Goal: Task Accomplishment & Management: Manage account settings

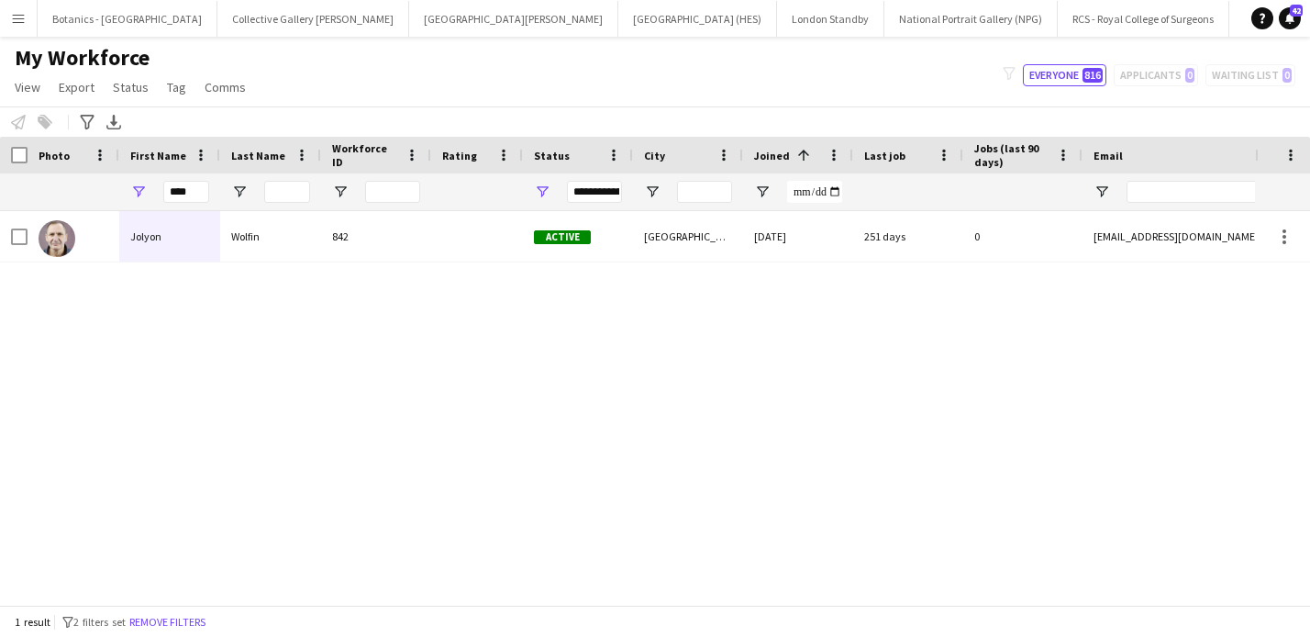
scroll to position [0, 540]
click at [689, 17] on button "[GEOGRAPHIC_DATA] (RMG) Close" at bounding box center [809, 19] width 241 height 36
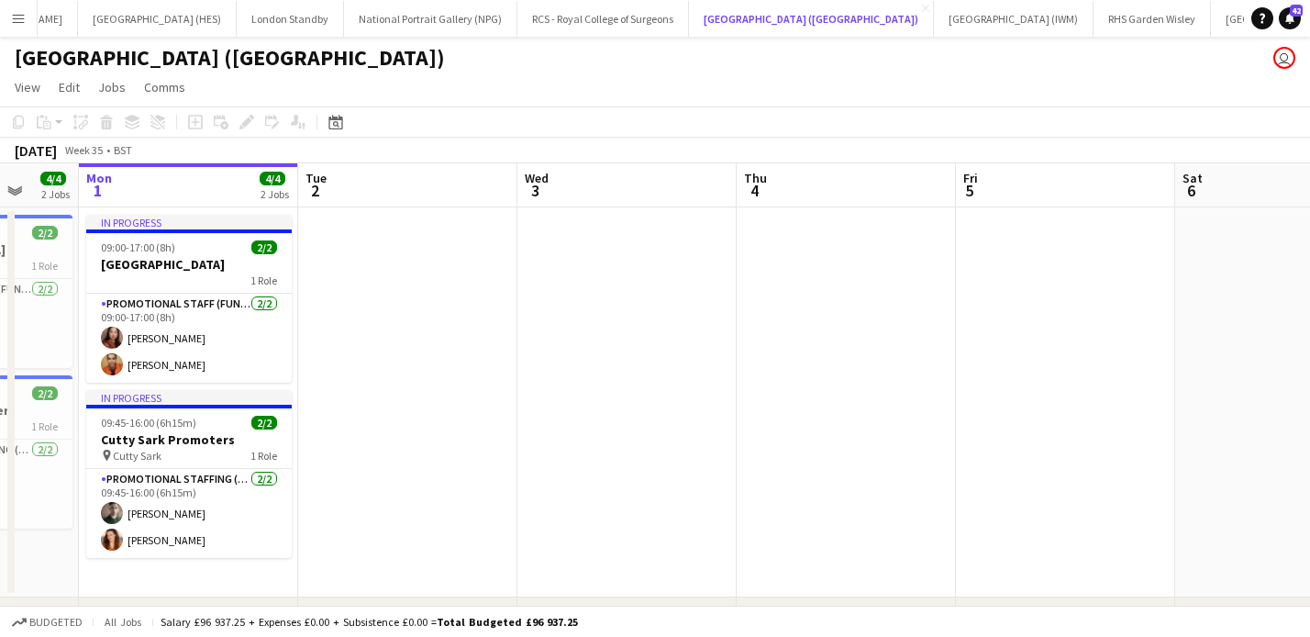
scroll to position [0, 573]
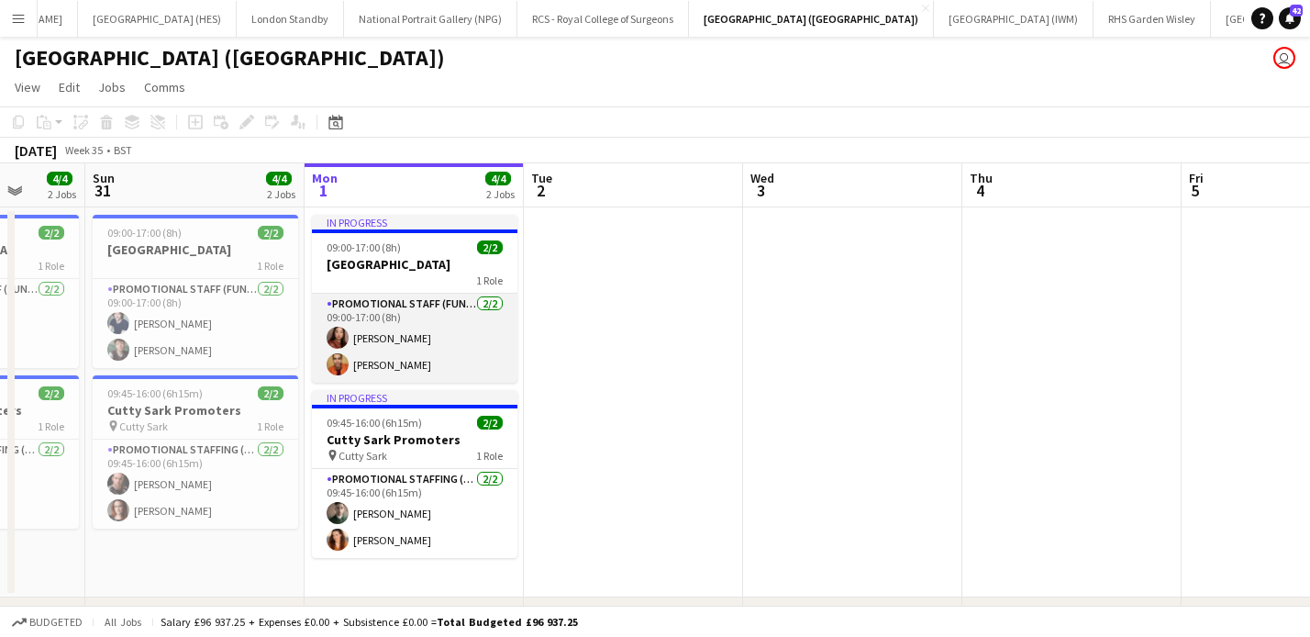
click at [452, 333] on app-card-role "Promotional Staff (Fundraiser) [DATE] 09:00-17:00 (8h) [PERSON_NAME] [PERSON_NA…" at bounding box center [415, 338] width 206 height 89
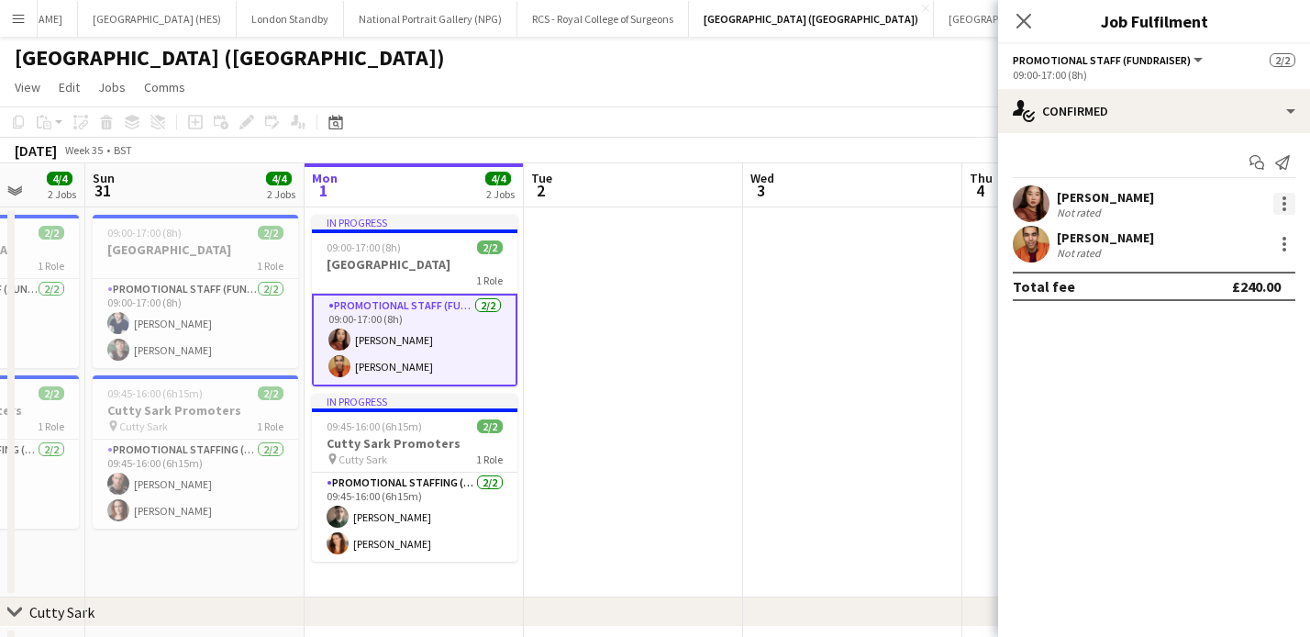
click at [1285, 207] on div at bounding box center [1285, 209] width 4 height 4
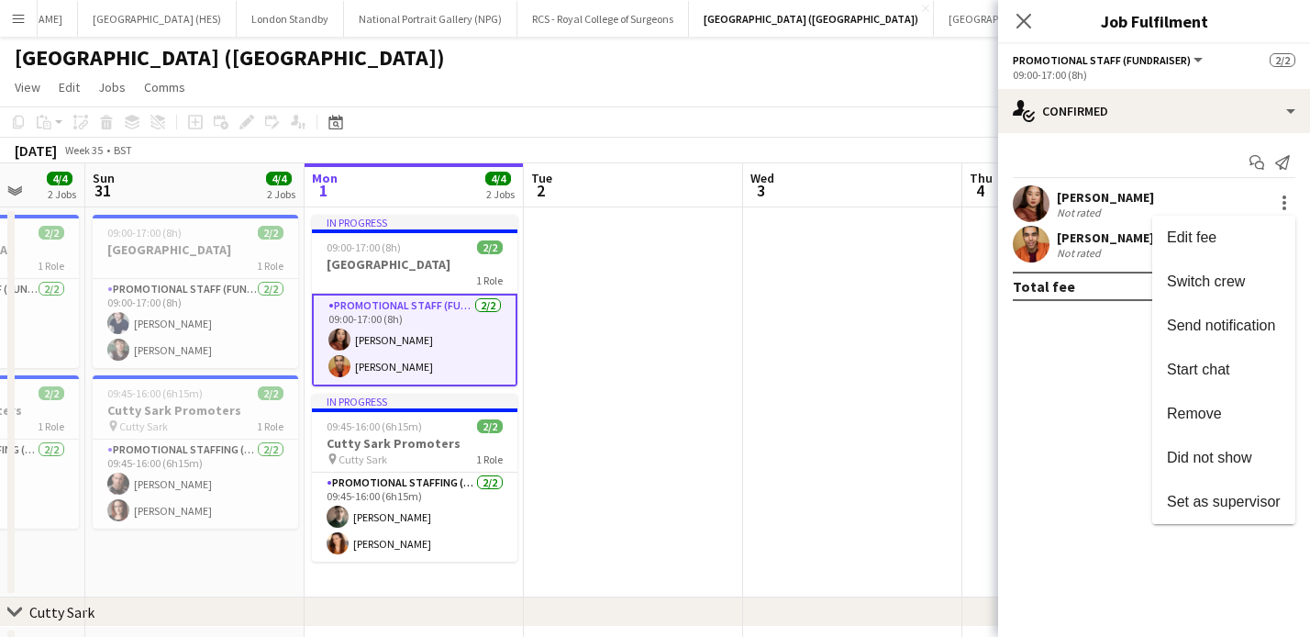
click at [1133, 203] on div at bounding box center [655, 318] width 1310 height 637
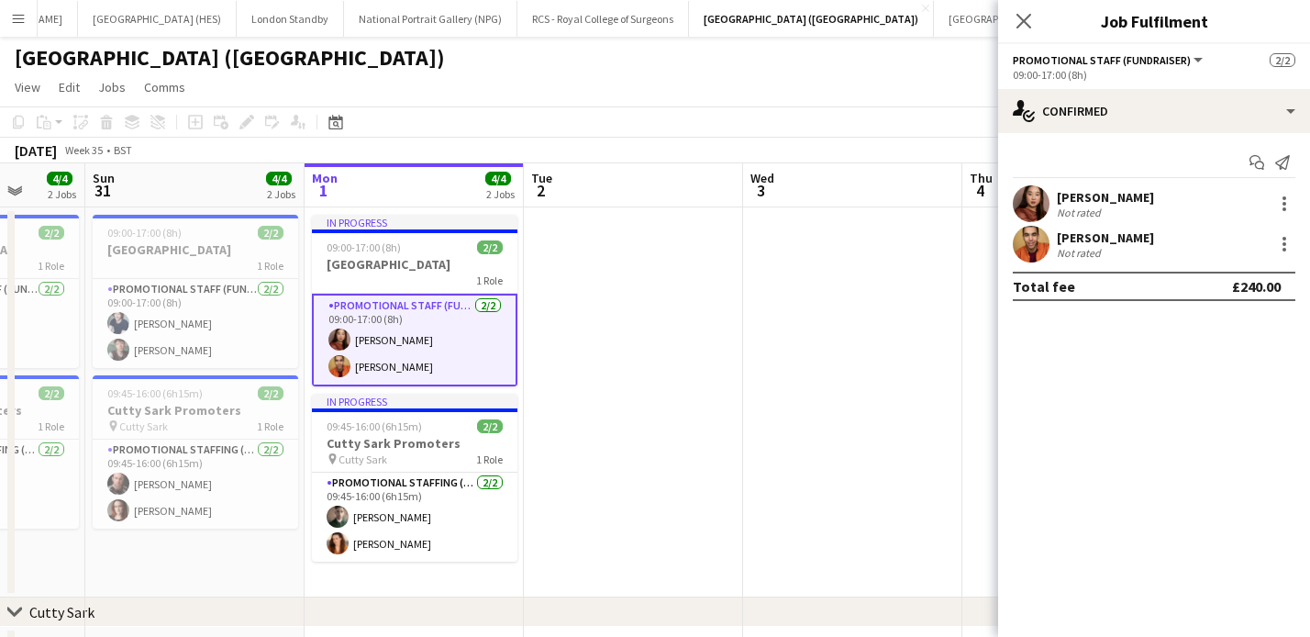
click at [1080, 206] on div "Not rated" at bounding box center [1081, 213] width 48 height 14
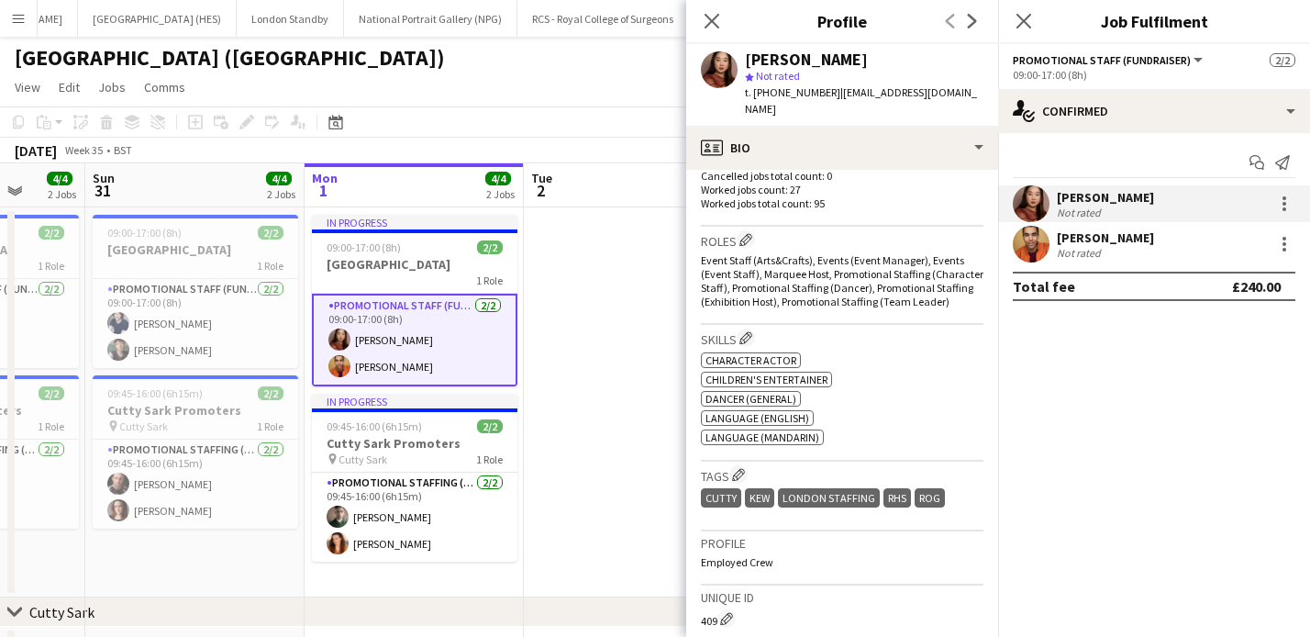
scroll to position [587, 0]
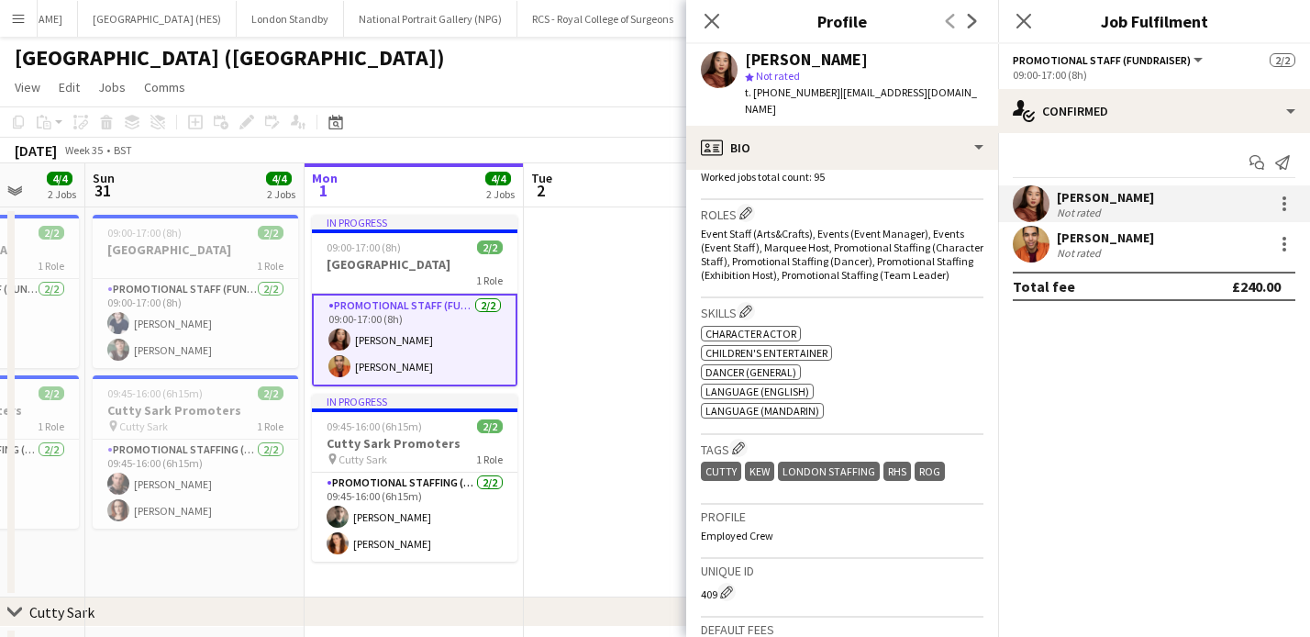
click at [1071, 244] on div "[PERSON_NAME]" at bounding box center [1105, 237] width 97 height 17
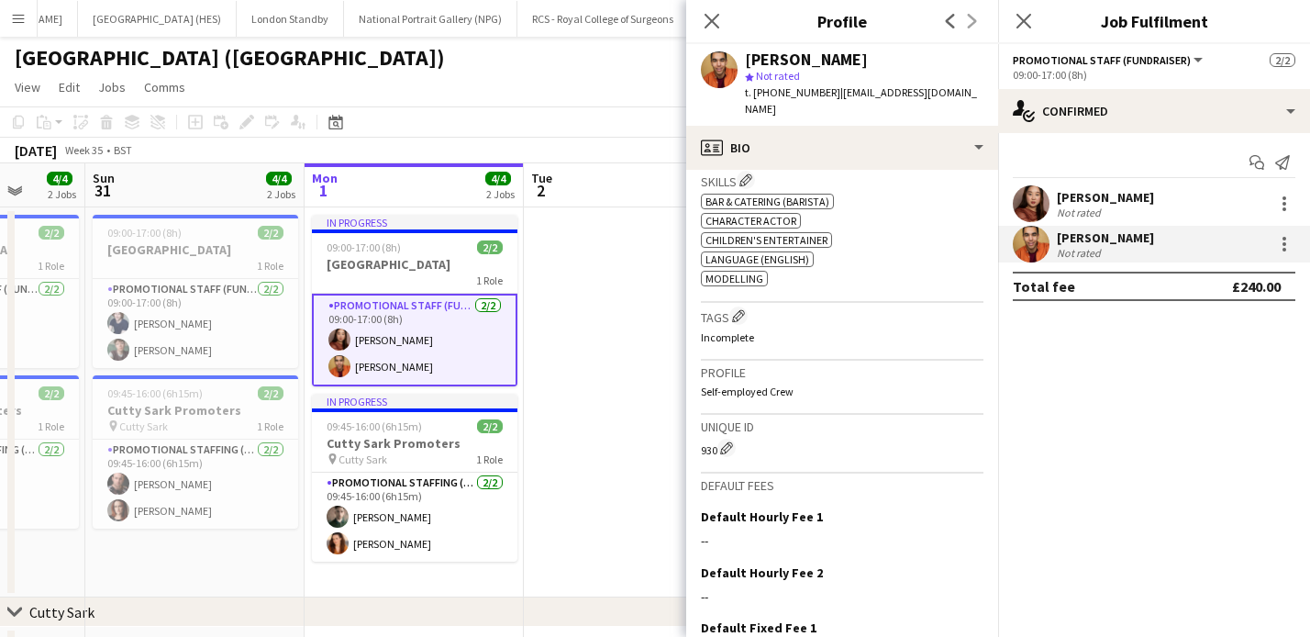
scroll to position [772, 0]
click at [737, 308] on app-icon "Edit crew company tags" at bounding box center [738, 314] width 13 height 13
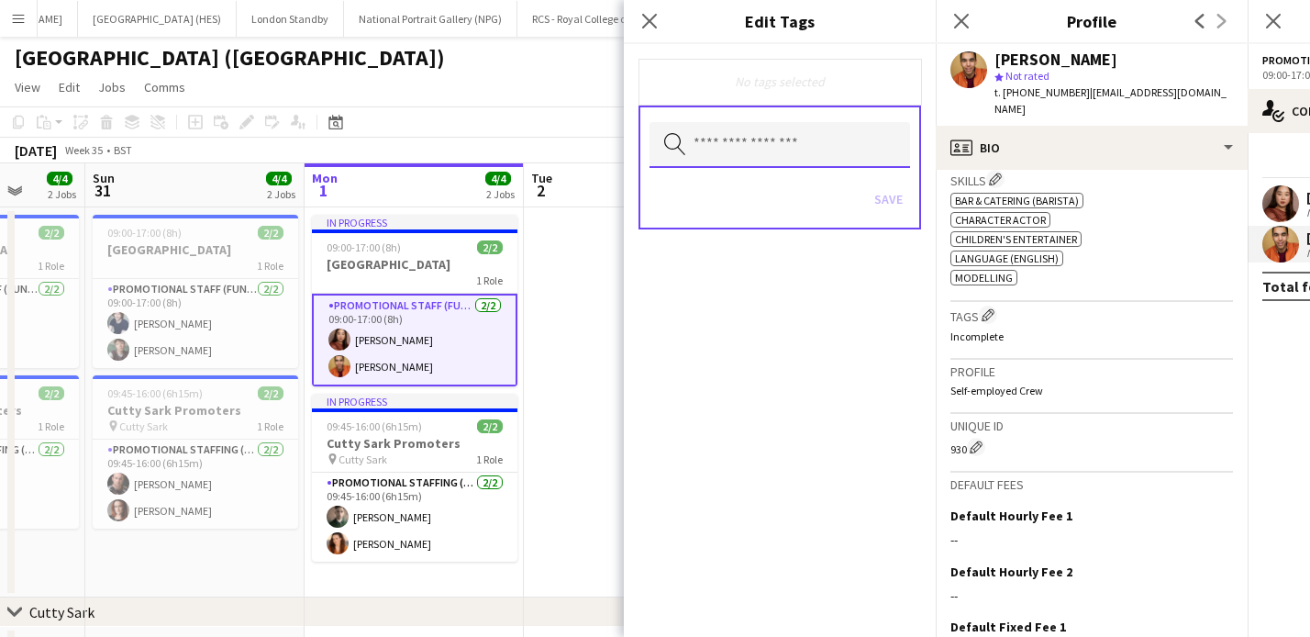
click at [813, 150] on input "text" at bounding box center [780, 145] width 261 height 46
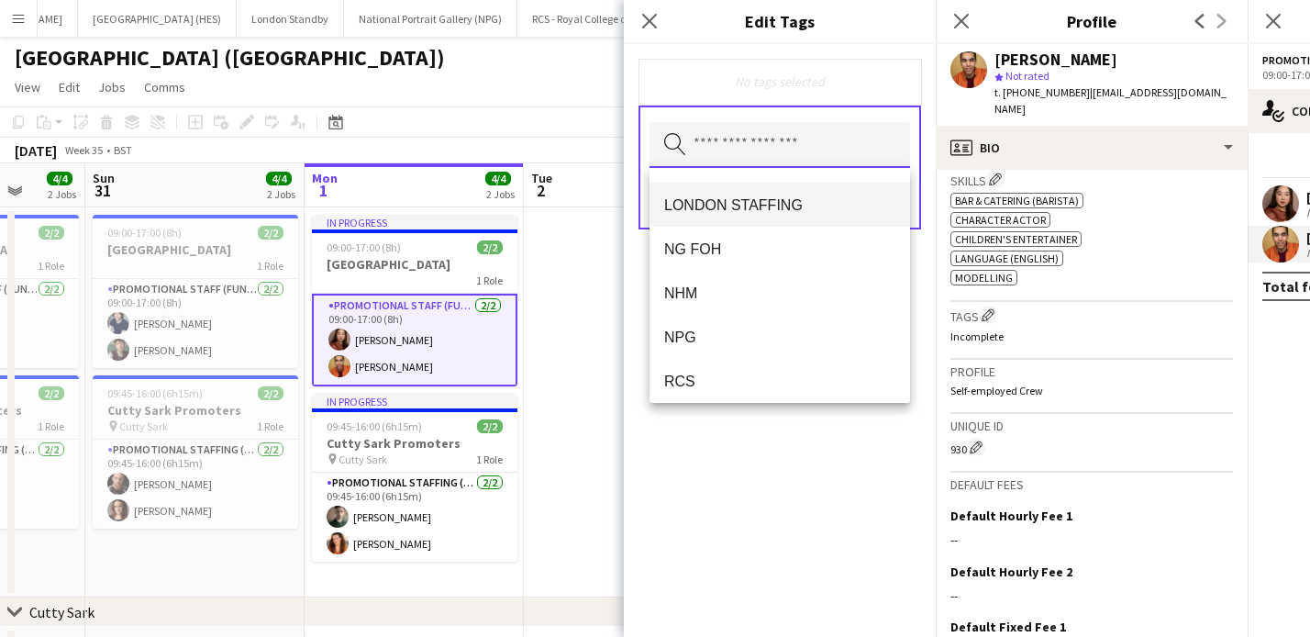
scroll to position [127, 0]
click at [729, 197] on span "LONDON STAFFING" at bounding box center [779, 203] width 231 height 17
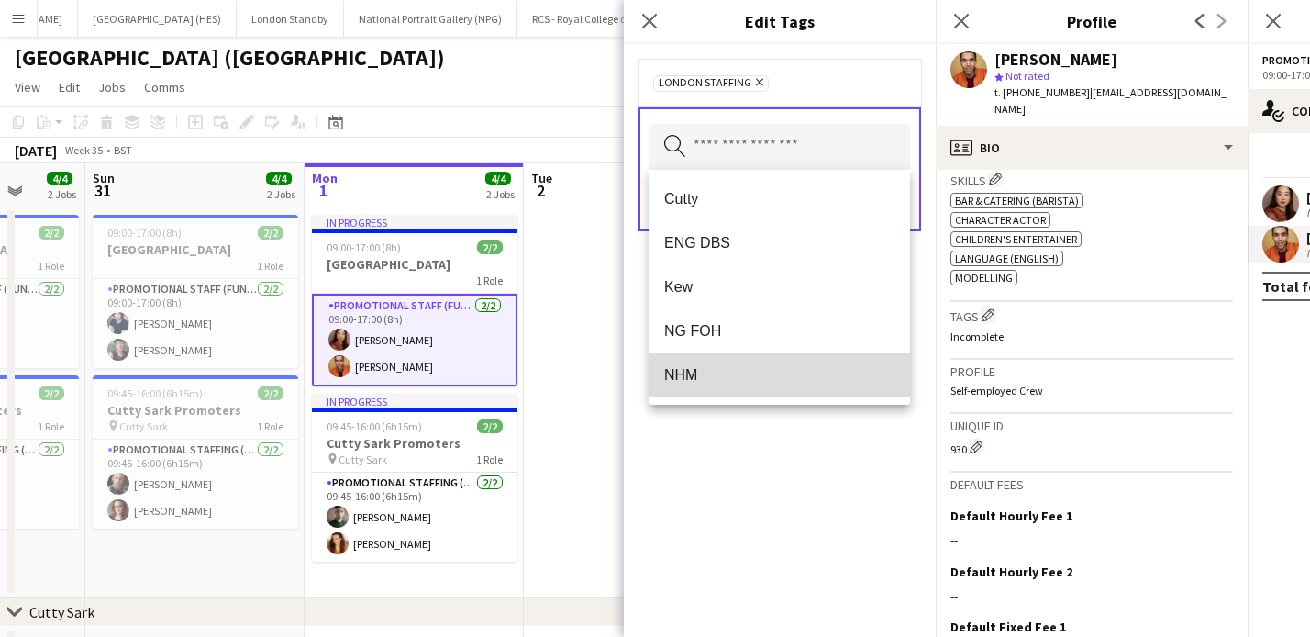
click at [722, 379] on span "NHM" at bounding box center [779, 374] width 231 height 17
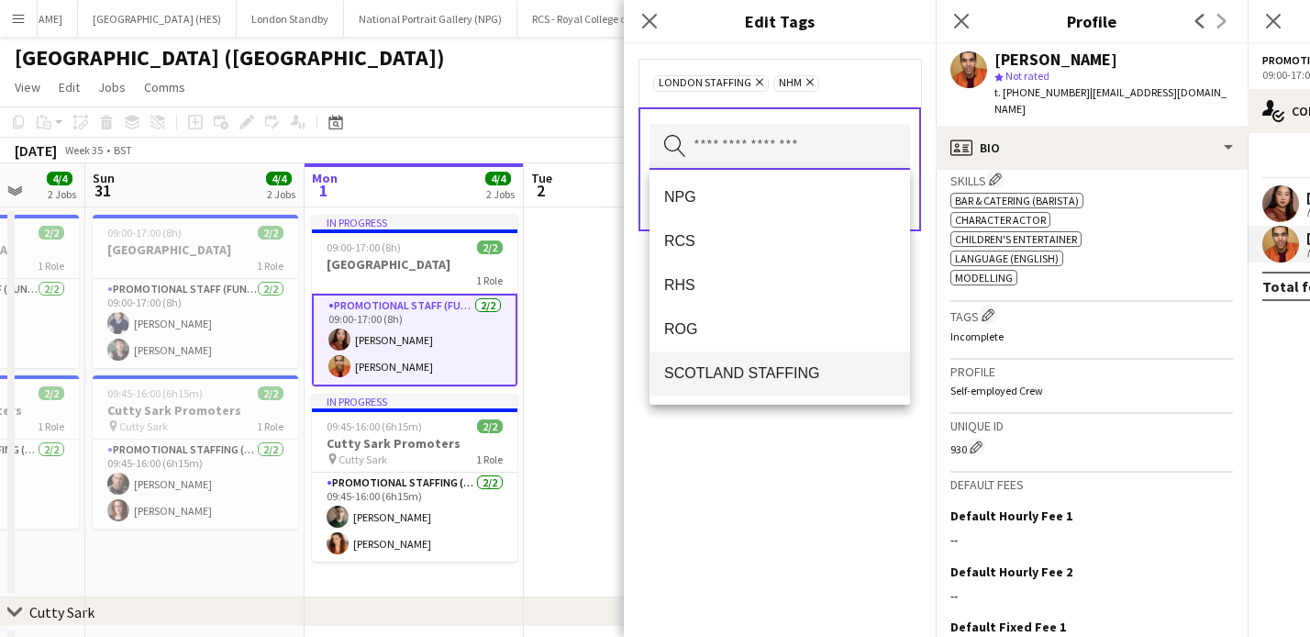
scroll to position [182, 0]
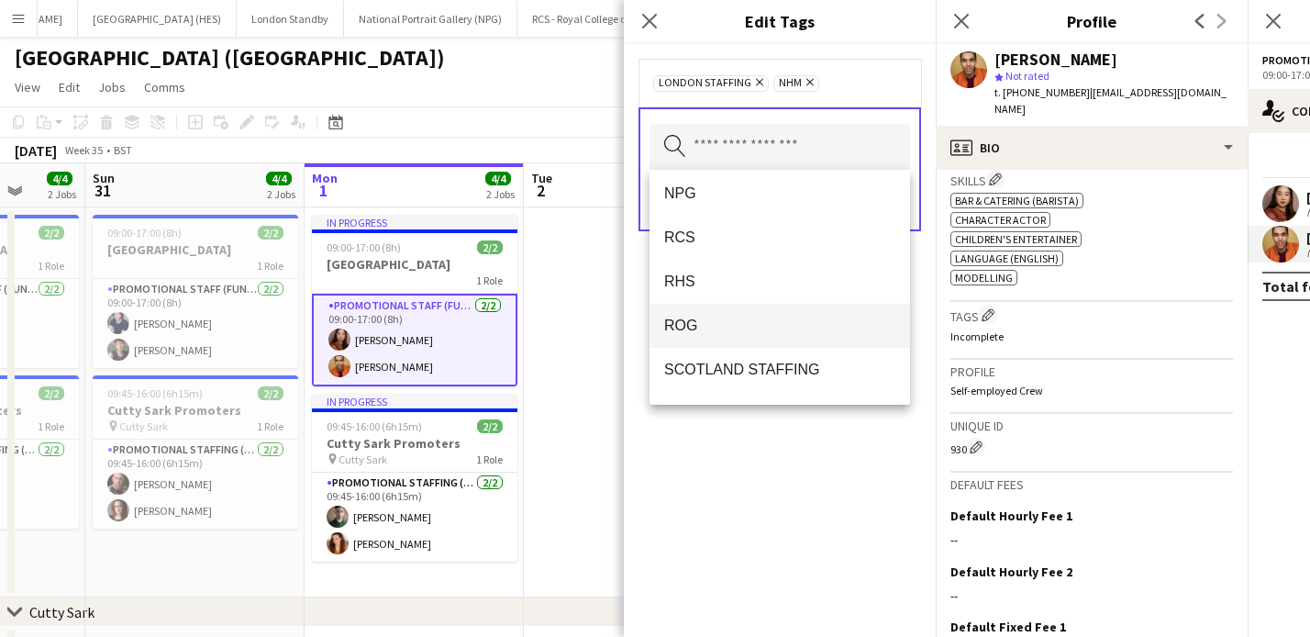
click at [730, 326] on span "ROG" at bounding box center [779, 325] width 231 height 17
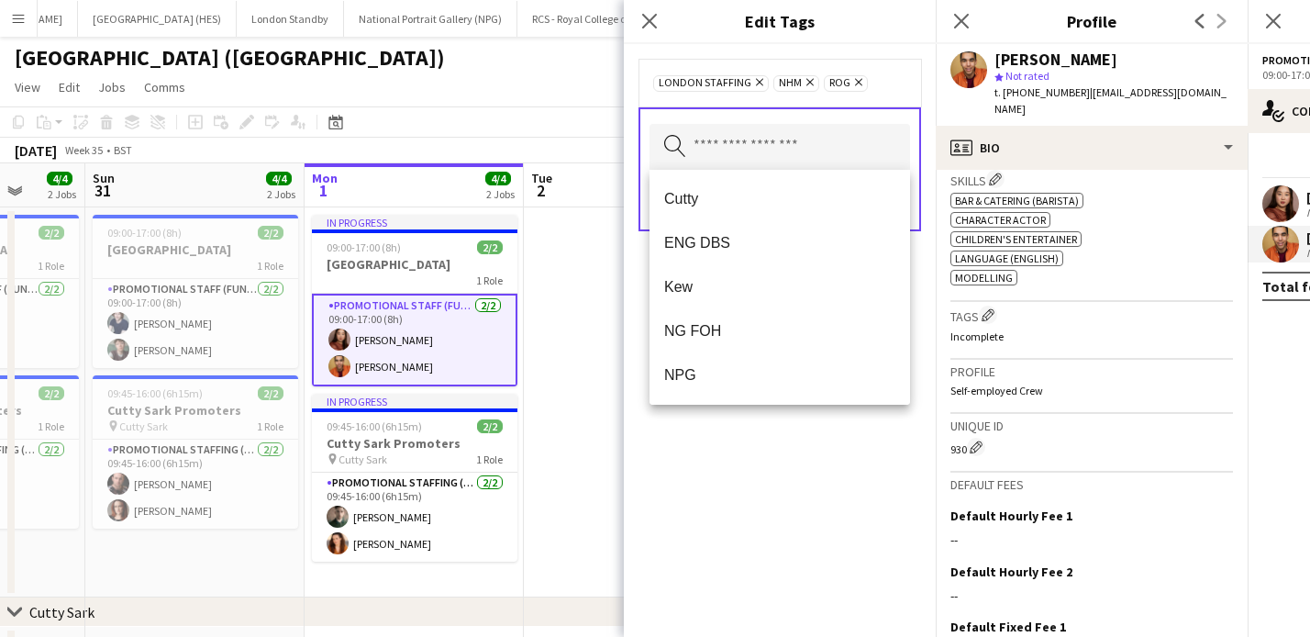
click at [813, 496] on div "LONDON STAFFING Remove NHM Remove ROG Remove Search by tag name Save" at bounding box center [780, 340] width 312 height 593
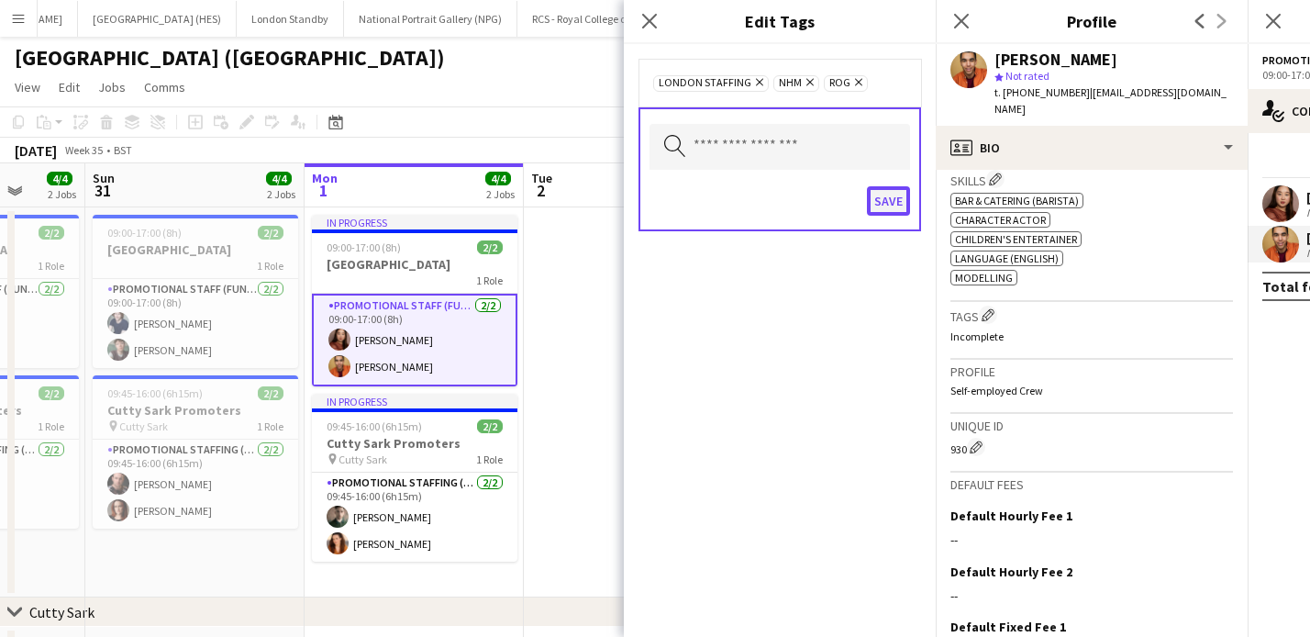
click at [890, 194] on button "Save" at bounding box center [888, 200] width 43 height 29
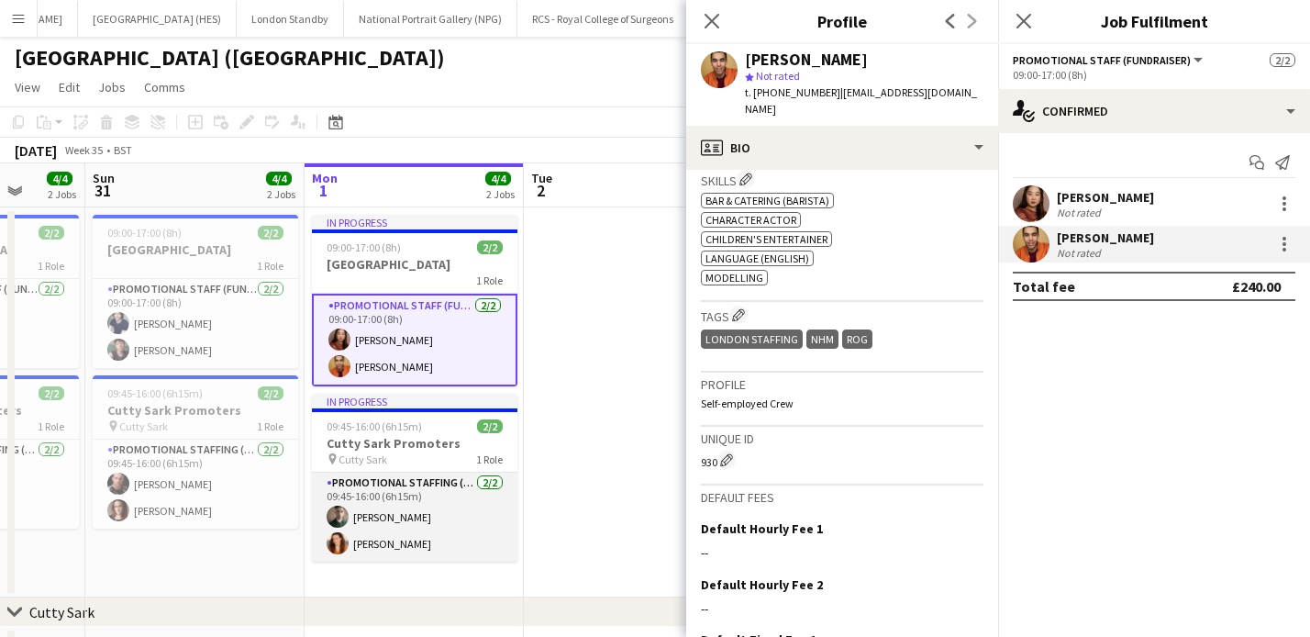
click at [400, 523] on app-card-role "Promotional Staffing (Brand Ambassadors) [DATE] 09:45-16:00 (6h15m) [PERSON_NAM…" at bounding box center [415, 516] width 206 height 89
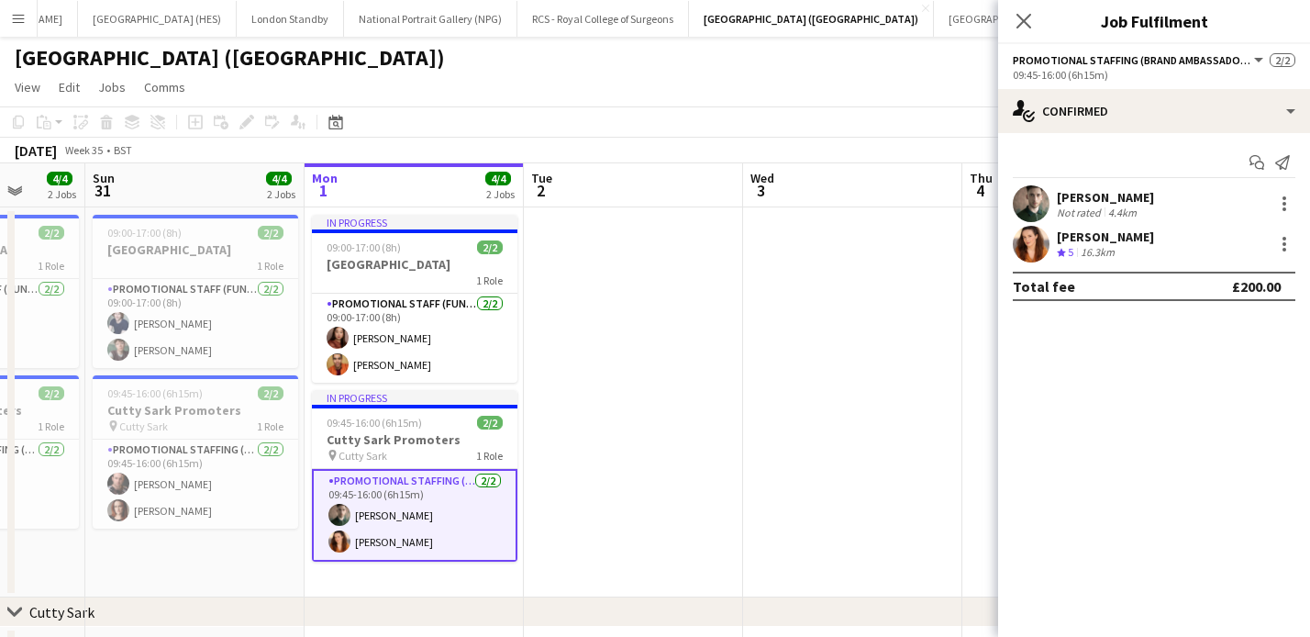
click at [1101, 233] on div "[PERSON_NAME]" at bounding box center [1105, 236] width 97 height 17
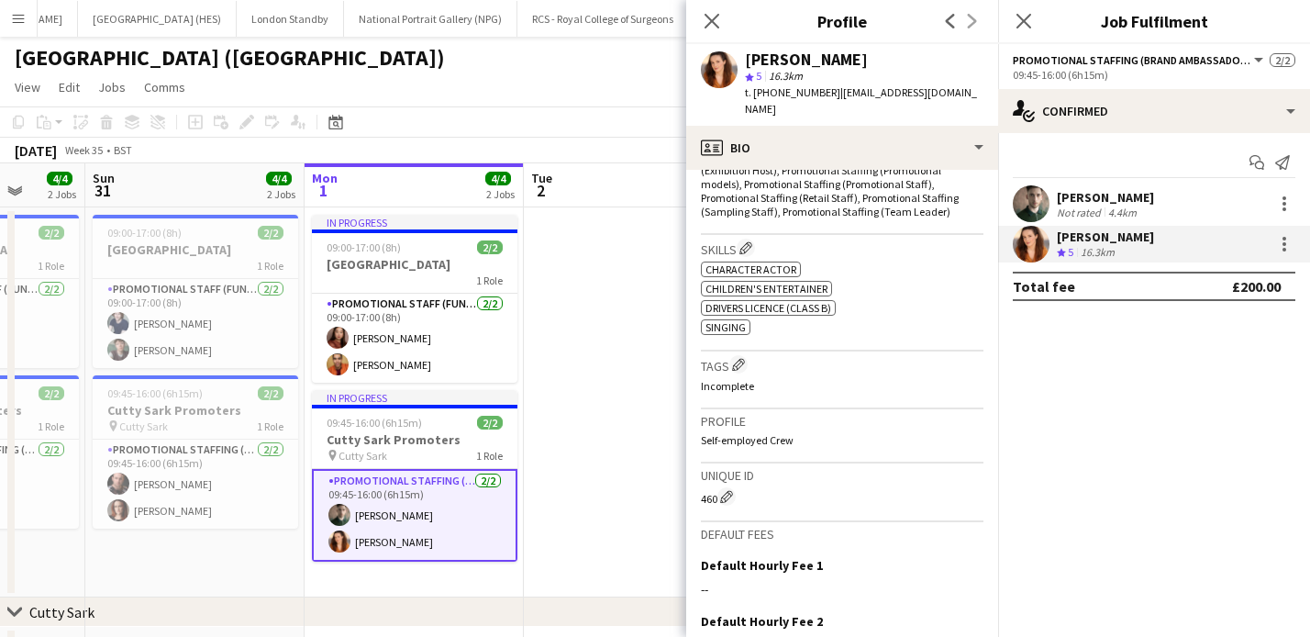
scroll to position [765, 0]
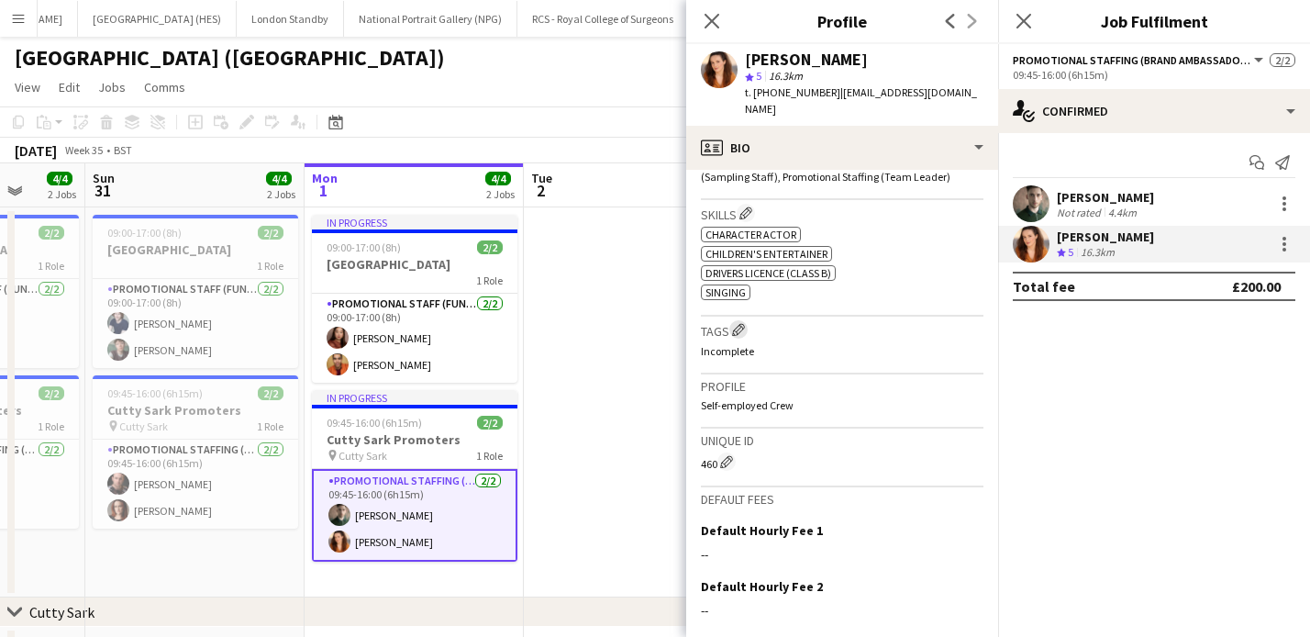
click at [733, 320] on button "Edit crew company tags" at bounding box center [738, 329] width 18 height 18
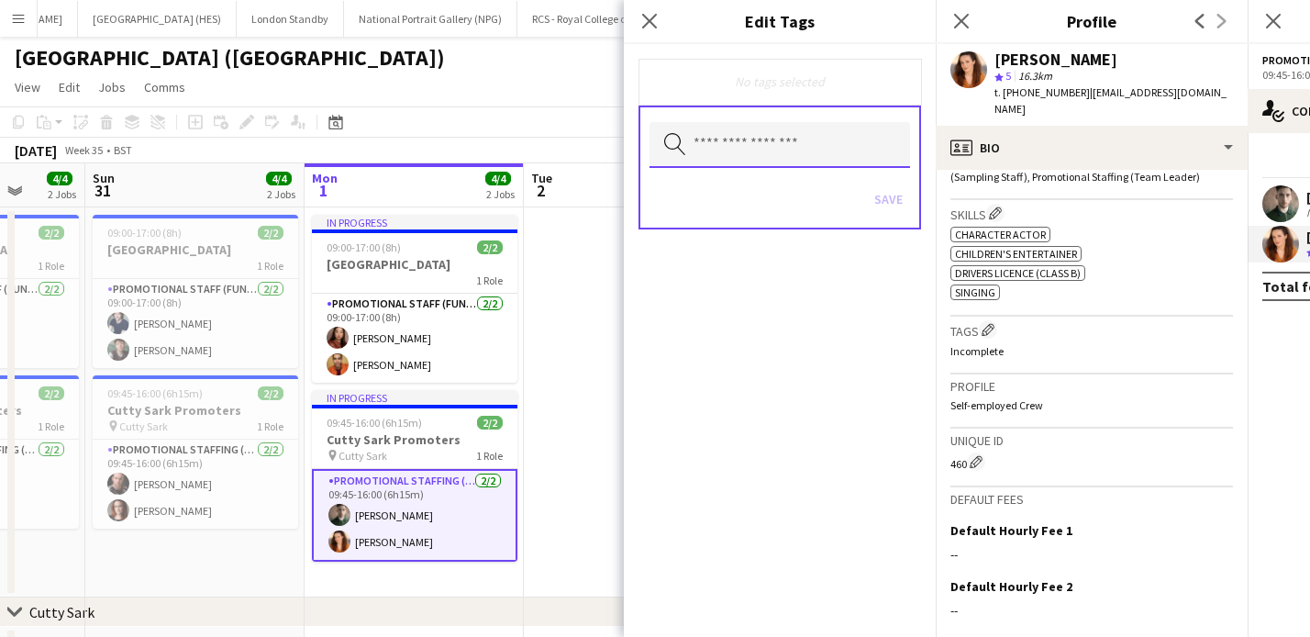
click at [734, 146] on input "text" at bounding box center [780, 145] width 261 height 46
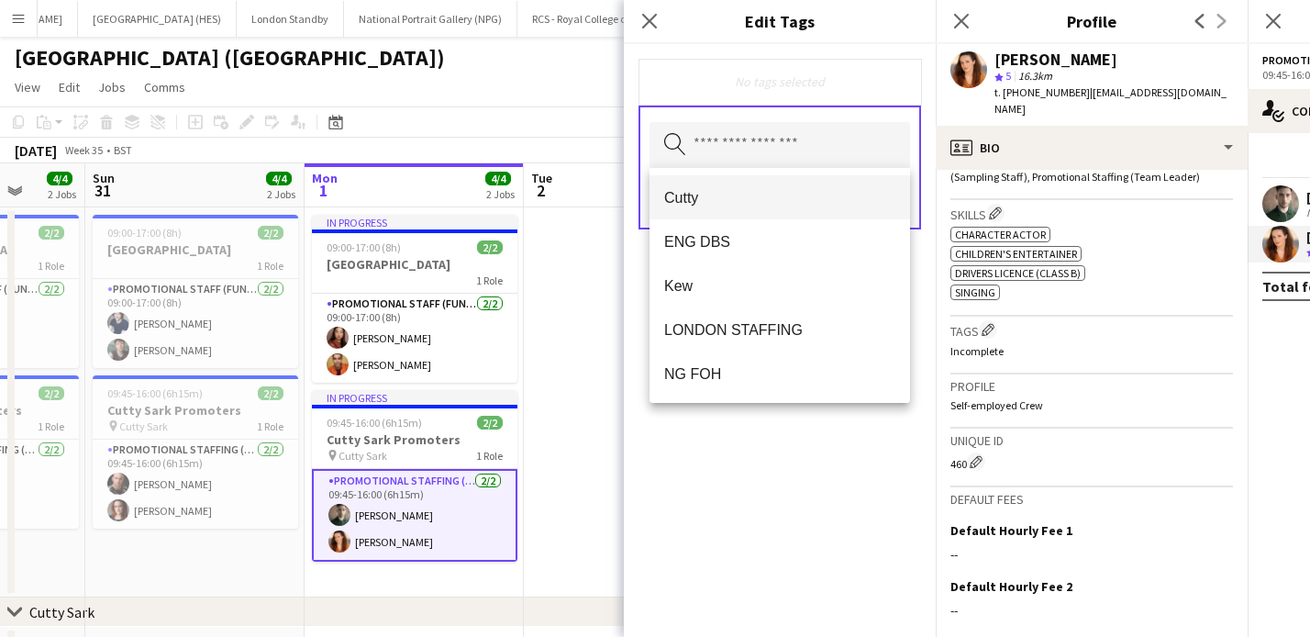
click at [702, 204] on span "Cutty" at bounding box center [779, 197] width 231 height 17
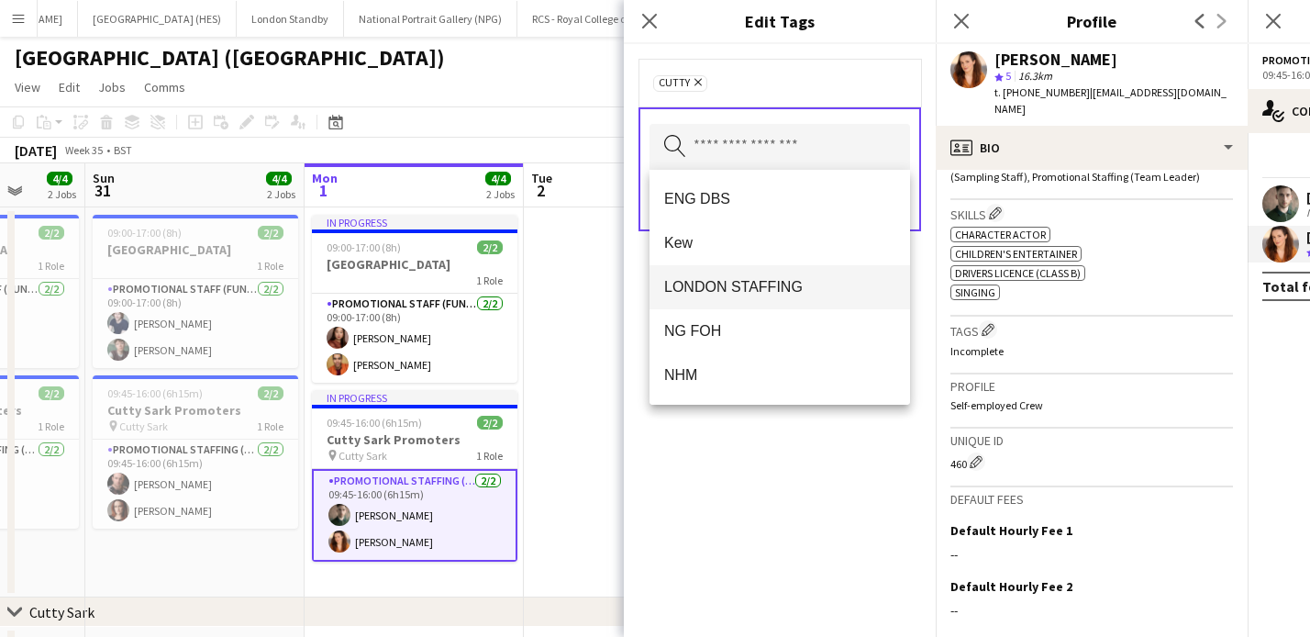
click at [752, 285] on span "LONDON STAFFING" at bounding box center [779, 286] width 231 height 17
click at [730, 289] on span "NG FOH" at bounding box center [779, 286] width 231 height 17
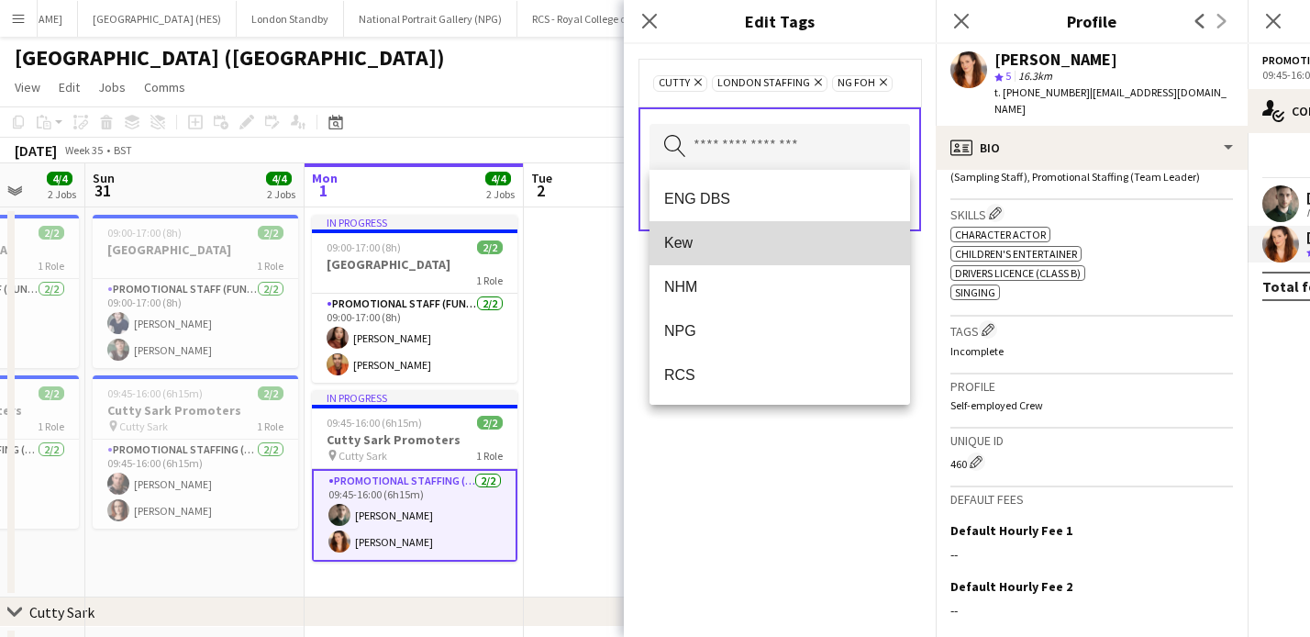
click at [701, 239] on span "Kew" at bounding box center [779, 242] width 231 height 17
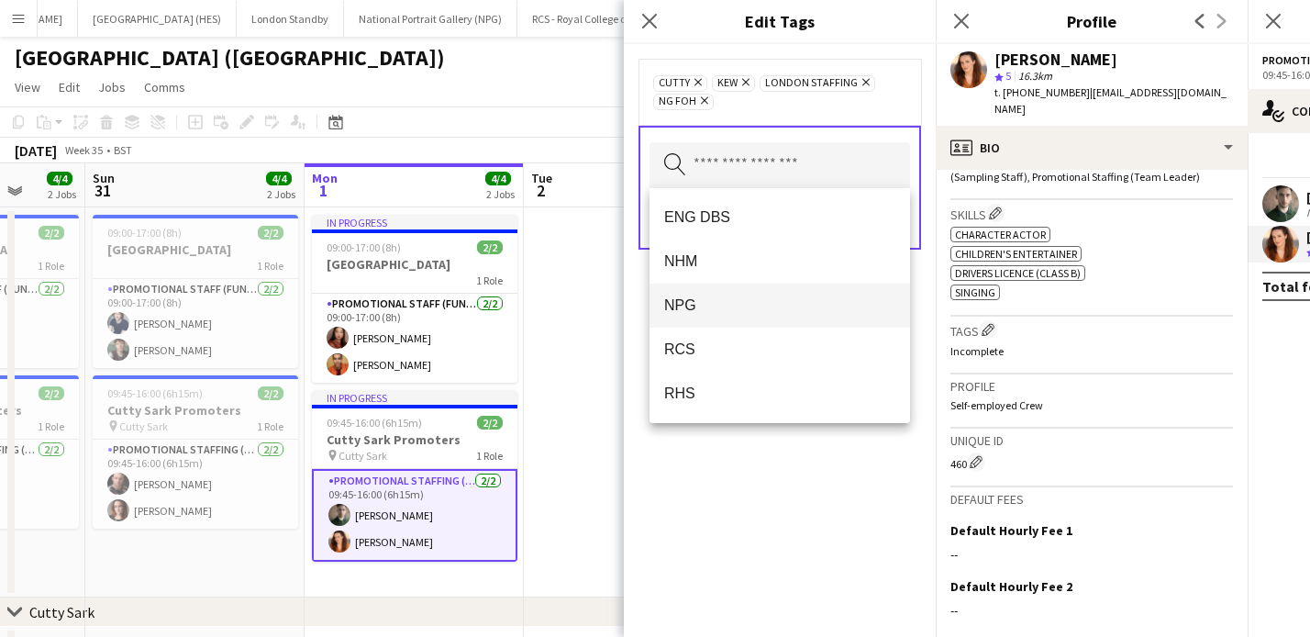
click at [706, 308] on span "NPG" at bounding box center [779, 304] width 231 height 17
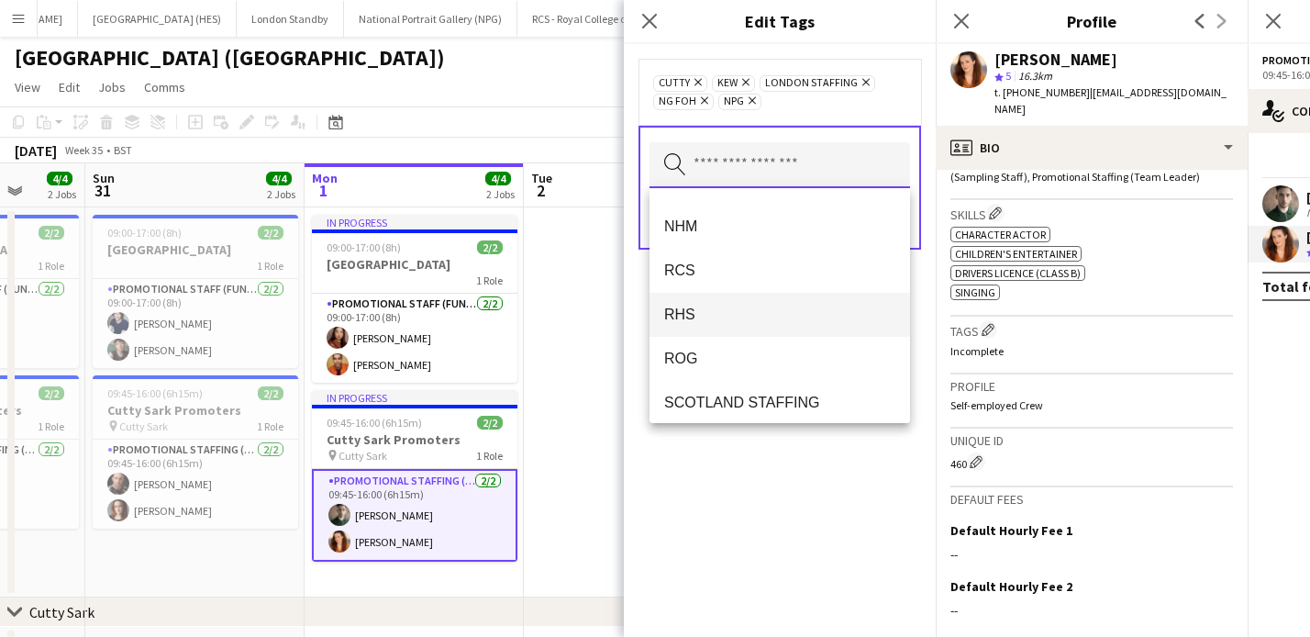
scroll to position [0, 0]
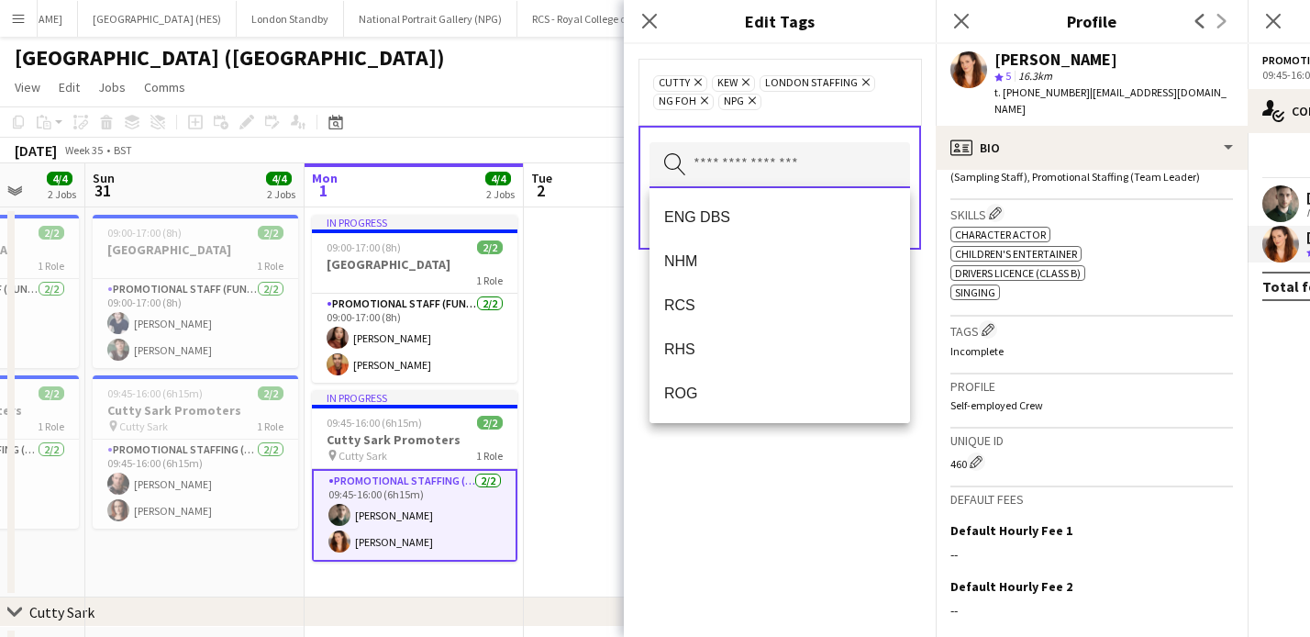
click at [731, 161] on input "text" at bounding box center [780, 165] width 261 height 46
click at [837, 108] on div "Cutty Remove Kew Remove LONDON STAFFING Remove NG FOH Remove NPG Remove" at bounding box center [779, 91] width 253 height 37
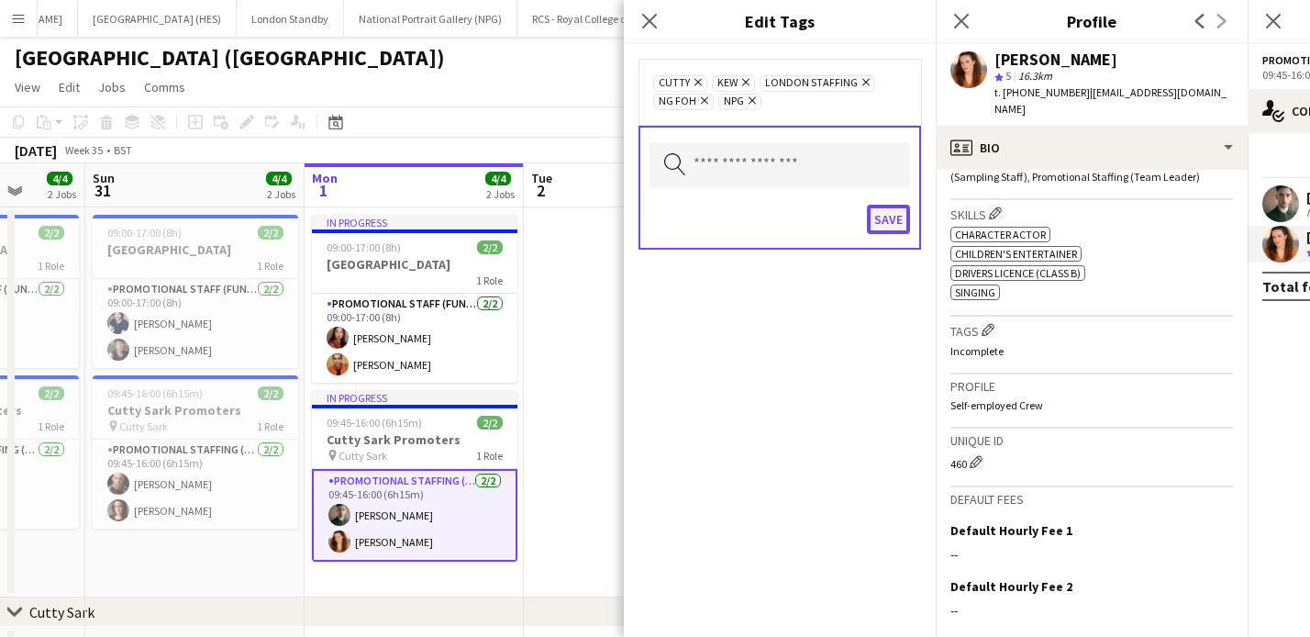
click at [890, 218] on button "Save" at bounding box center [888, 219] width 43 height 29
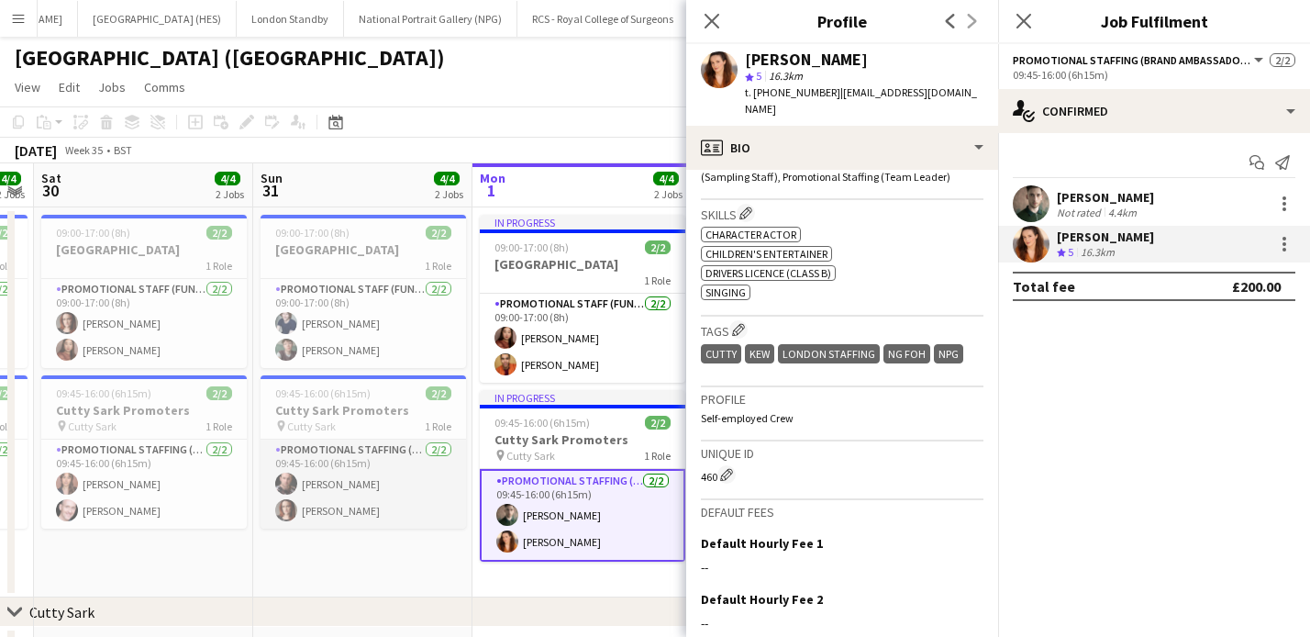
click at [341, 477] on app-card-role "Promotional Staffing (Brand Ambassadors) [DATE] 09:45-16:00 (6h15m) [PERSON_NAM…" at bounding box center [364, 483] width 206 height 89
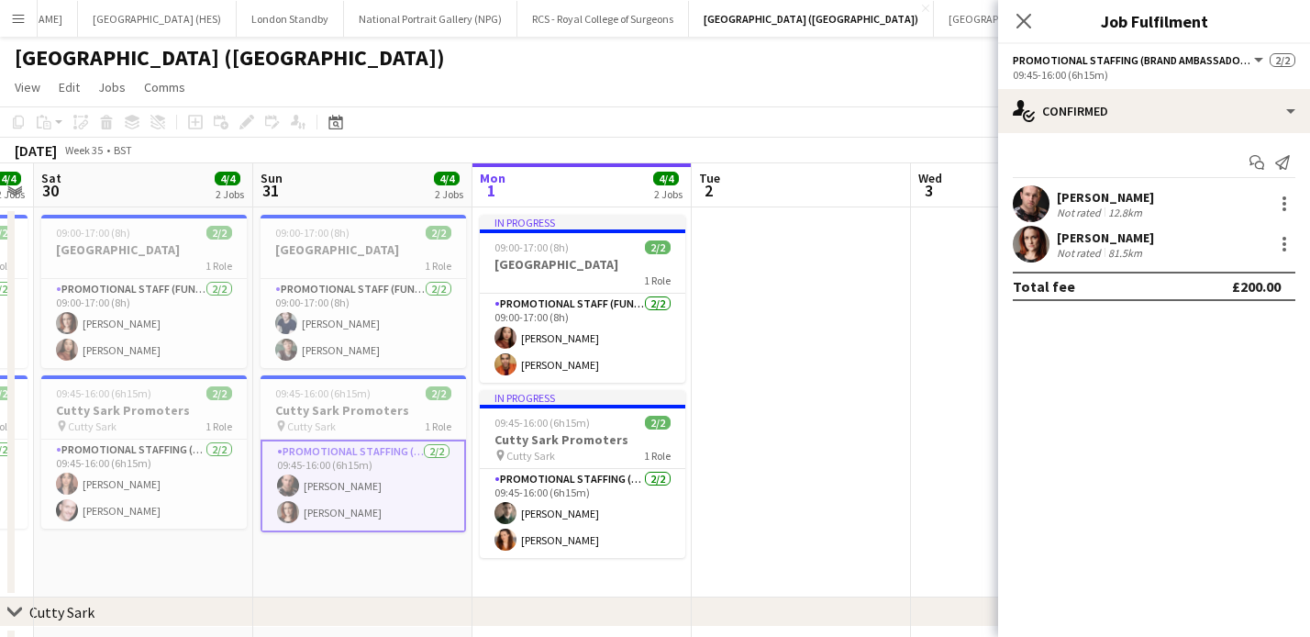
click at [1269, 205] on div "[PERSON_NAME] Not rated 12.8km" at bounding box center [1154, 203] width 312 height 37
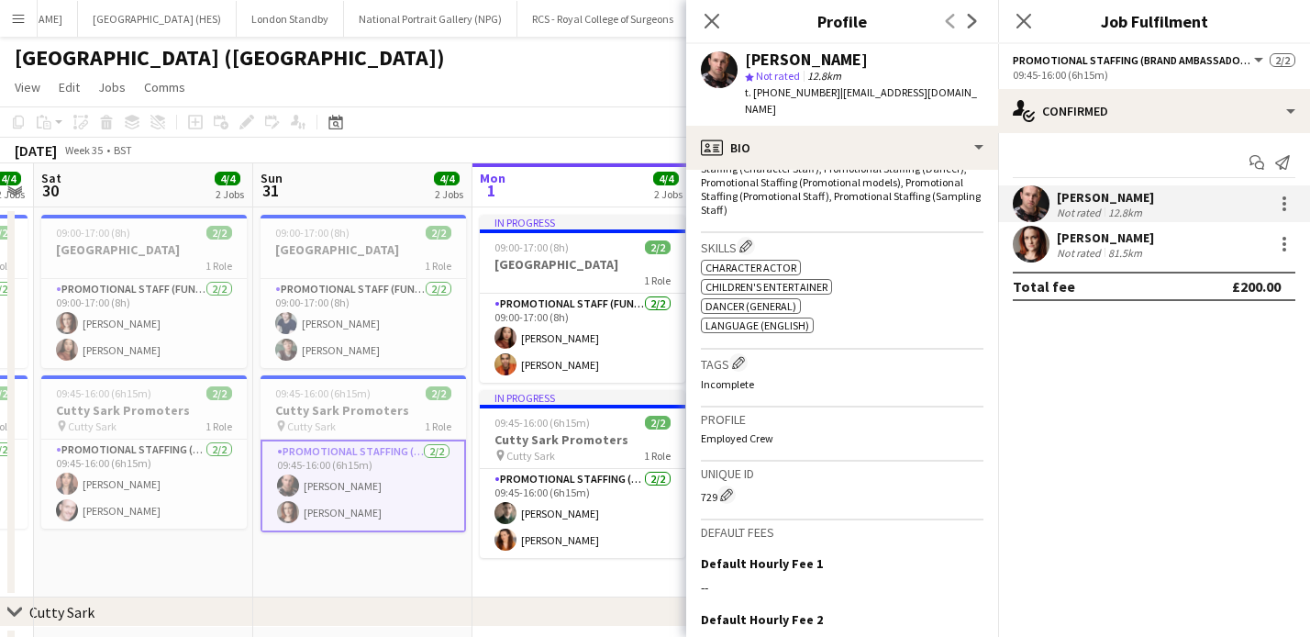
scroll to position [676, 0]
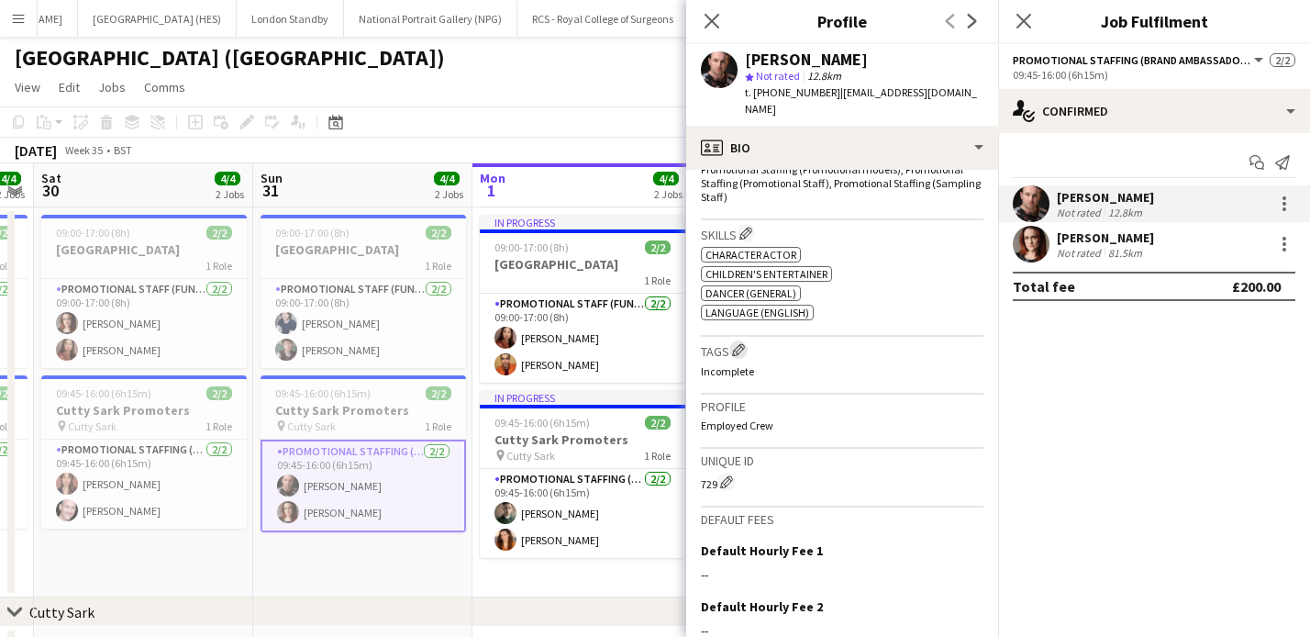
click at [739, 343] on app-icon "Edit crew company tags" at bounding box center [738, 349] width 13 height 13
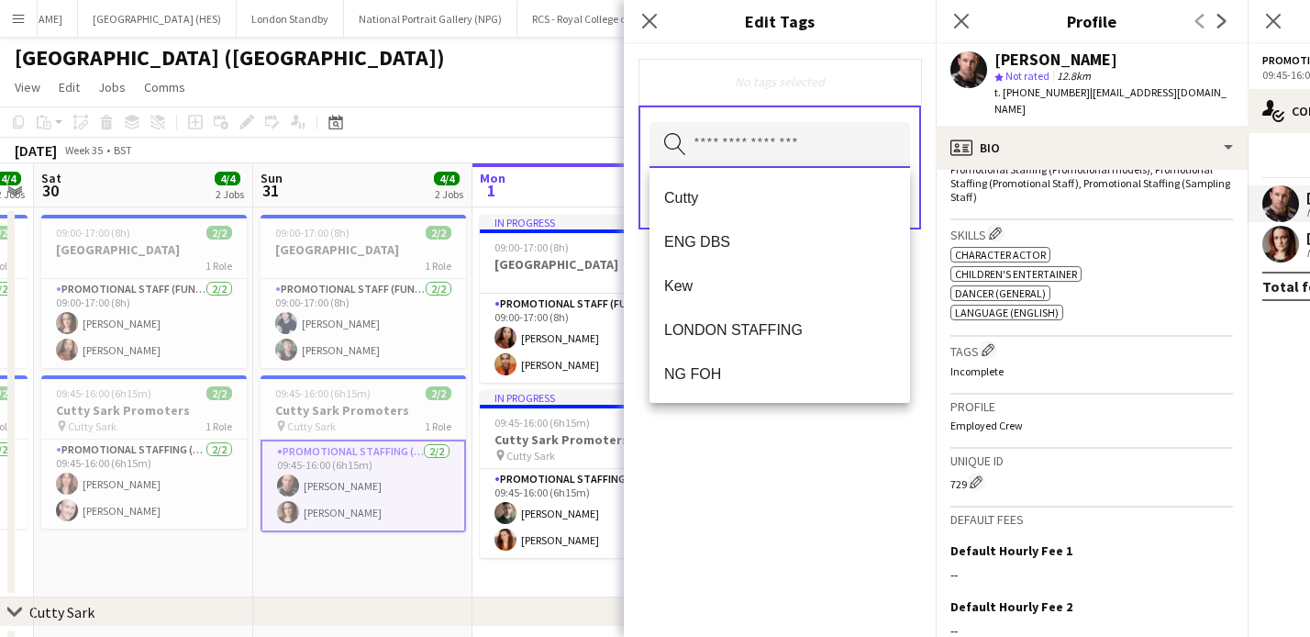
click at [773, 144] on input "text" at bounding box center [780, 145] width 261 height 46
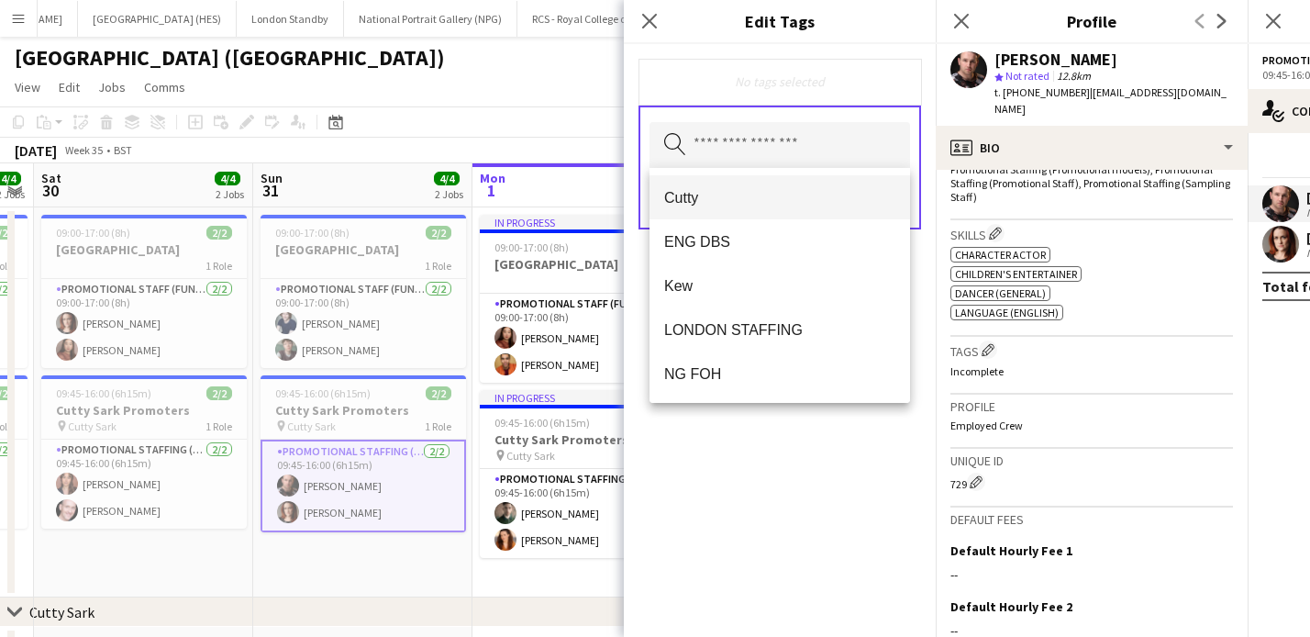
click at [774, 197] on span "Cutty" at bounding box center [779, 197] width 231 height 17
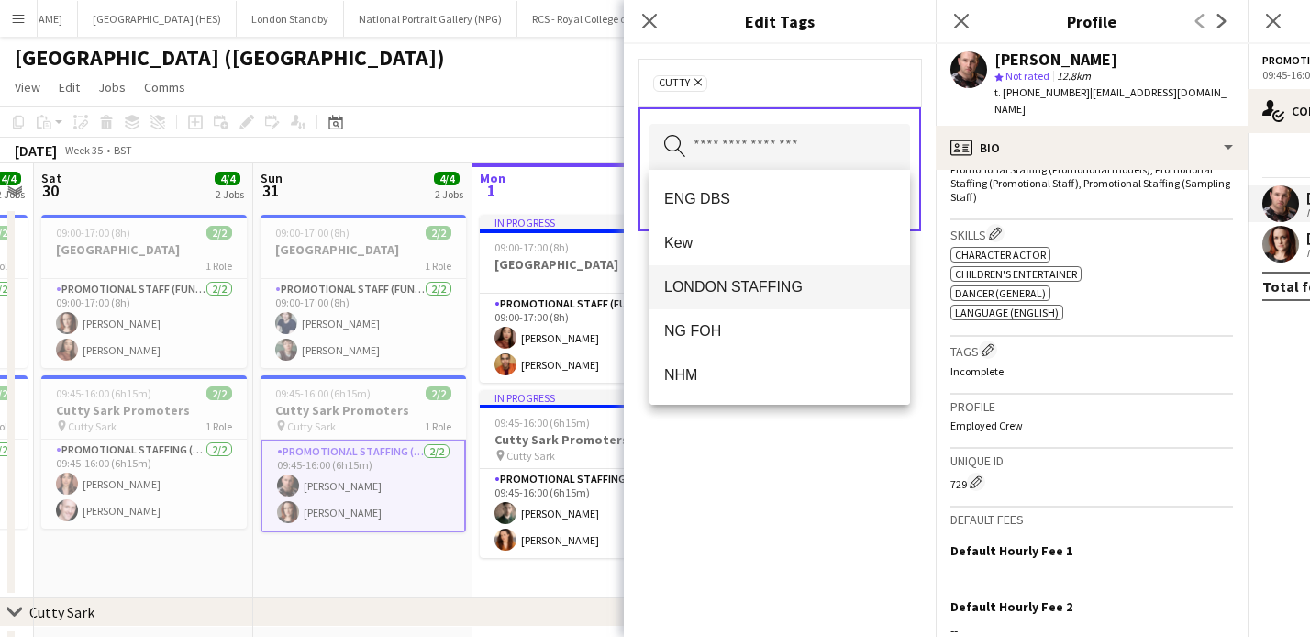
click at [748, 283] on span "LONDON STAFFING" at bounding box center [779, 286] width 231 height 17
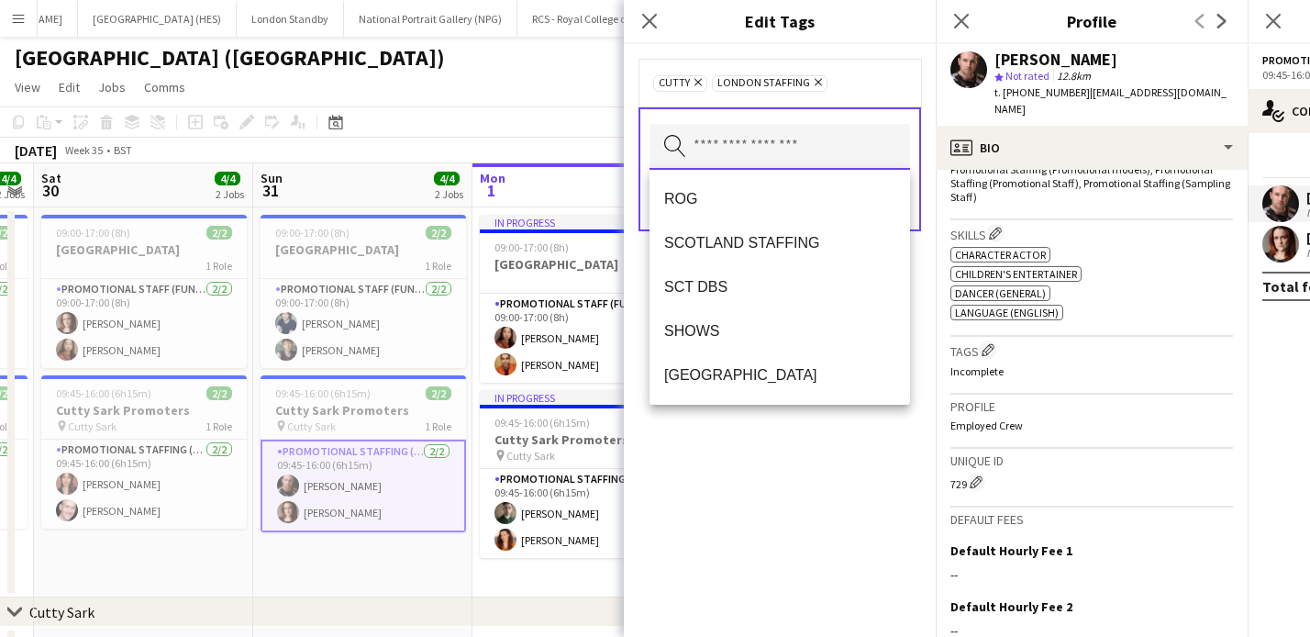
scroll to position [50, 0]
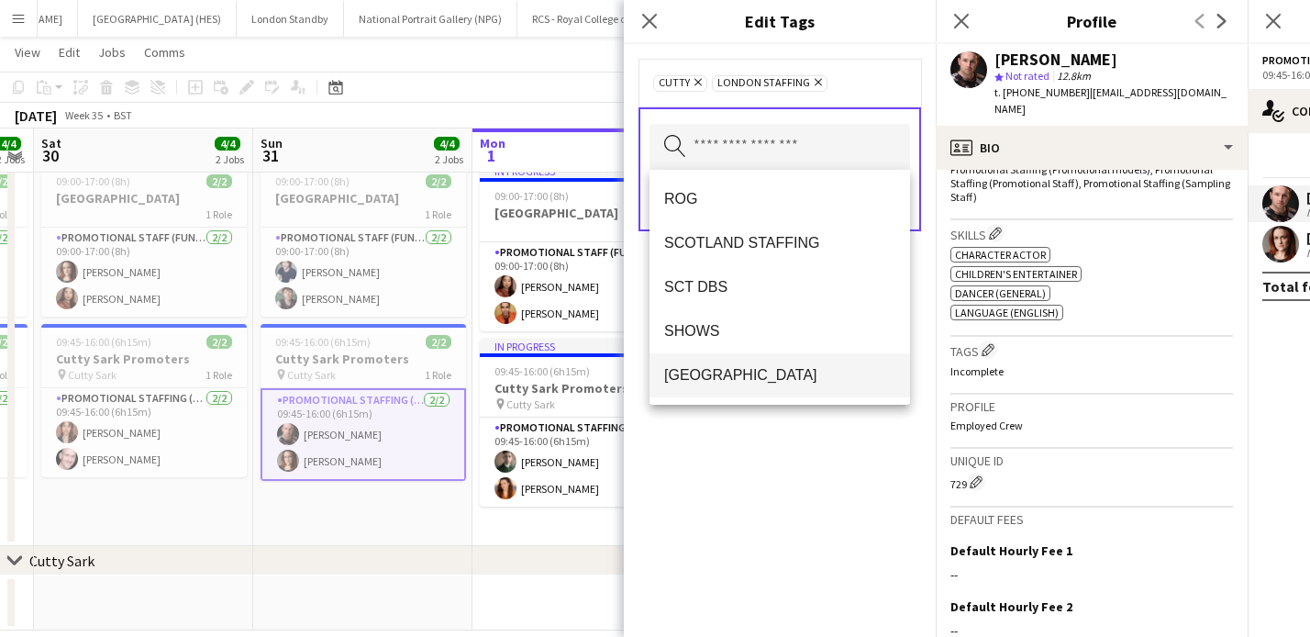
click at [716, 372] on span "[GEOGRAPHIC_DATA]" at bounding box center [779, 374] width 231 height 17
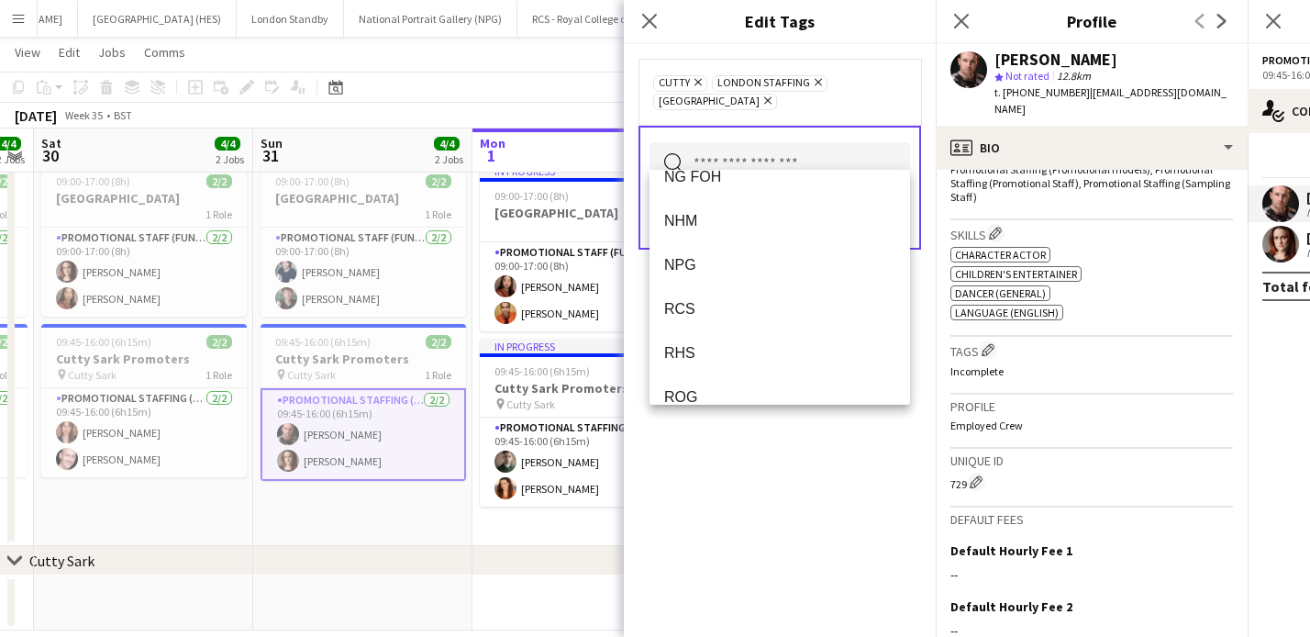
scroll to position [69, 0]
click at [764, 476] on div "Cutty Remove LONDON STAFFING Remove [GEOGRAPHIC_DATA] Remove Search by tag name…" at bounding box center [780, 340] width 312 height 593
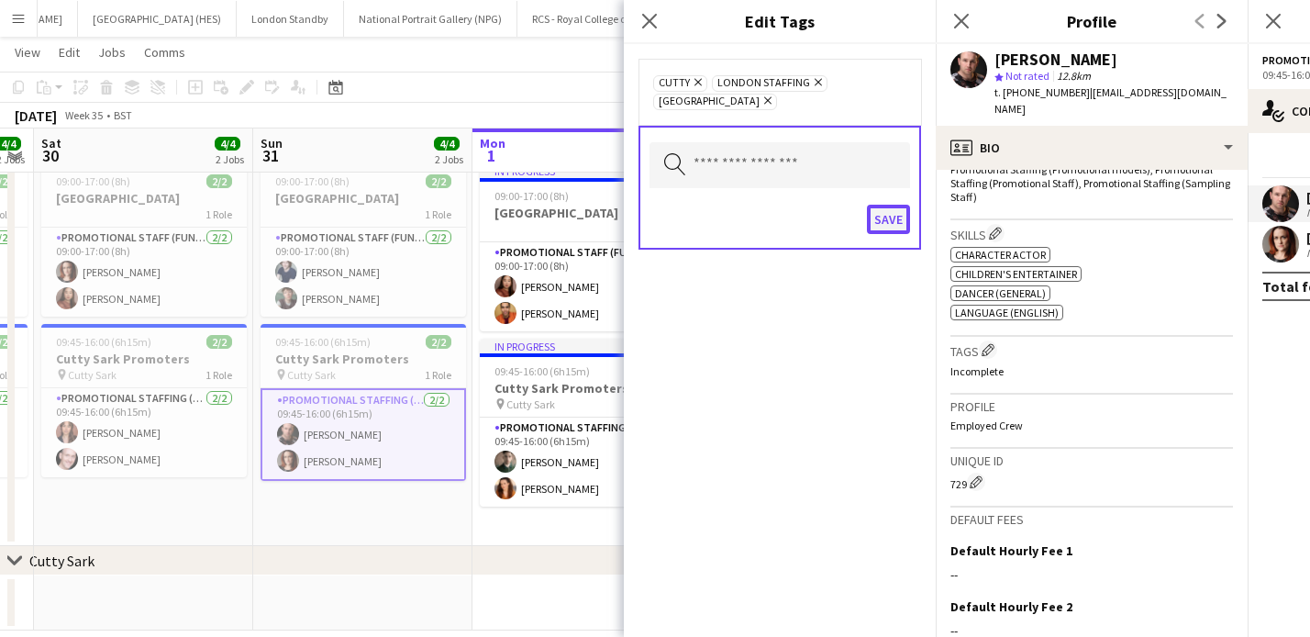
click at [880, 205] on button "Save" at bounding box center [888, 219] width 43 height 29
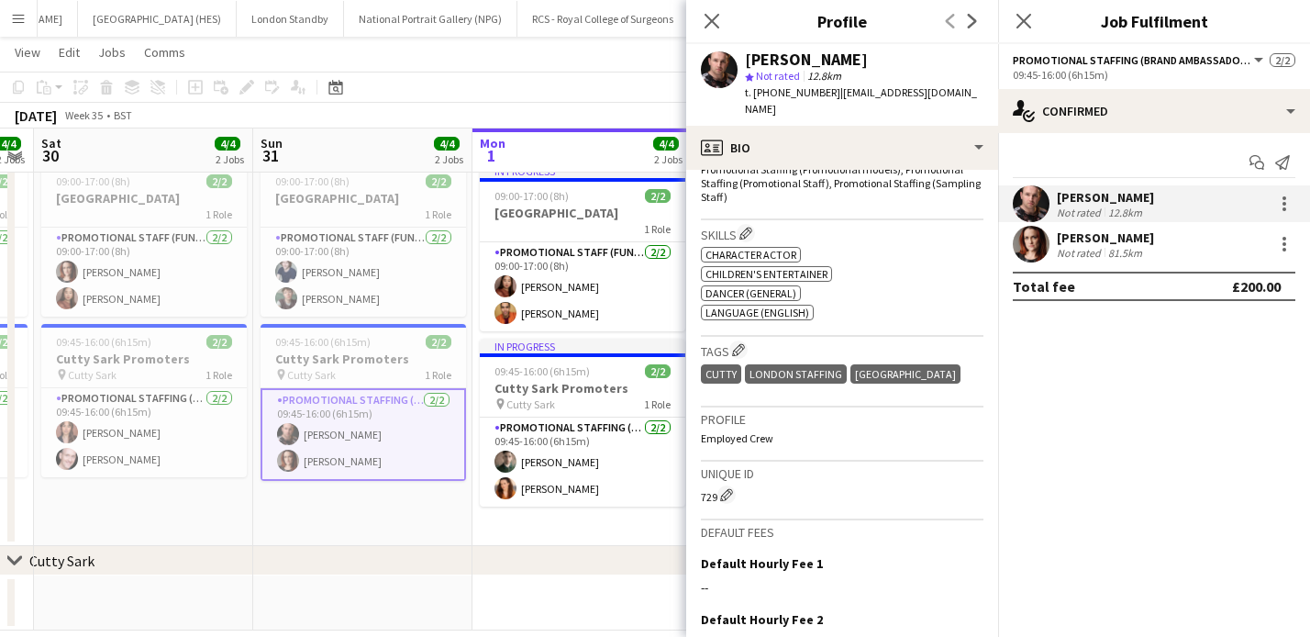
click at [1116, 238] on div "[PERSON_NAME]" at bounding box center [1105, 237] width 97 height 17
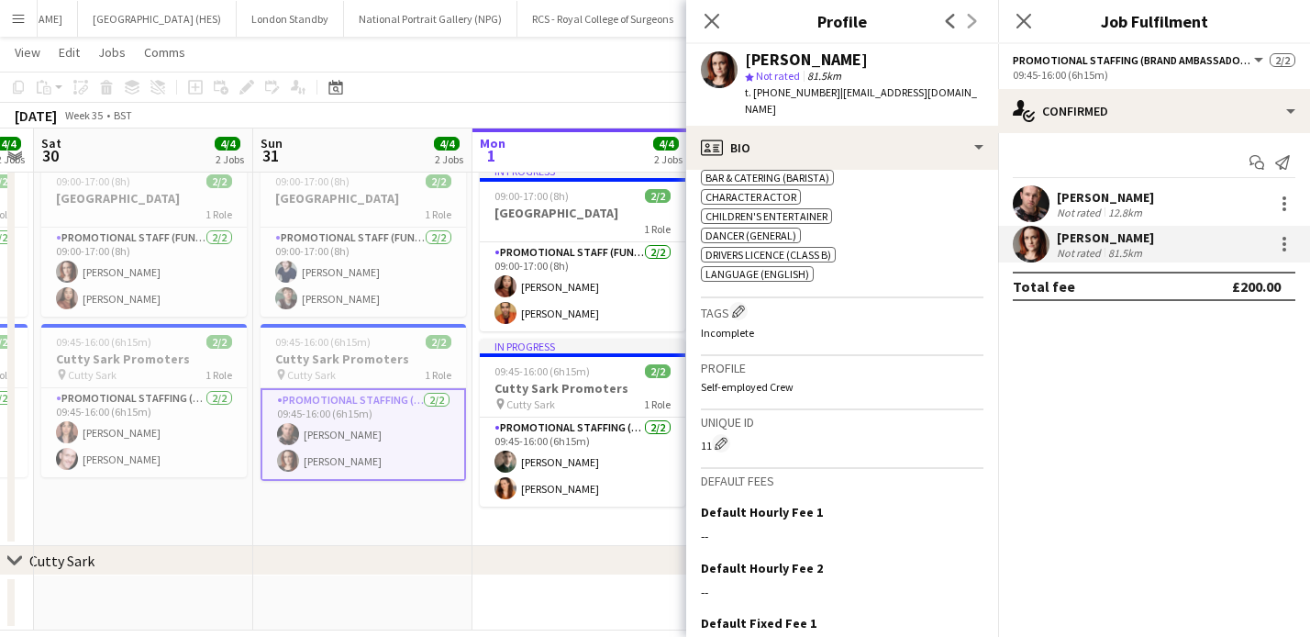
scroll to position [839, 0]
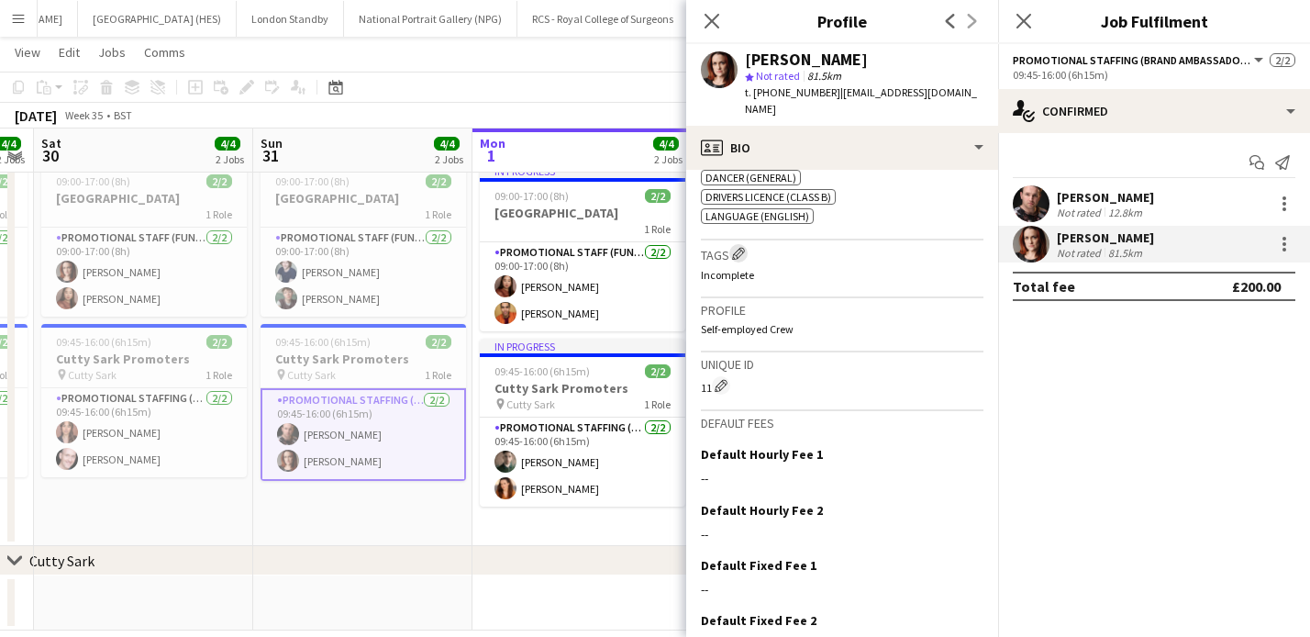
click at [743, 247] on app-icon "Edit crew company tags" at bounding box center [738, 253] width 13 height 13
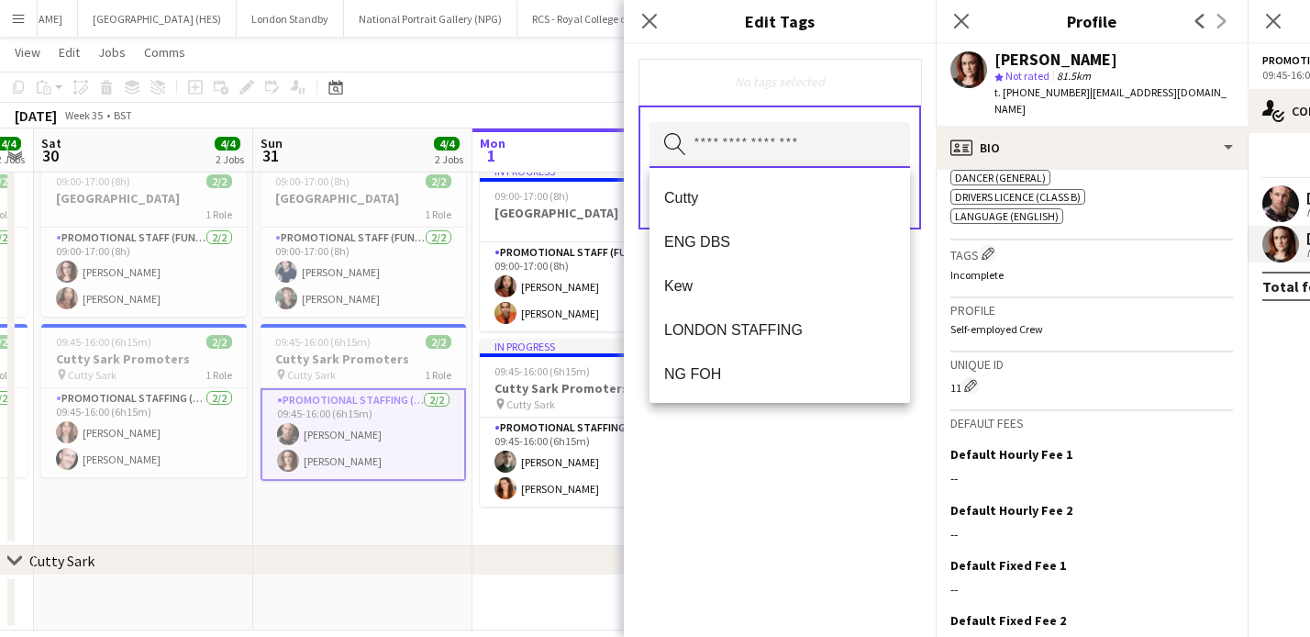
click at [785, 158] on input "text" at bounding box center [780, 145] width 261 height 46
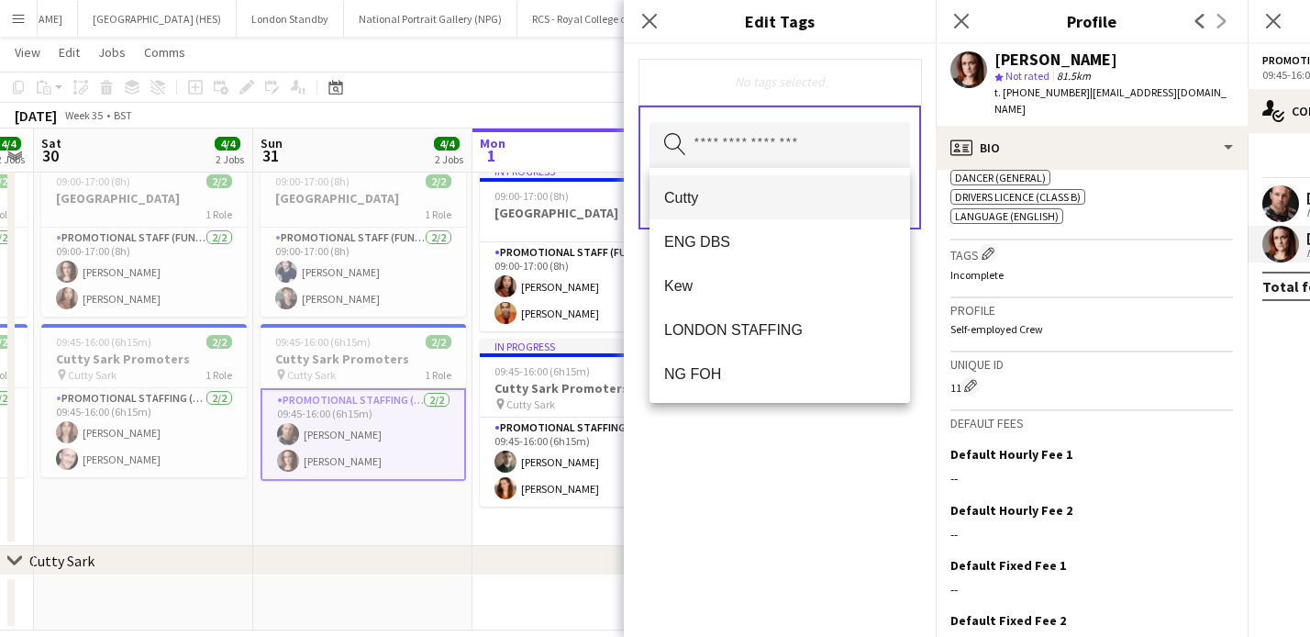
click at [764, 206] on span "Cutty" at bounding box center [779, 197] width 231 height 17
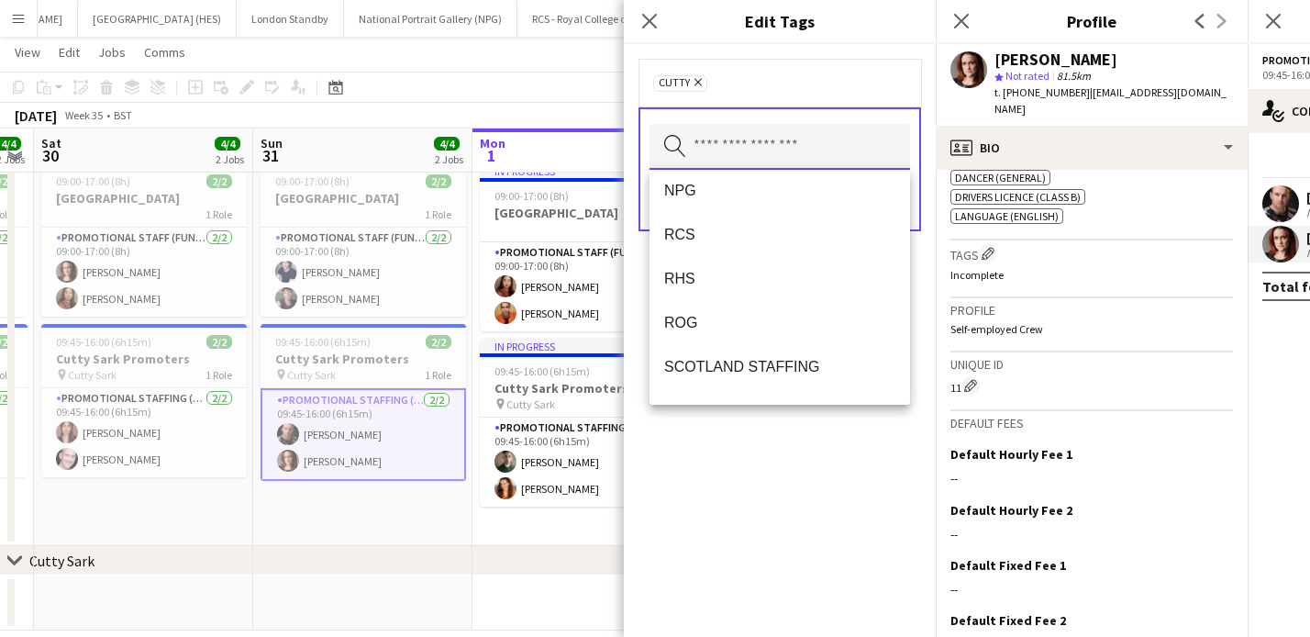
scroll to position [236, 0]
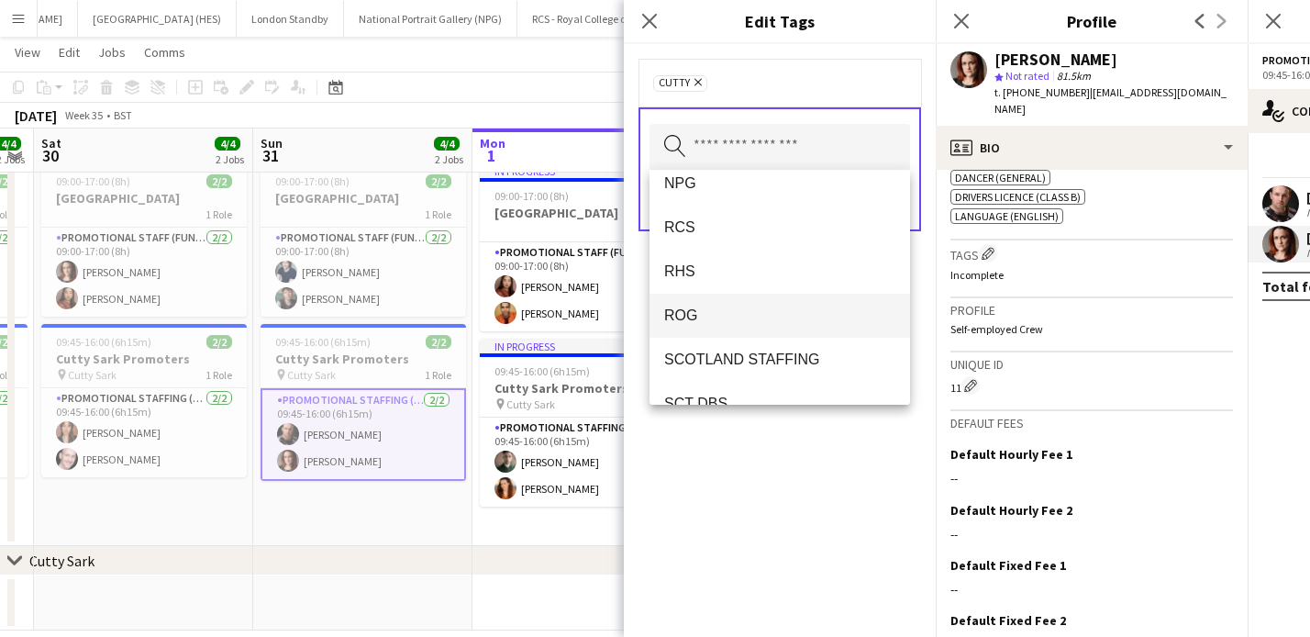
click at [753, 320] on span "ROG" at bounding box center [779, 314] width 231 height 17
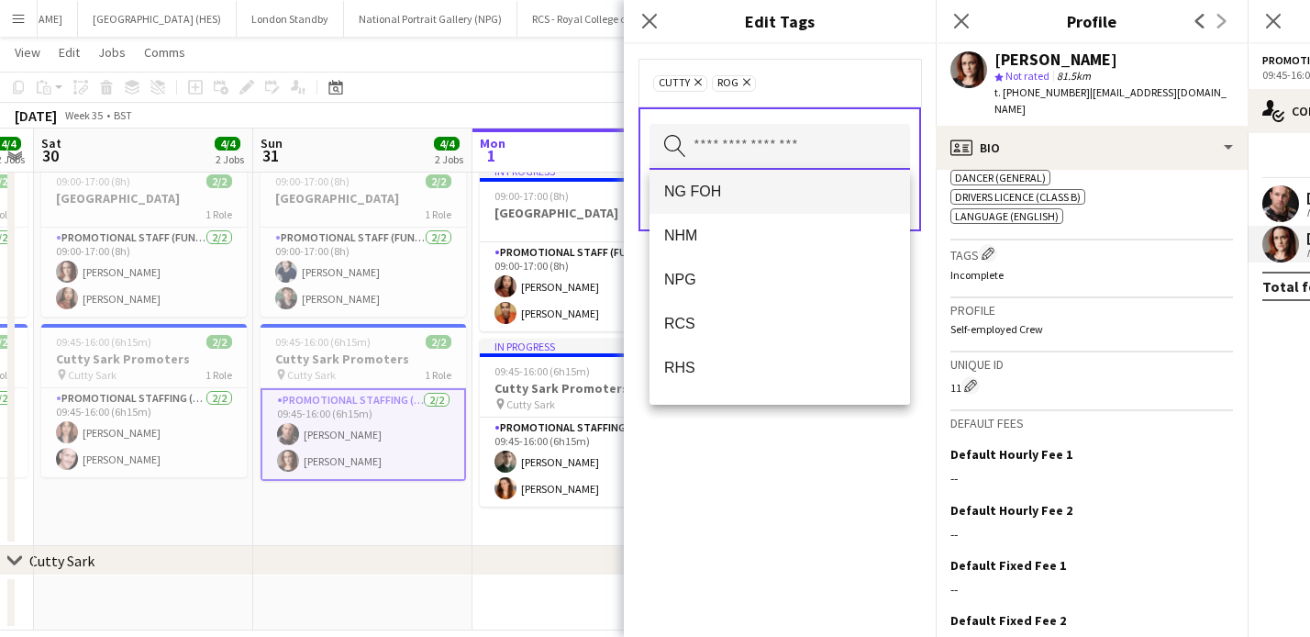
scroll to position [150, 0]
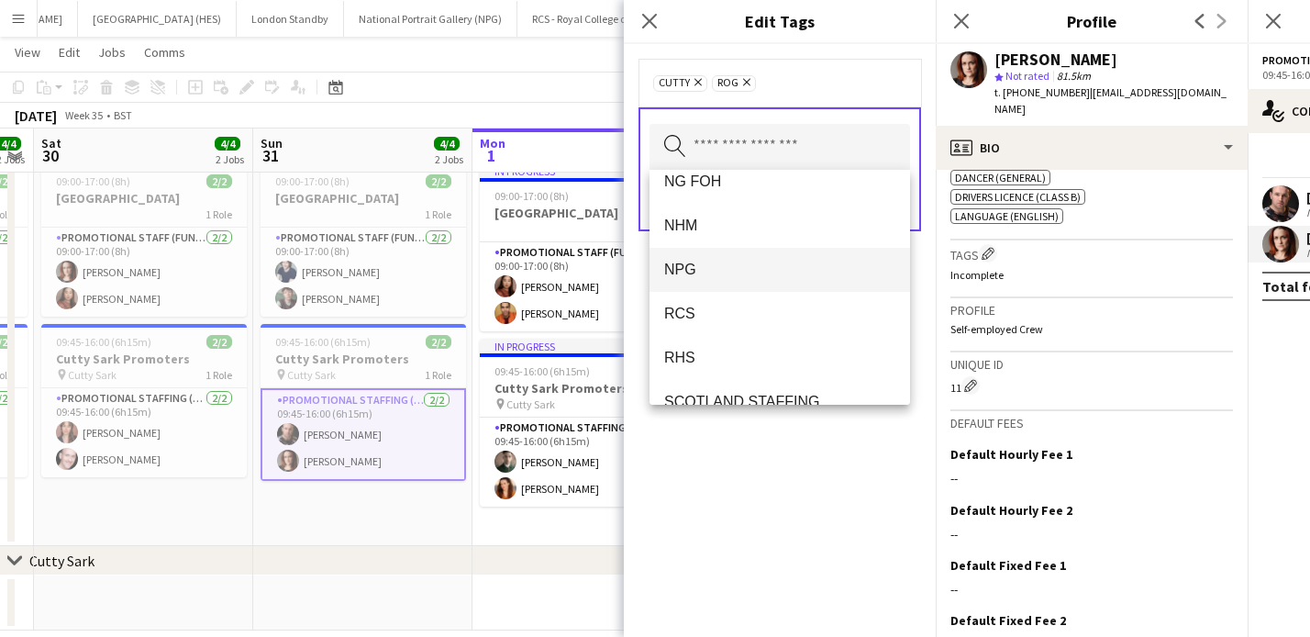
click at [725, 269] on span "NPG" at bounding box center [779, 269] width 231 height 17
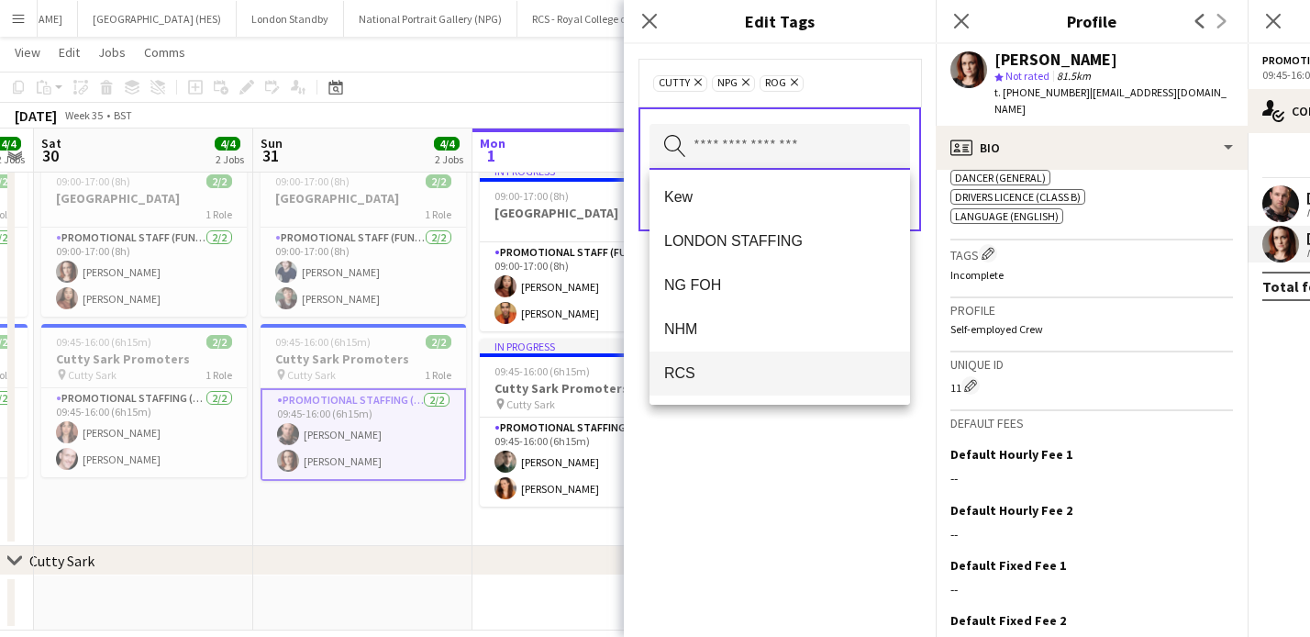
scroll to position [42, 0]
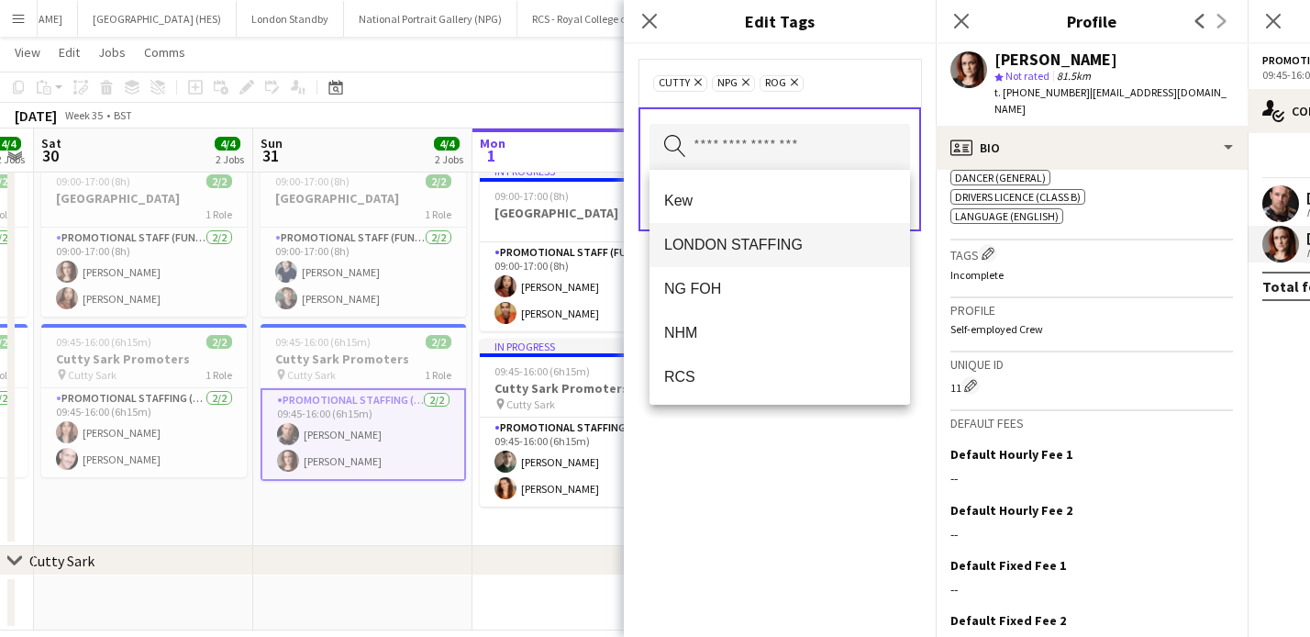
click at [750, 253] on mat-option "LONDON STAFFING" at bounding box center [780, 245] width 261 height 44
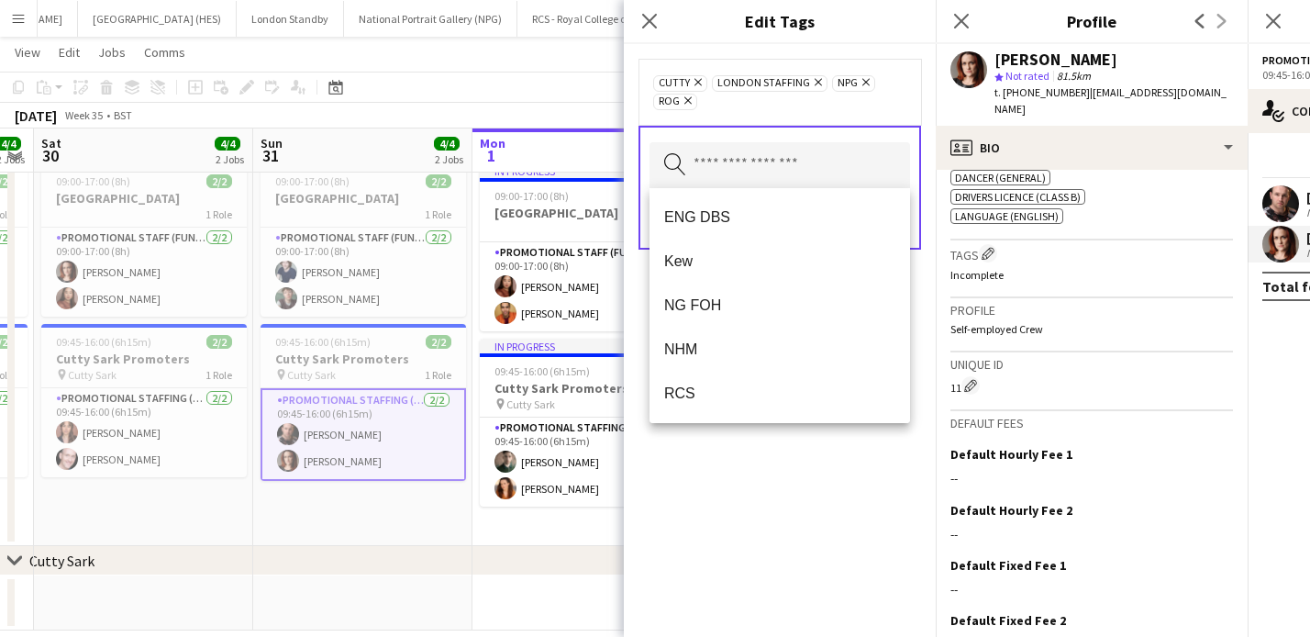
click at [878, 96] on div "Cutty Remove LONDON STAFFING Remove NPG Remove ROG Remove" at bounding box center [779, 91] width 253 height 37
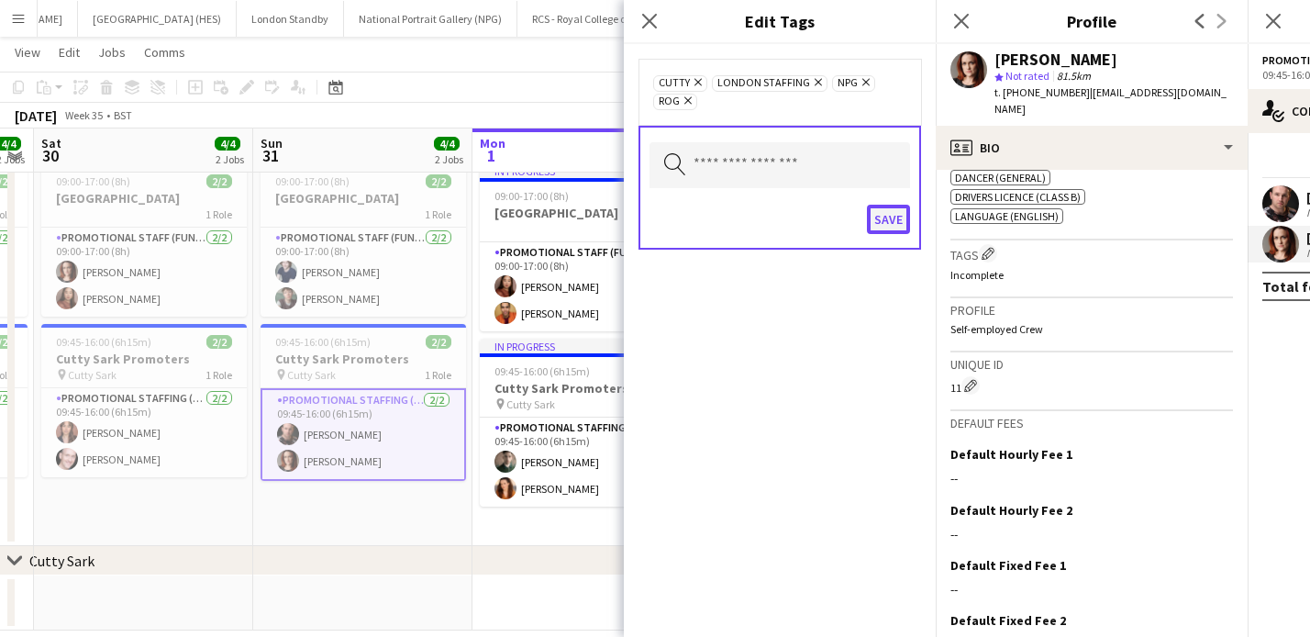
click at [889, 225] on button "Save" at bounding box center [888, 219] width 43 height 29
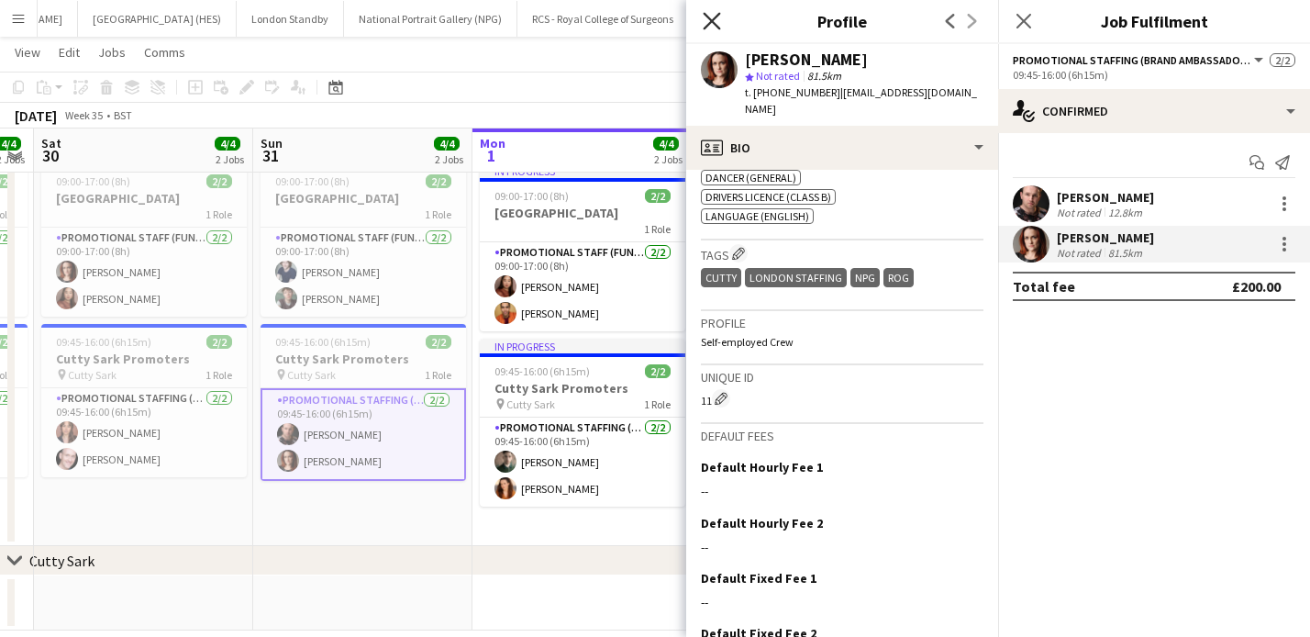
click at [716, 17] on icon at bounding box center [711, 20] width 17 height 17
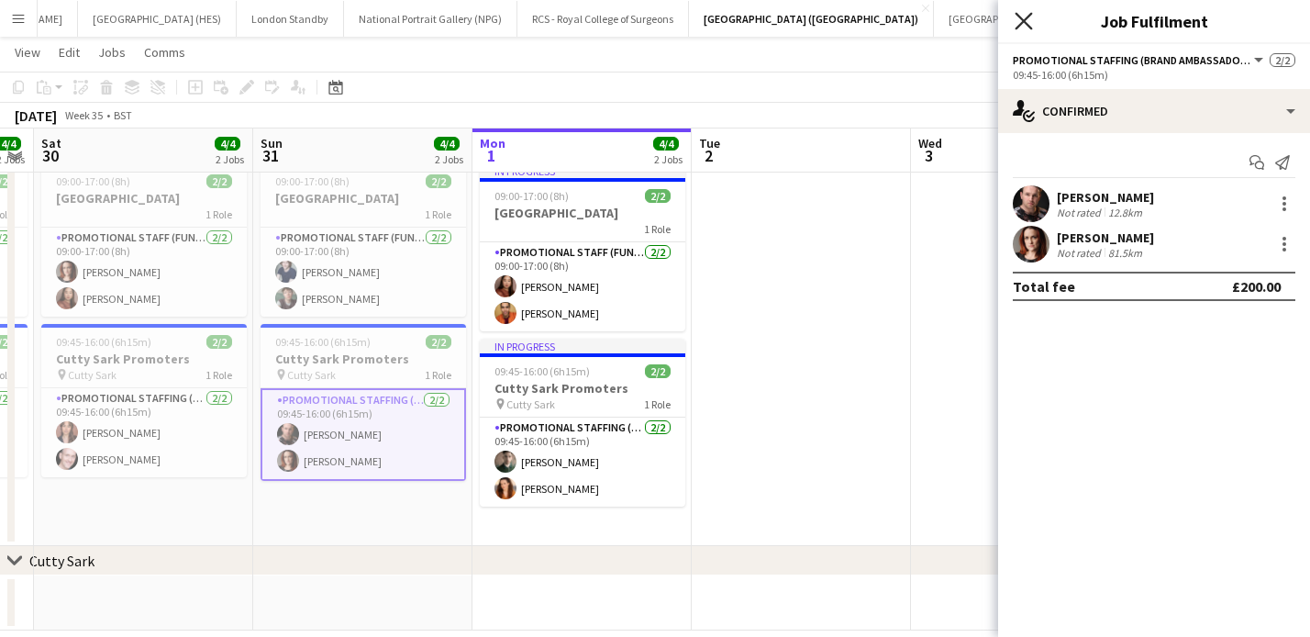
click at [1025, 25] on icon "Close pop-in" at bounding box center [1023, 20] width 17 height 17
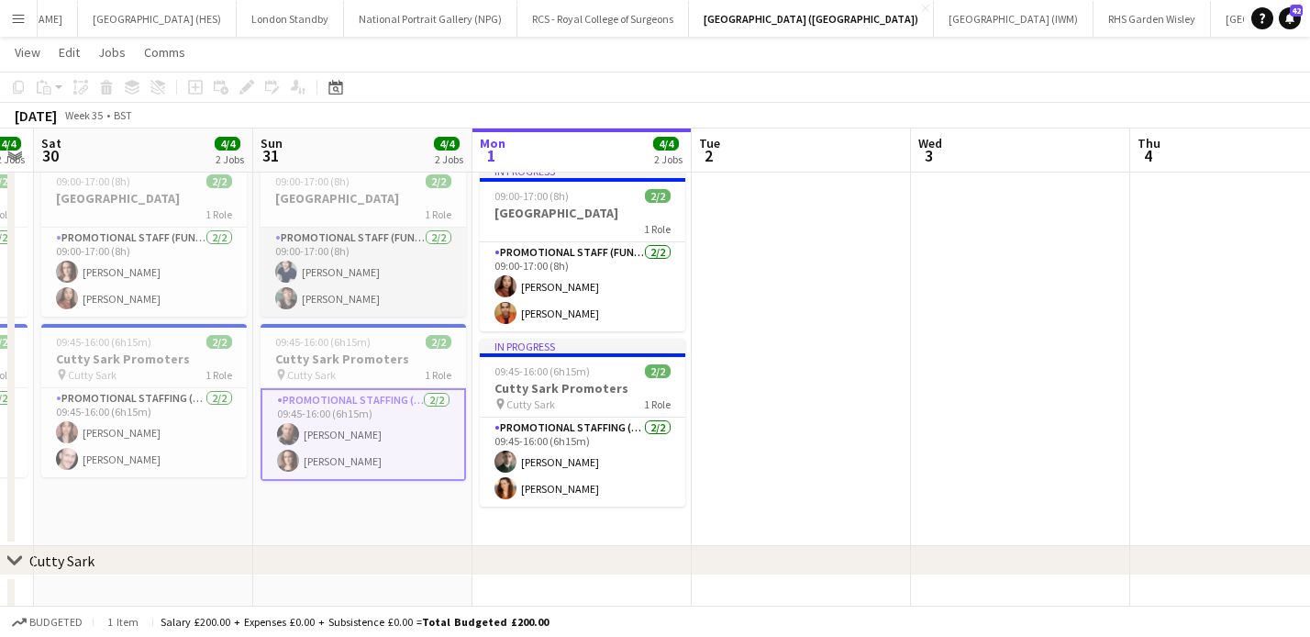
click at [338, 267] on app-card-role "Promotional Staff (Fundraiser) [DATE] 09:00-17:00 (8h) [PERSON_NAME] [PERSON_NA…" at bounding box center [364, 272] width 206 height 89
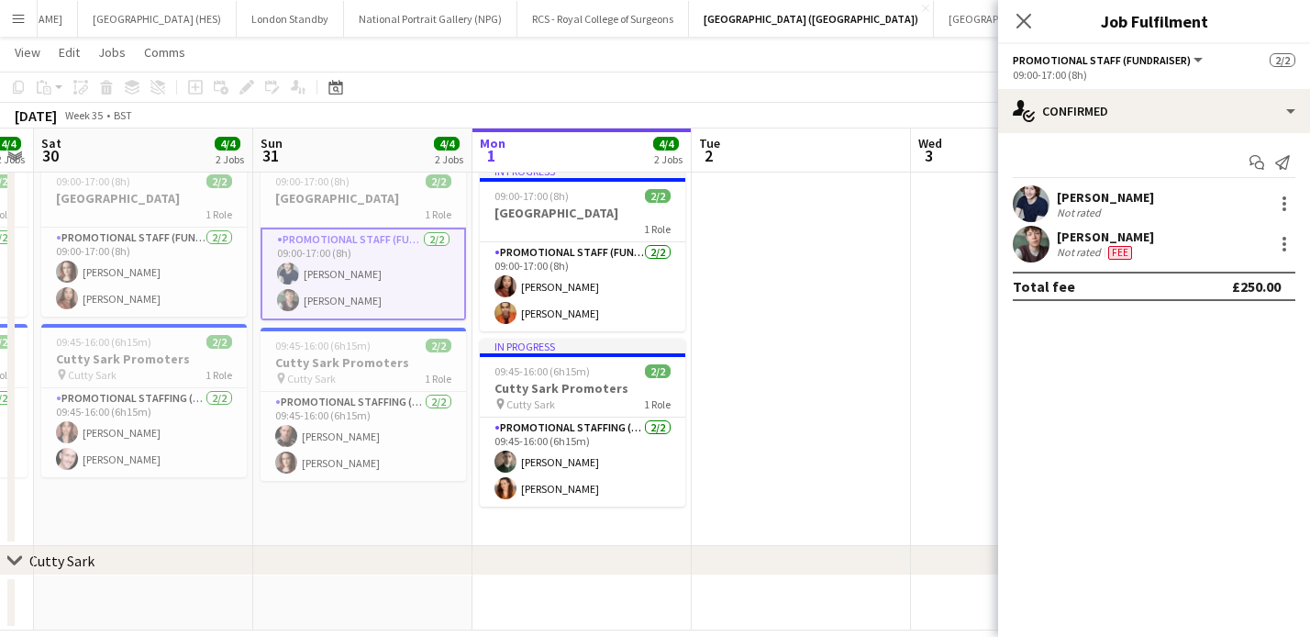
click at [1073, 250] on div "Not rated" at bounding box center [1081, 252] width 48 height 15
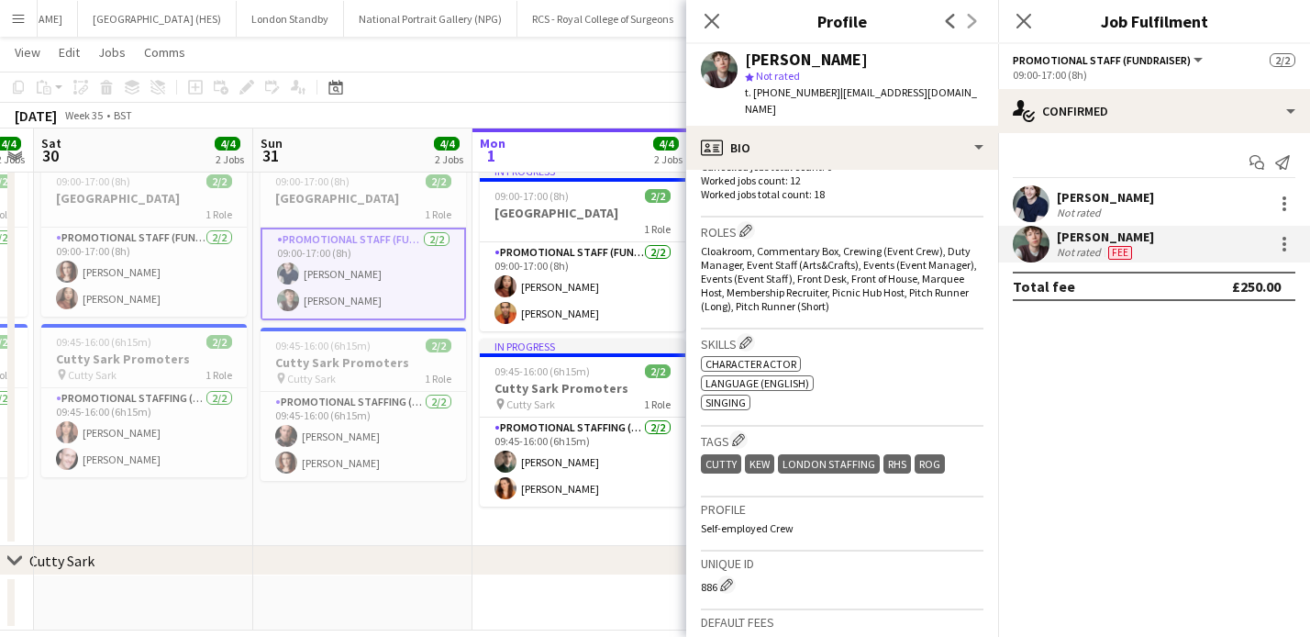
scroll to position [566, 0]
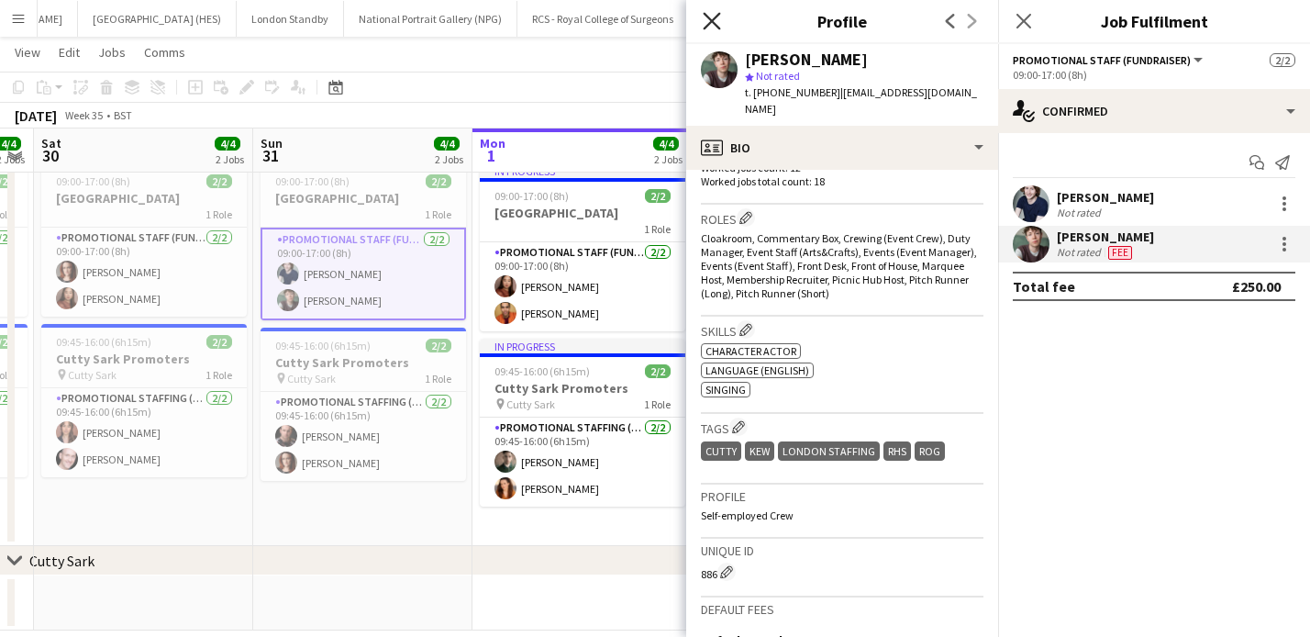
click at [713, 23] on icon at bounding box center [711, 20] width 17 height 17
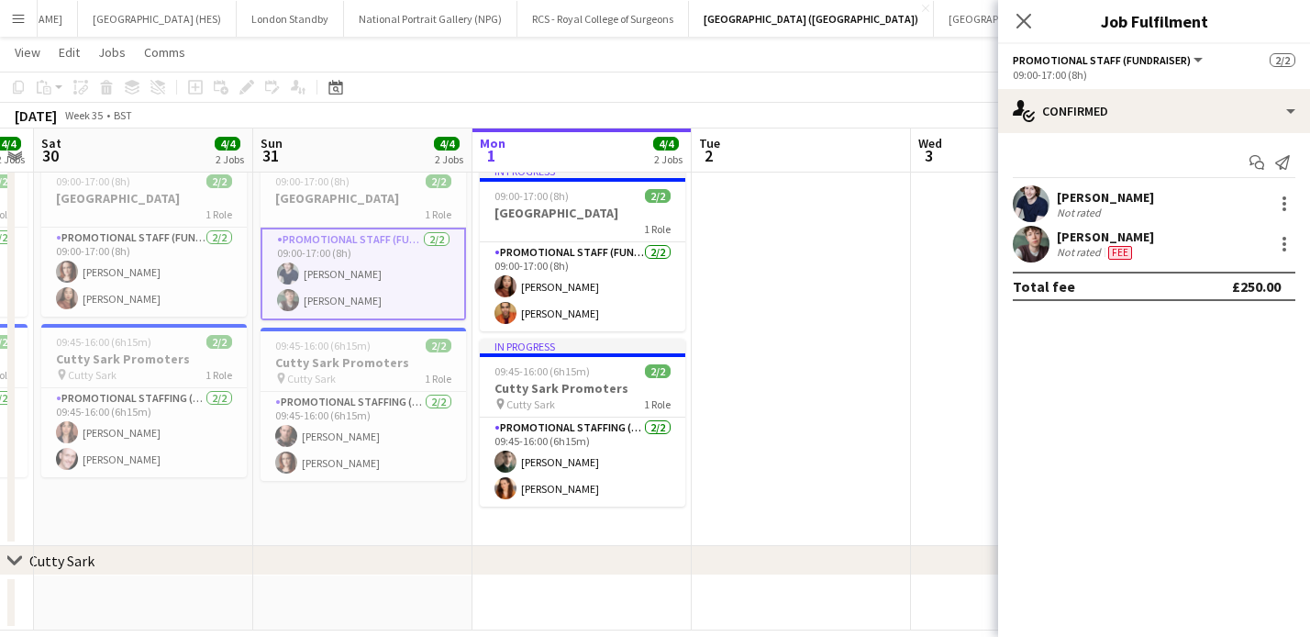
click at [1075, 194] on div "[PERSON_NAME]" at bounding box center [1105, 197] width 97 height 17
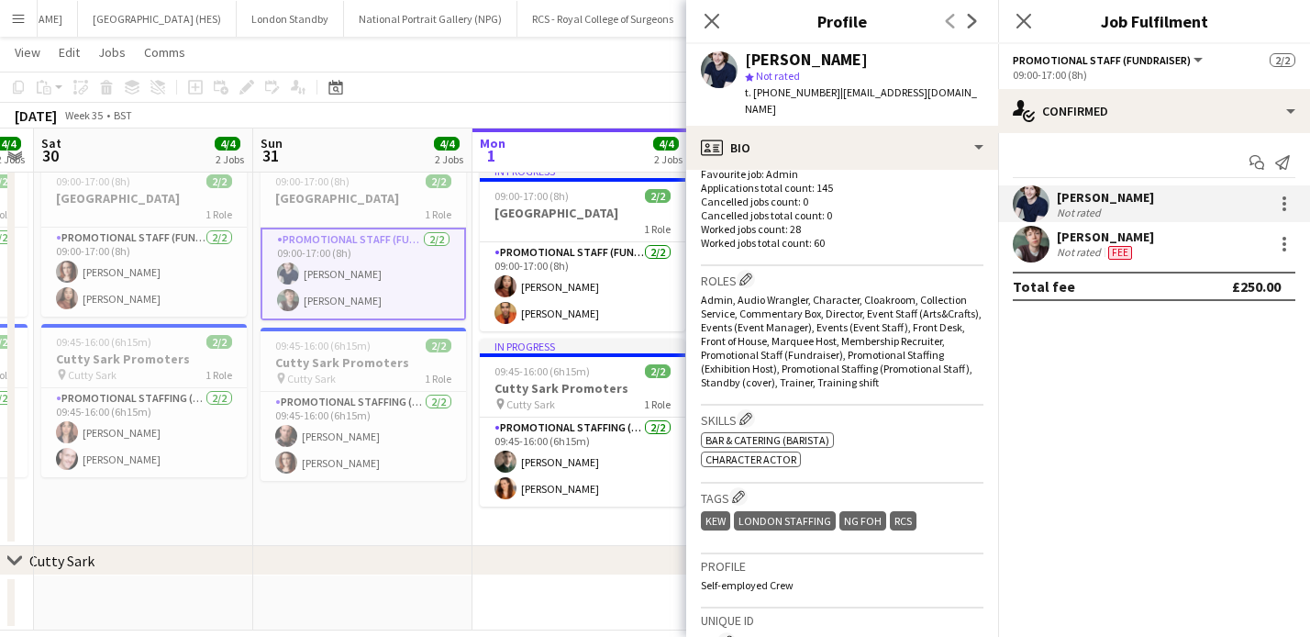
scroll to position [510, 0]
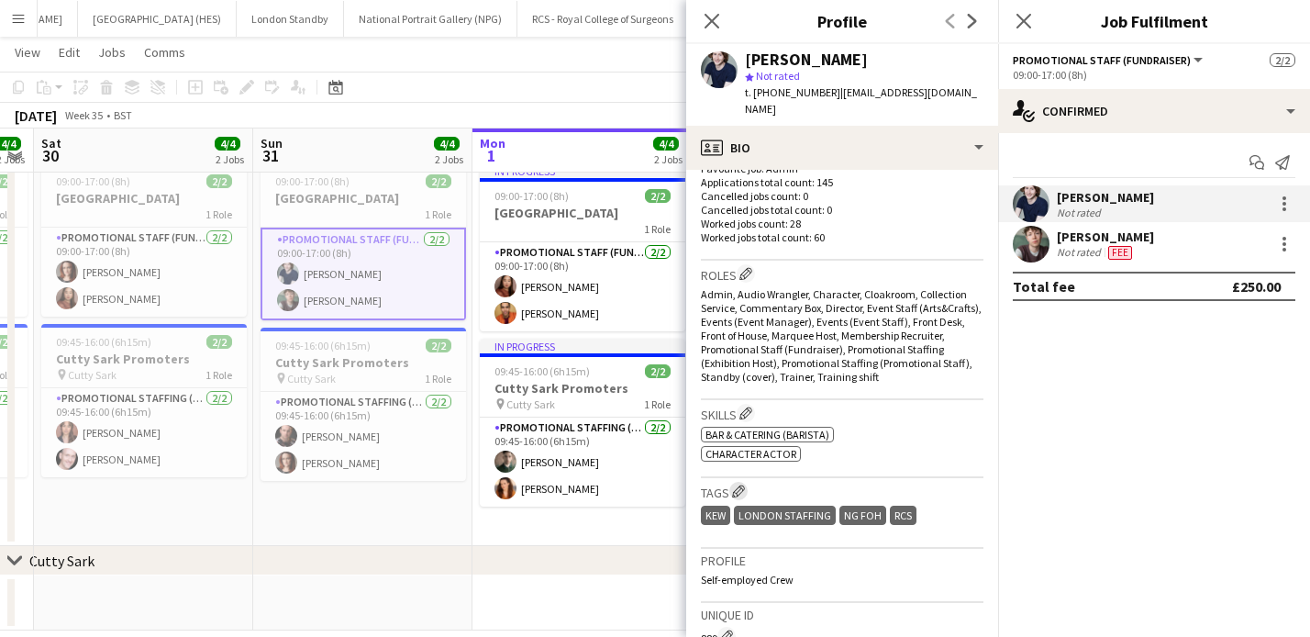
click at [743, 484] on app-icon "Edit crew company tags" at bounding box center [738, 490] width 13 height 13
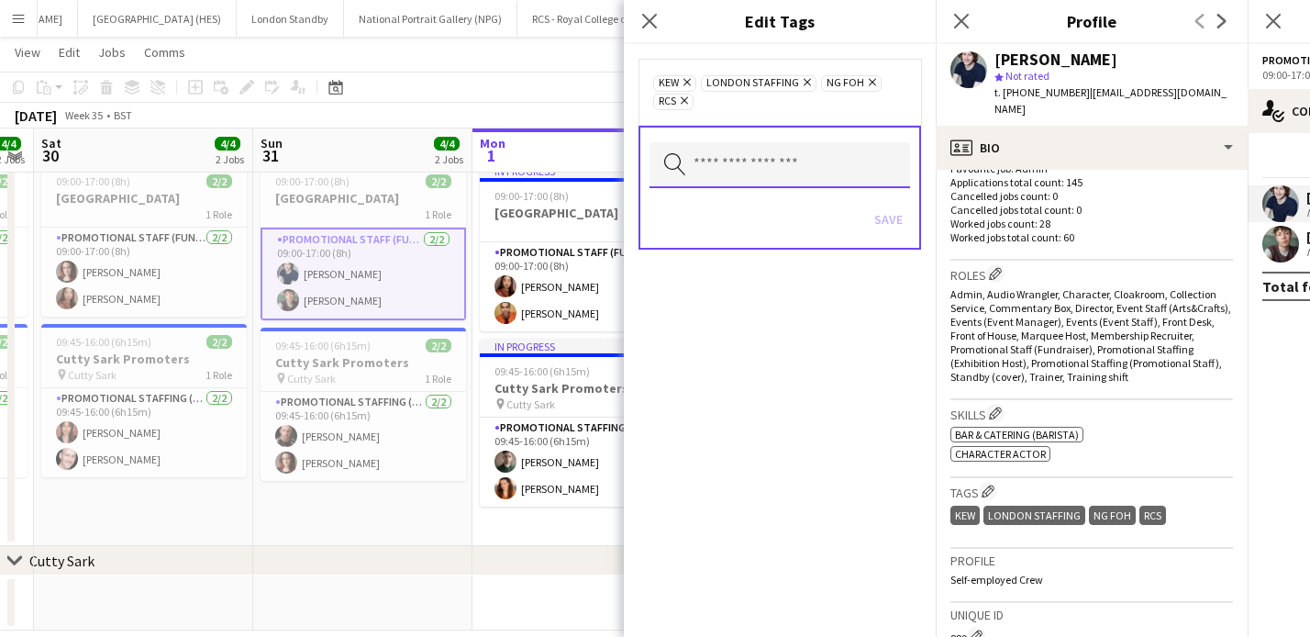
click at [754, 173] on input "text" at bounding box center [780, 165] width 261 height 46
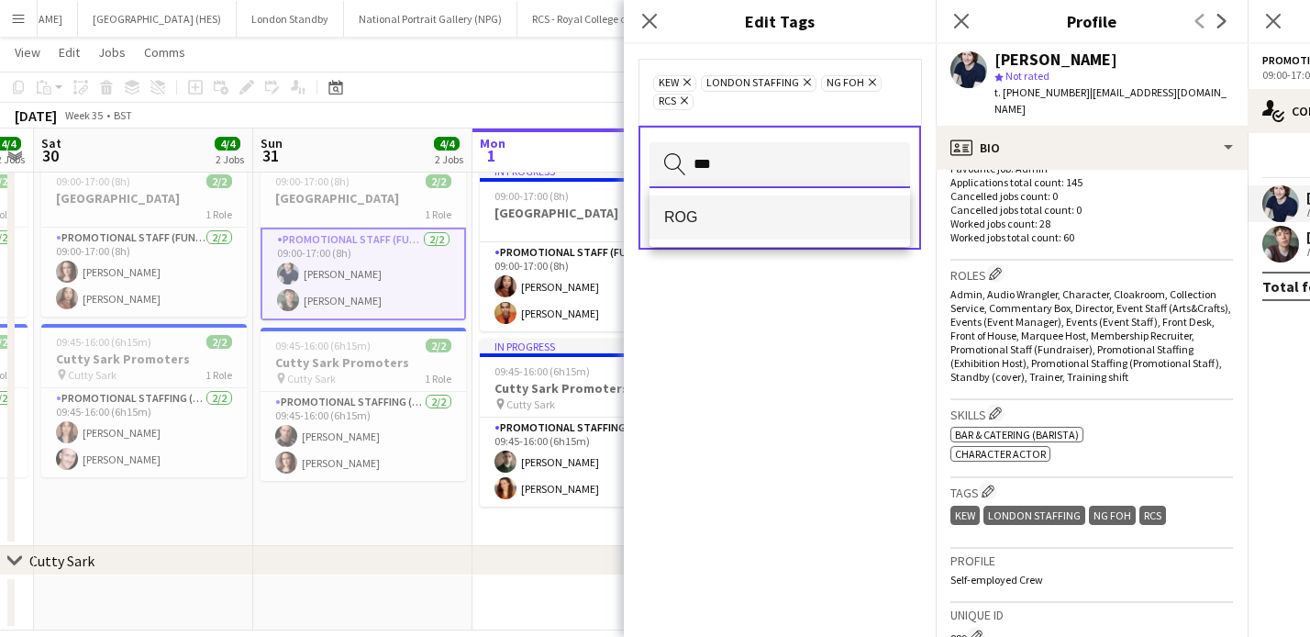
type input "***"
click at [707, 210] on span "ROG" at bounding box center [779, 216] width 231 height 17
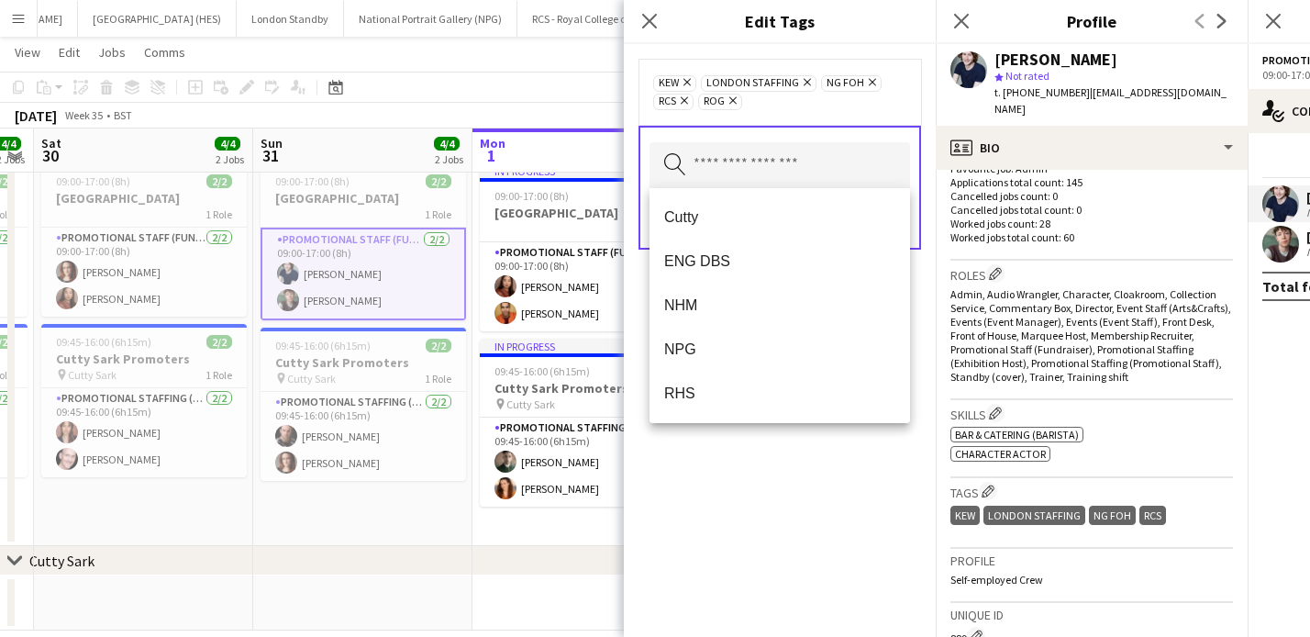
click at [791, 531] on div "Kew Remove LONDON STAFFING Remove NG FOH Remove RCS Remove ROG Remove Search by…" at bounding box center [780, 340] width 312 height 593
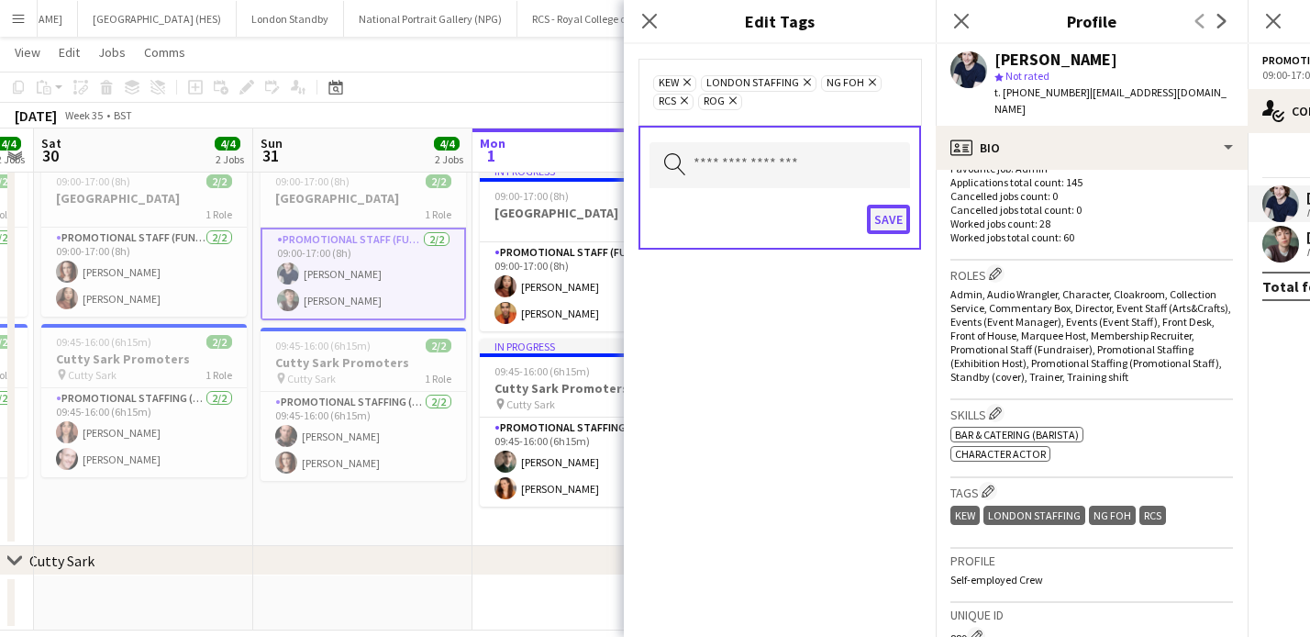
click at [888, 219] on button "Save" at bounding box center [888, 219] width 43 height 29
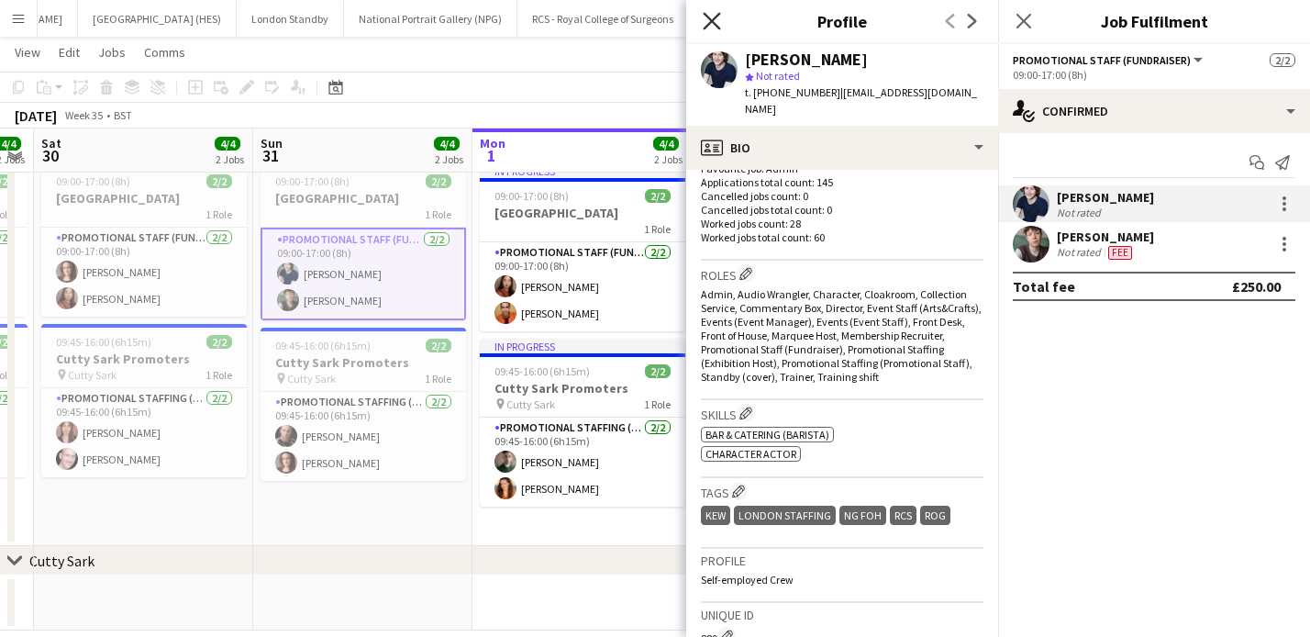
click at [714, 25] on icon "Close pop-in" at bounding box center [711, 20] width 17 height 17
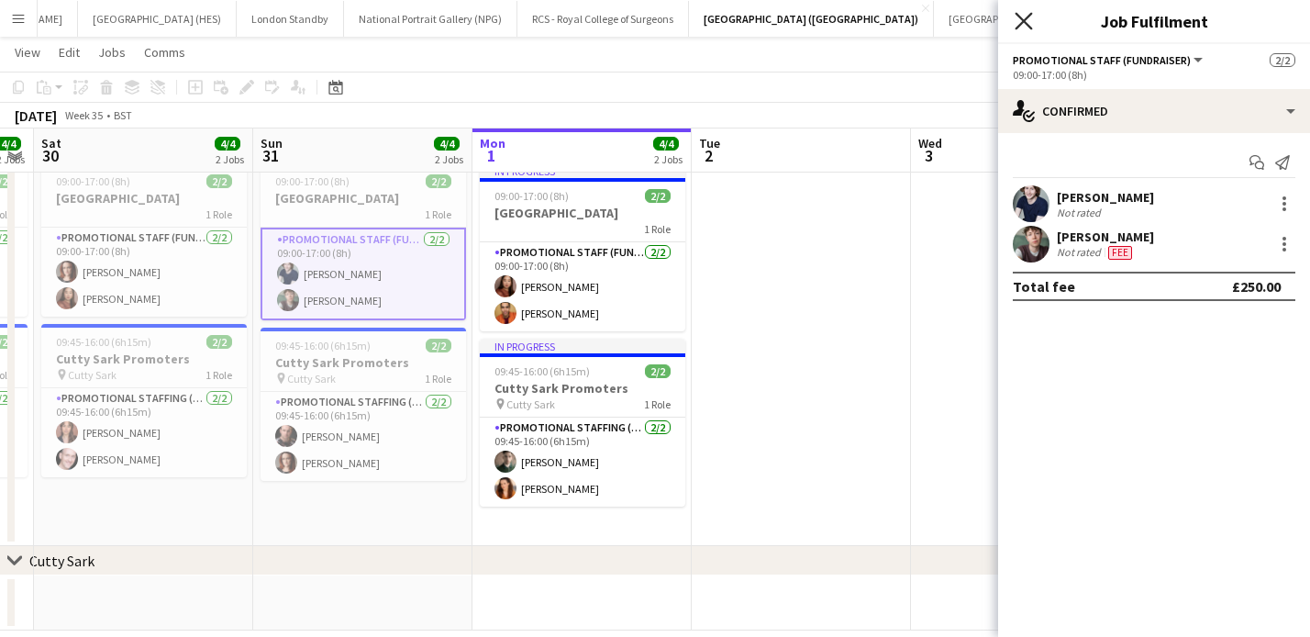
click at [1025, 23] on icon at bounding box center [1023, 20] width 17 height 17
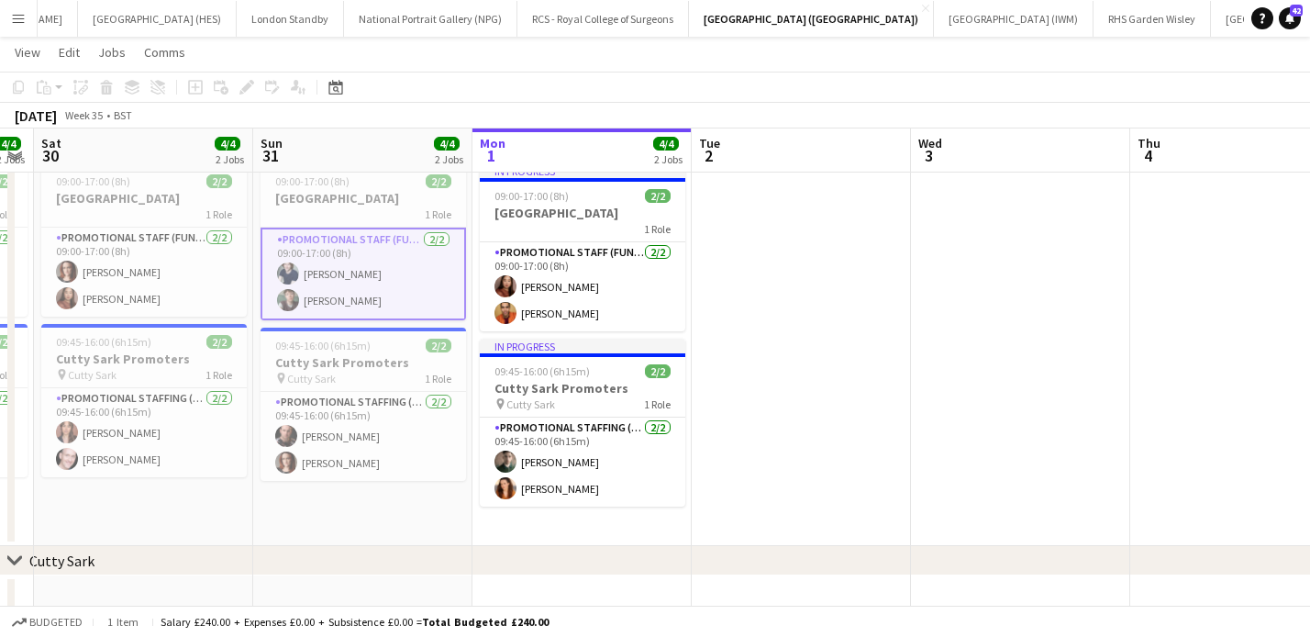
click at [828, 212] on app-date-cell at bounding box center [801, 351] width 219 height 390
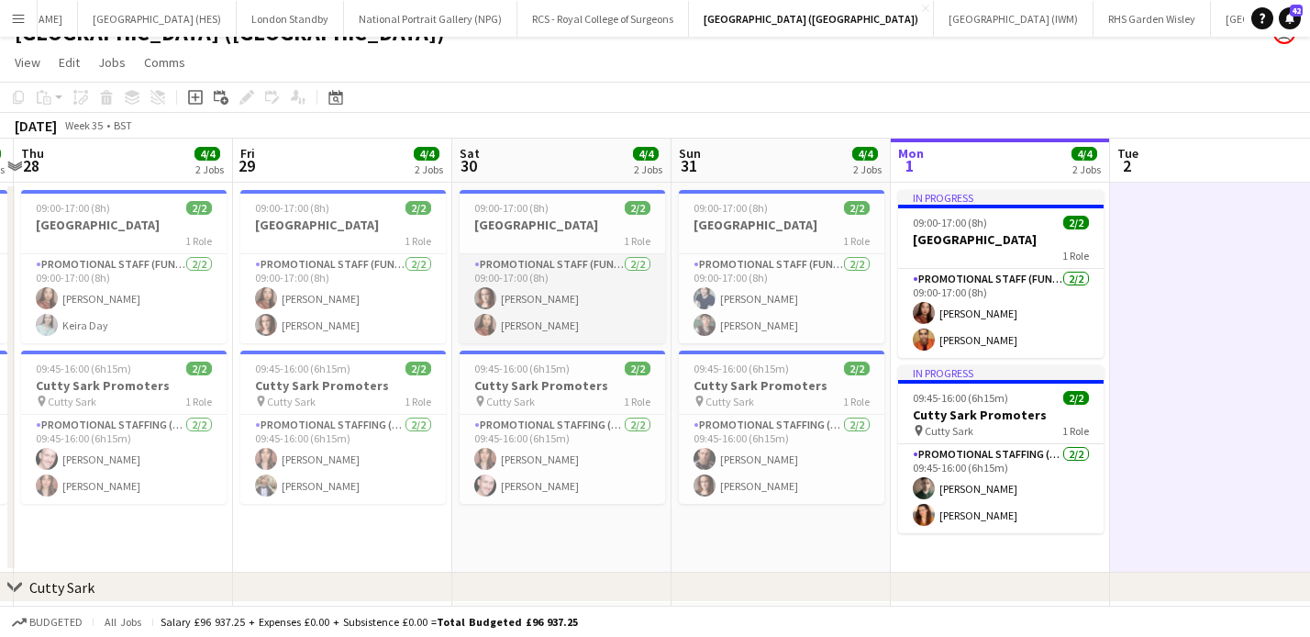
scroll to position [23, 0]
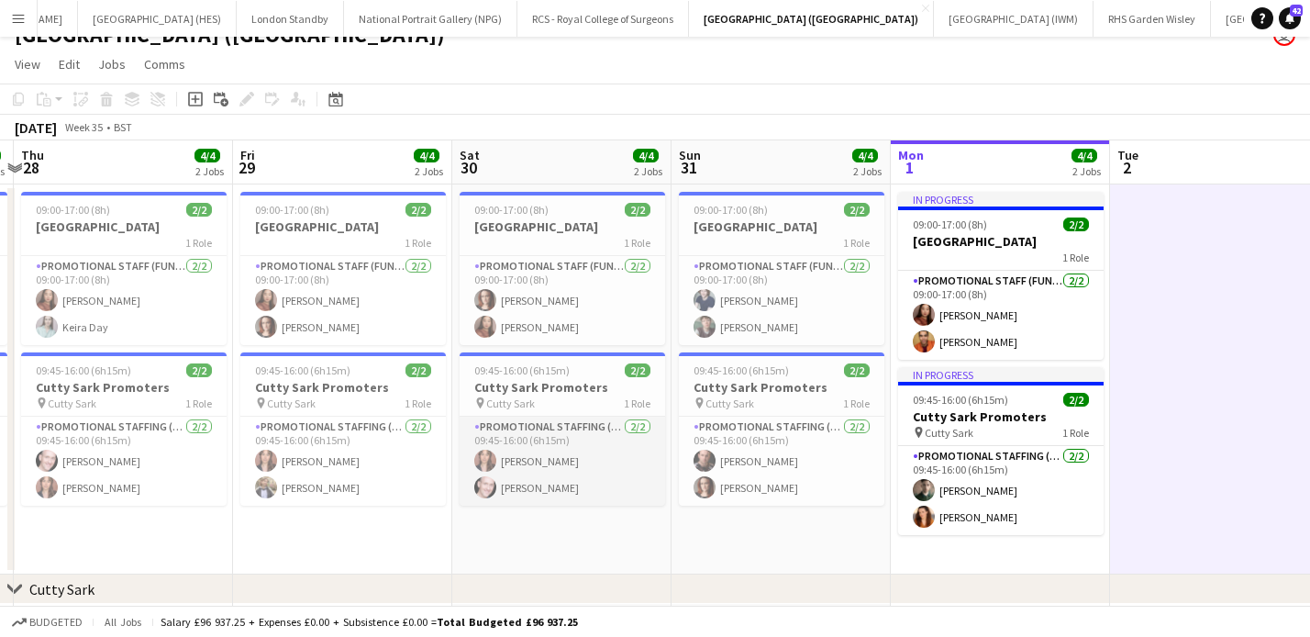
click at [588, 455] on app-card-role "Promotional Staffing (Brand Ambassadors) [DATE] 09:45-16:00 (6h15m) [PERSON_NAM…" at bounding box center [563, 461] width 206 height 89
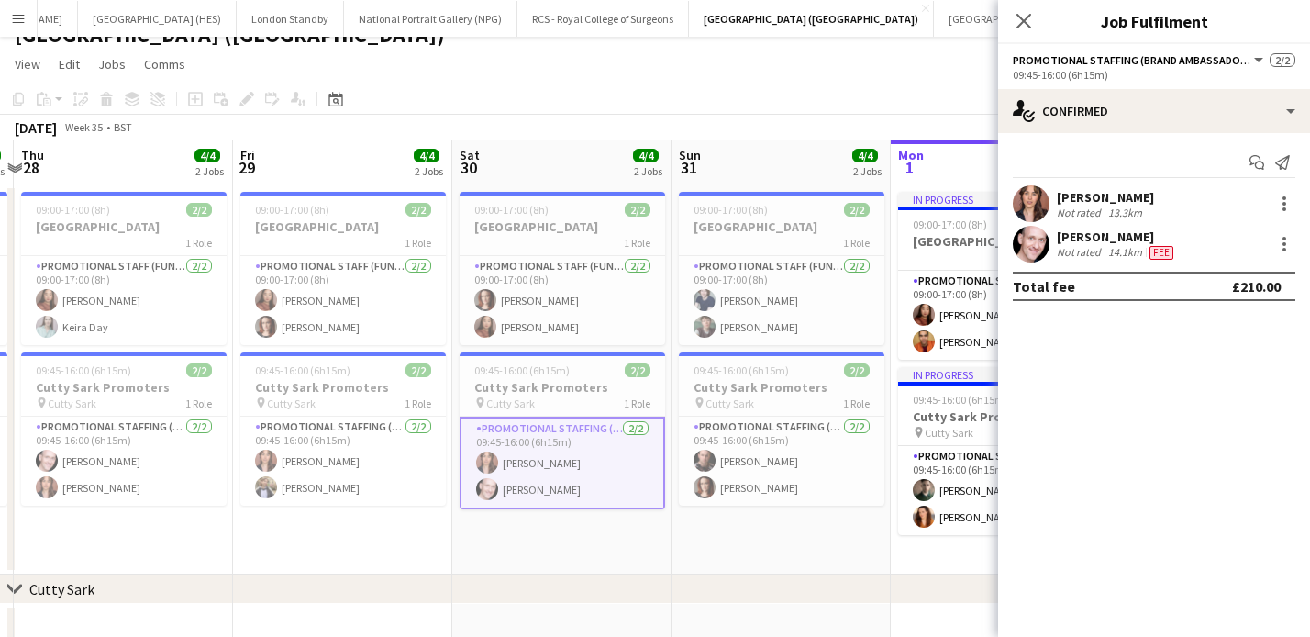
click at [1062, 242] on div "[PERSON_NAME]" at bounding box center [1117, 236] width 120 height 17
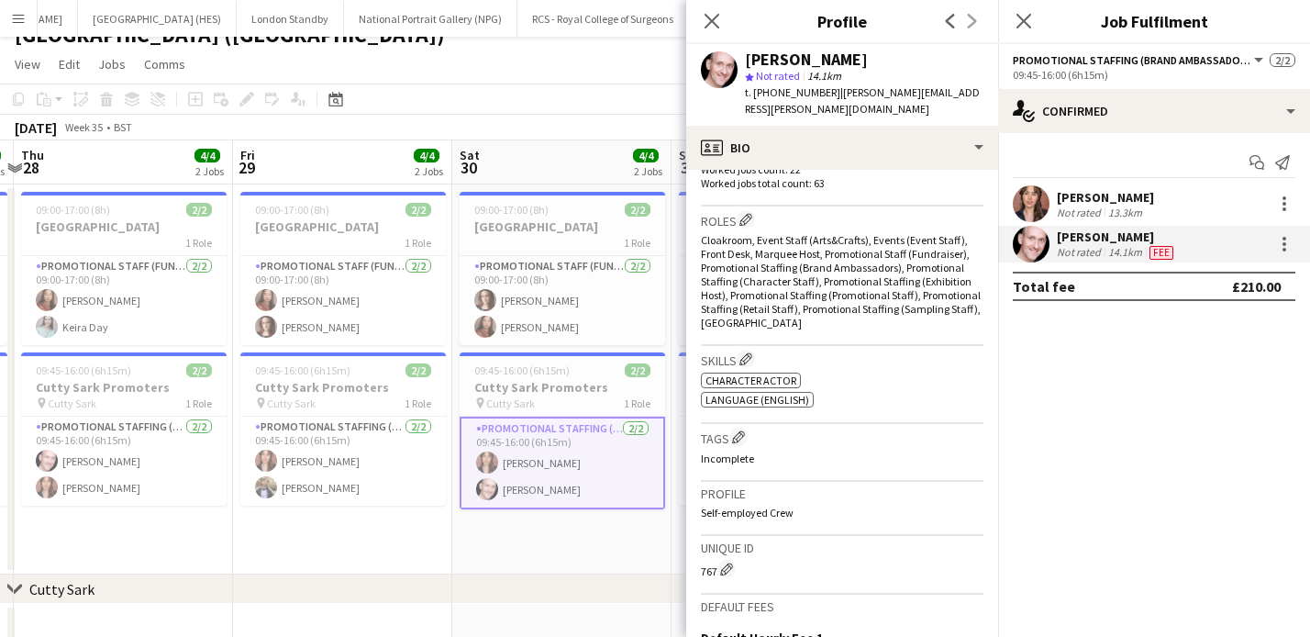
scroll to position [573, 0]
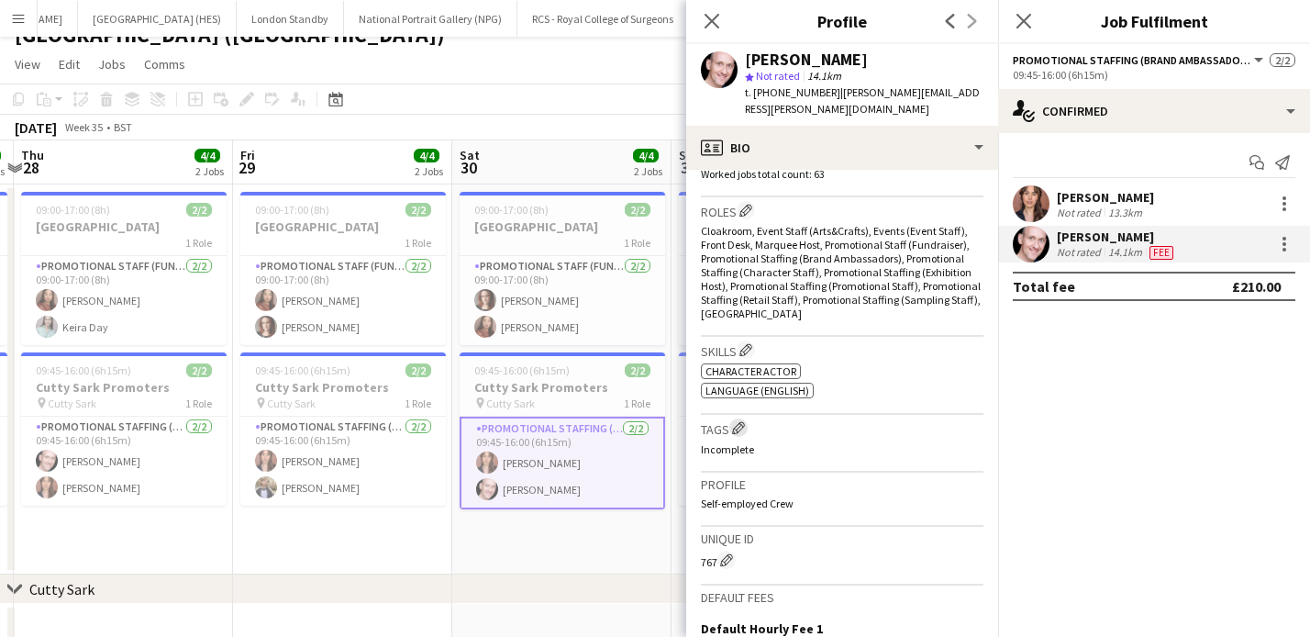
click at [735, 421] on app-icon "Edit crew company tags" at bounding box center [738, 427] width 13 height 13
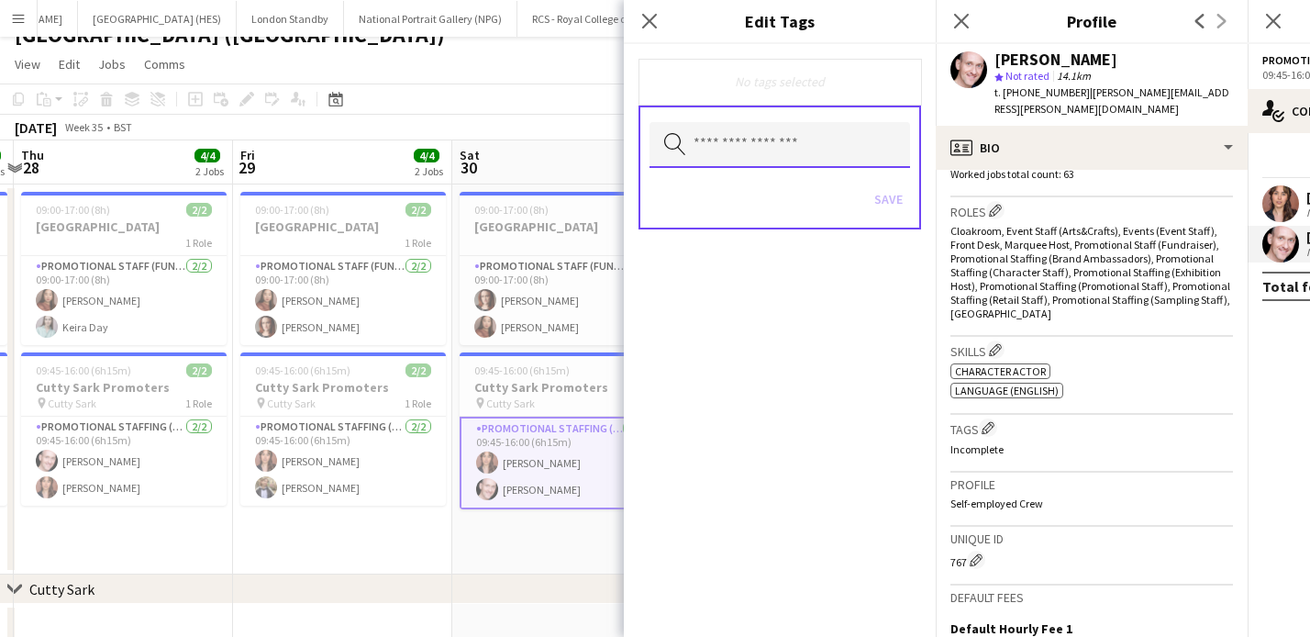
click at [738, 154] on input "text" at bounding box center [780, 145] width 261 height 46
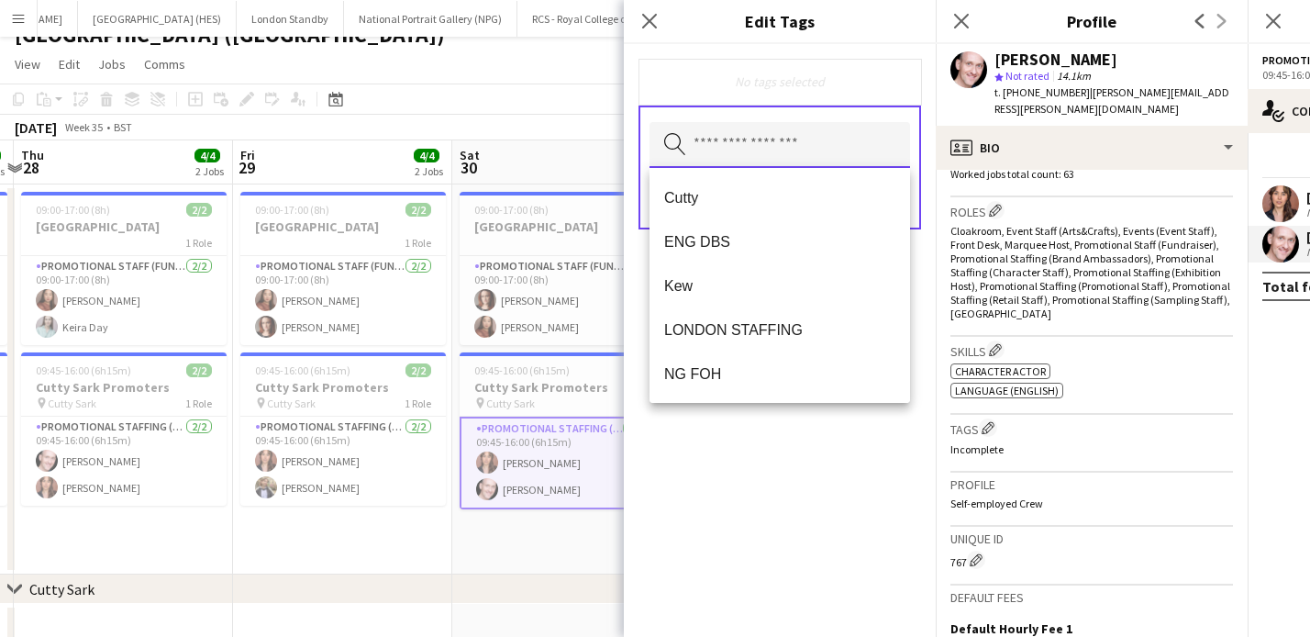
type input "*"
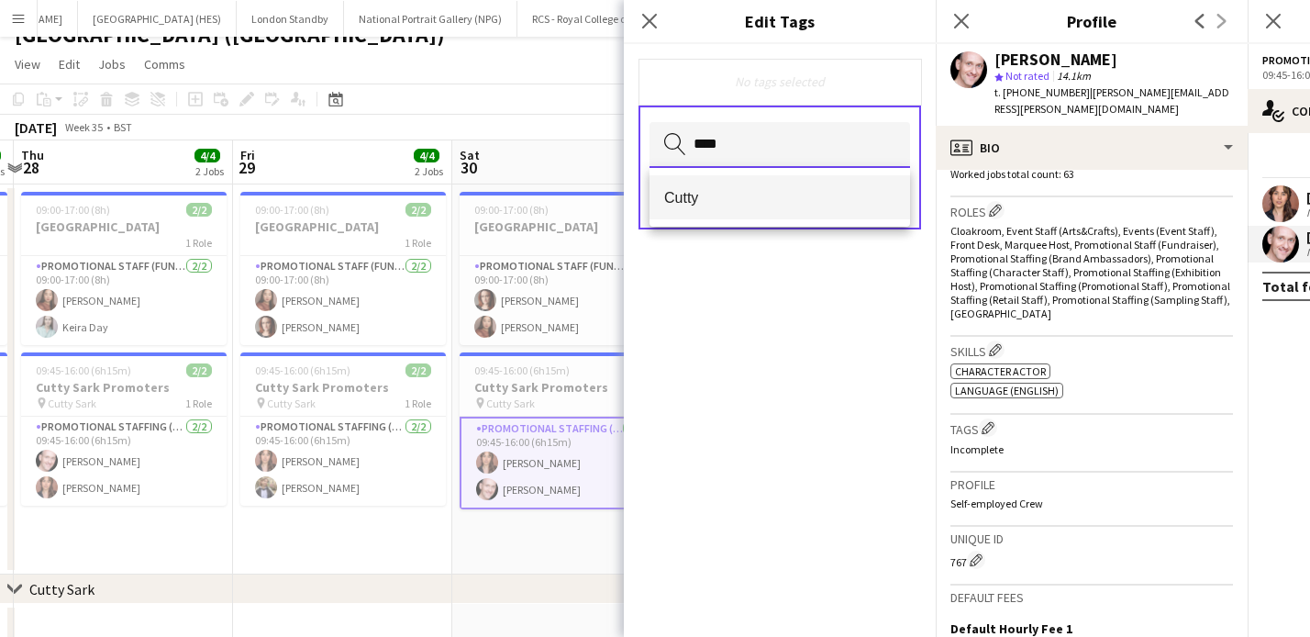
type input "****"
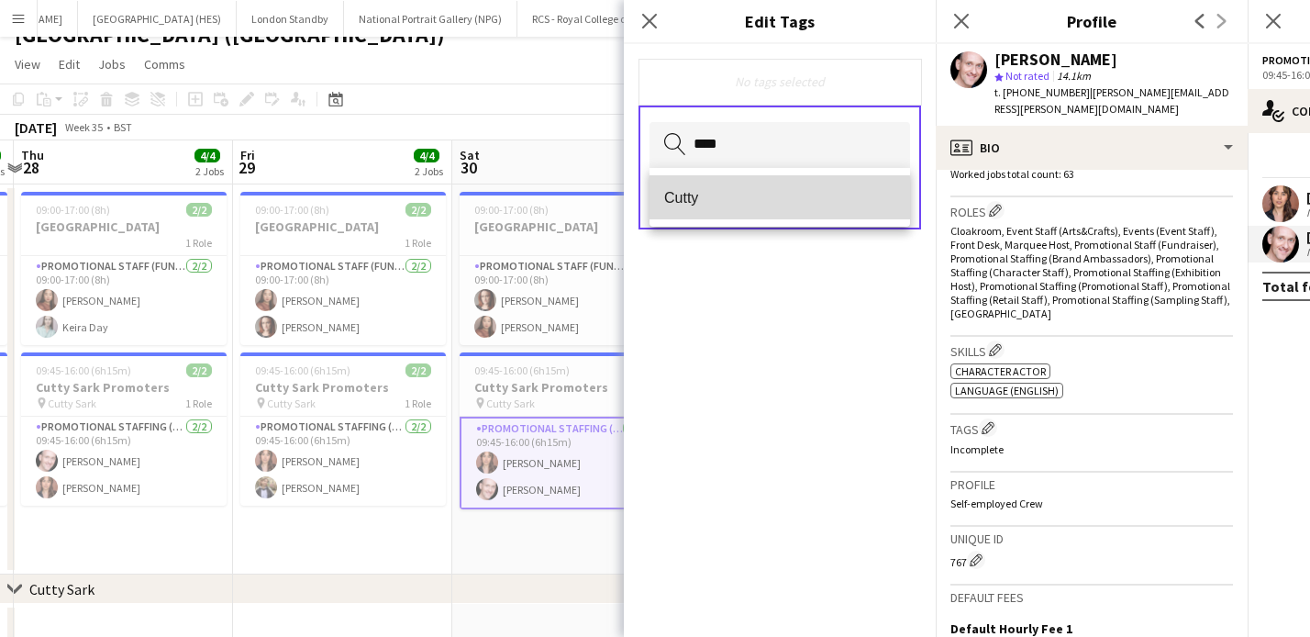
click at [723, 203] on span "Cutty" at bounding box center [779, 197] width 231 height 17
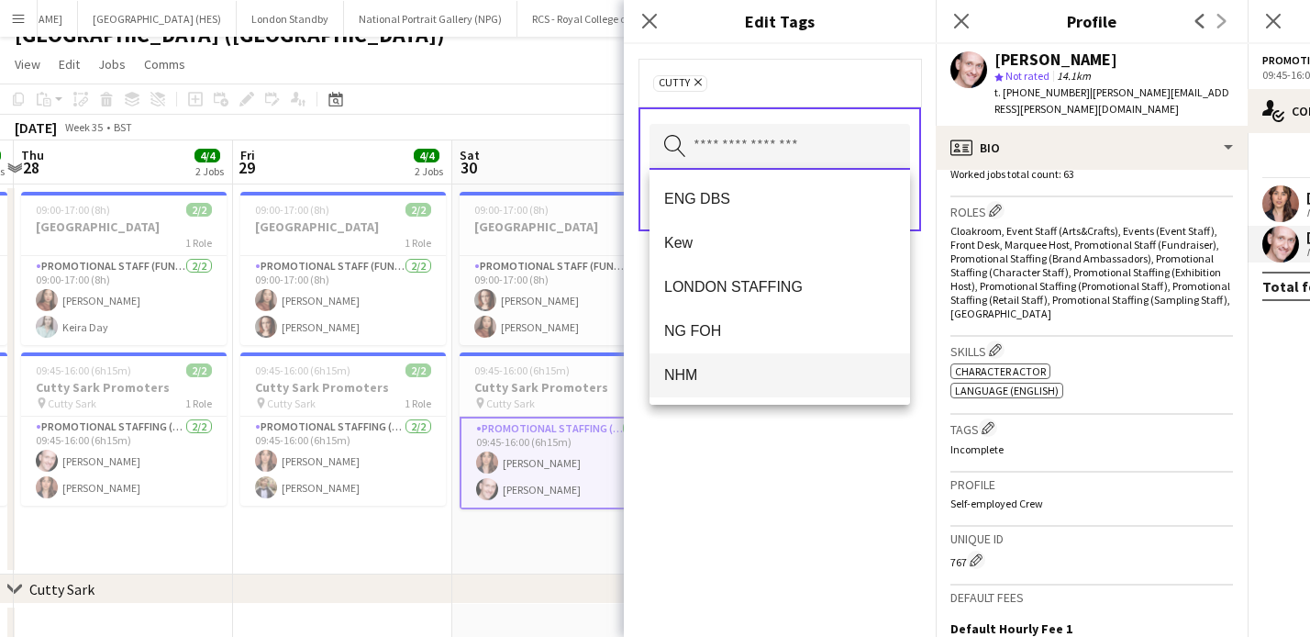
scroll to position [40, 0]
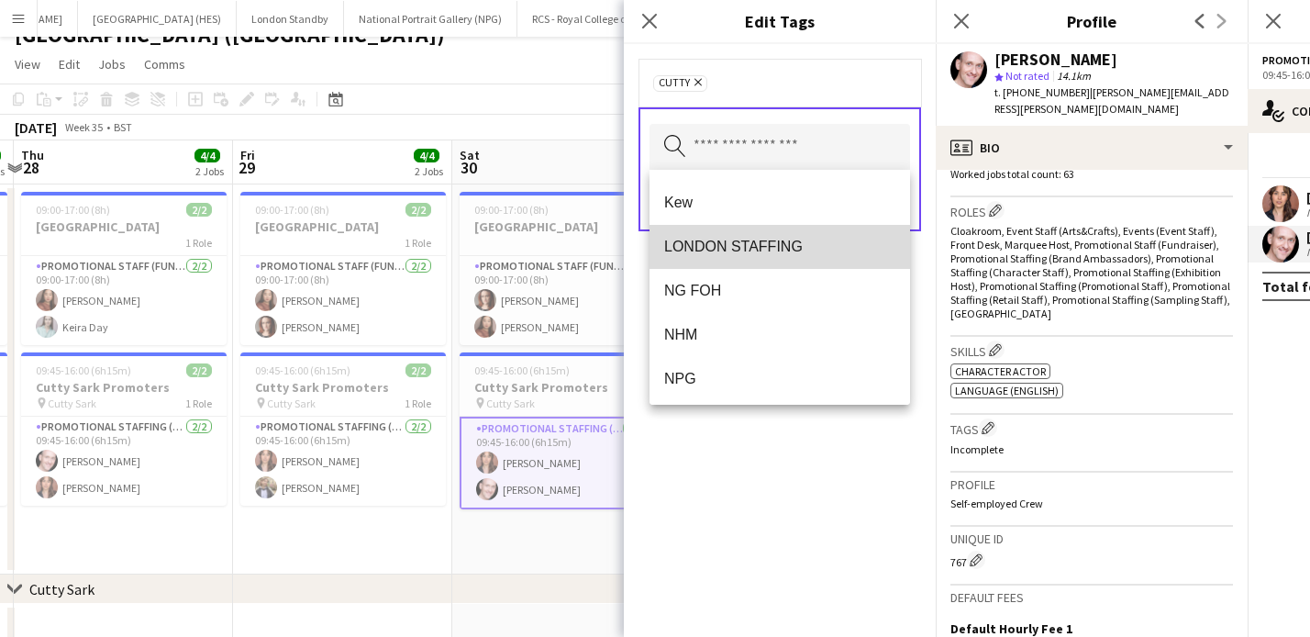
click at [759, 248] on span "LONDON STAFFING" at bounding box center [779, 246] width 231 height 17
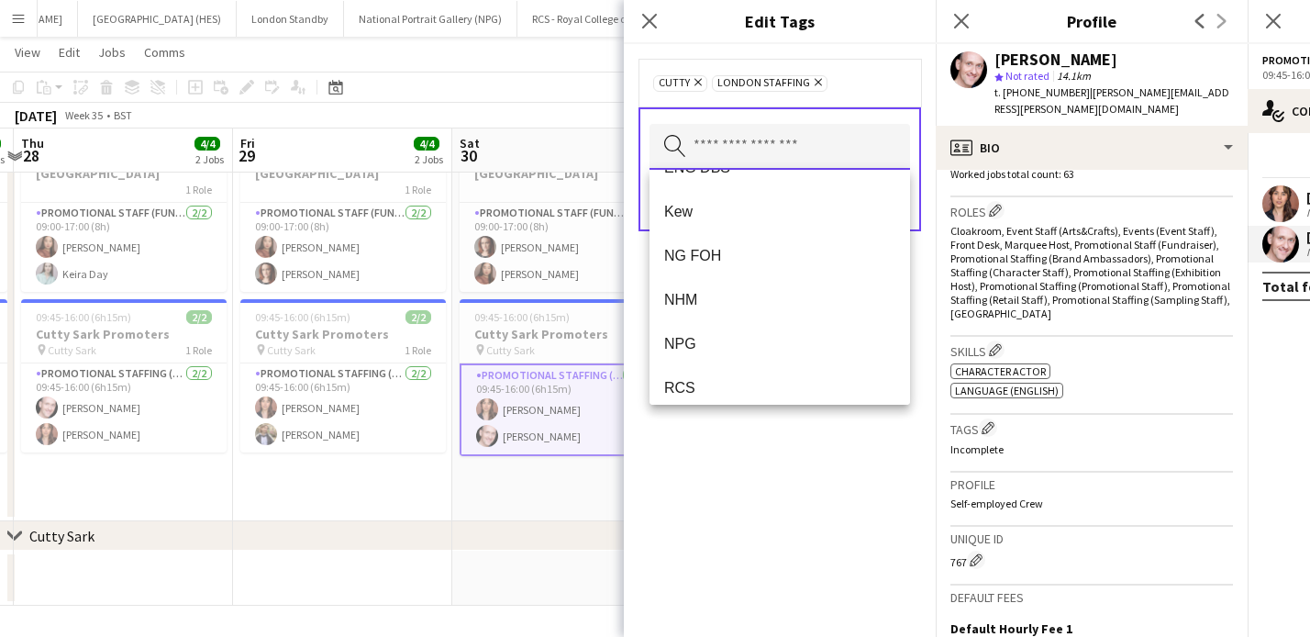
scroll to position [0, 0]
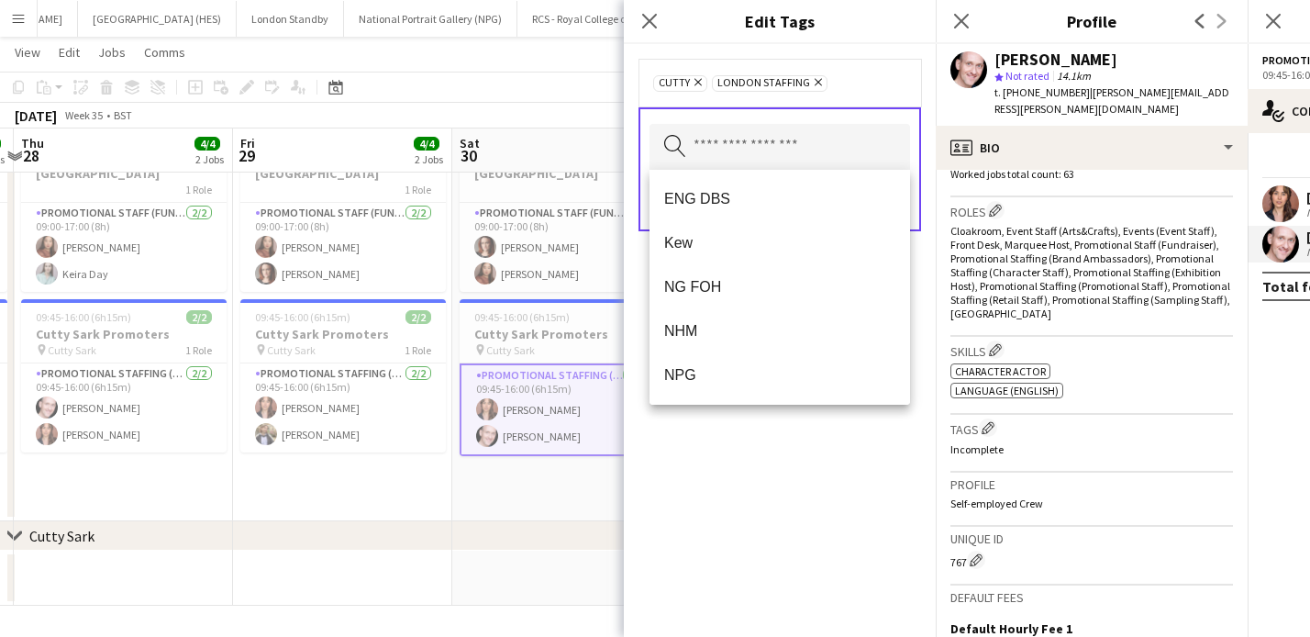
click at [819, 508] on div "Cutty Remove LONDON STAFFING Remove Search by tag name Save" at bounding box center [780, 340] width 312 height 593
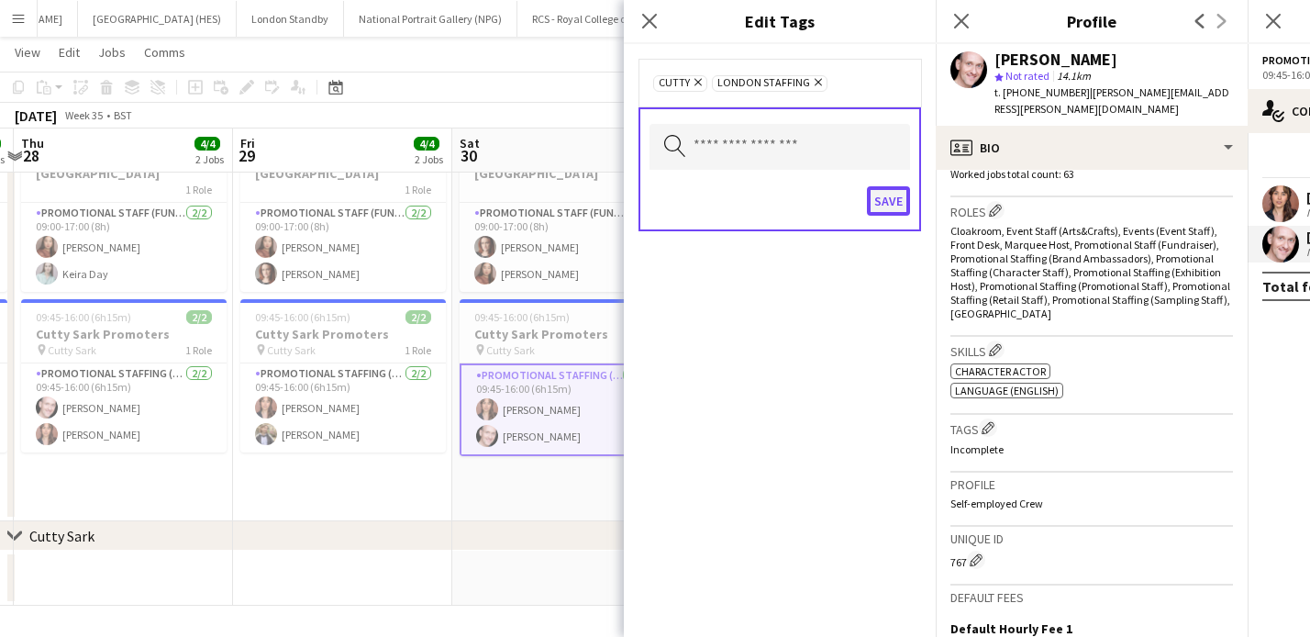
click at [884, 204] on button "Save" at bounding box center [888, 200] width 43 height 29
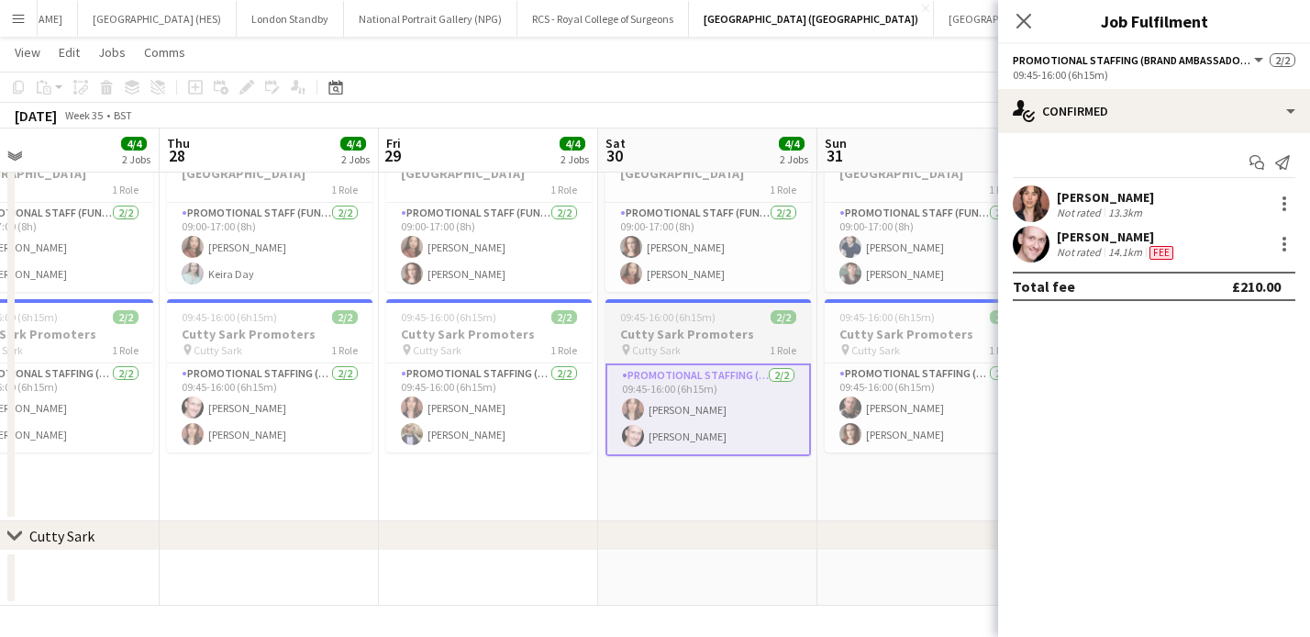
scroll to position [0, 484]
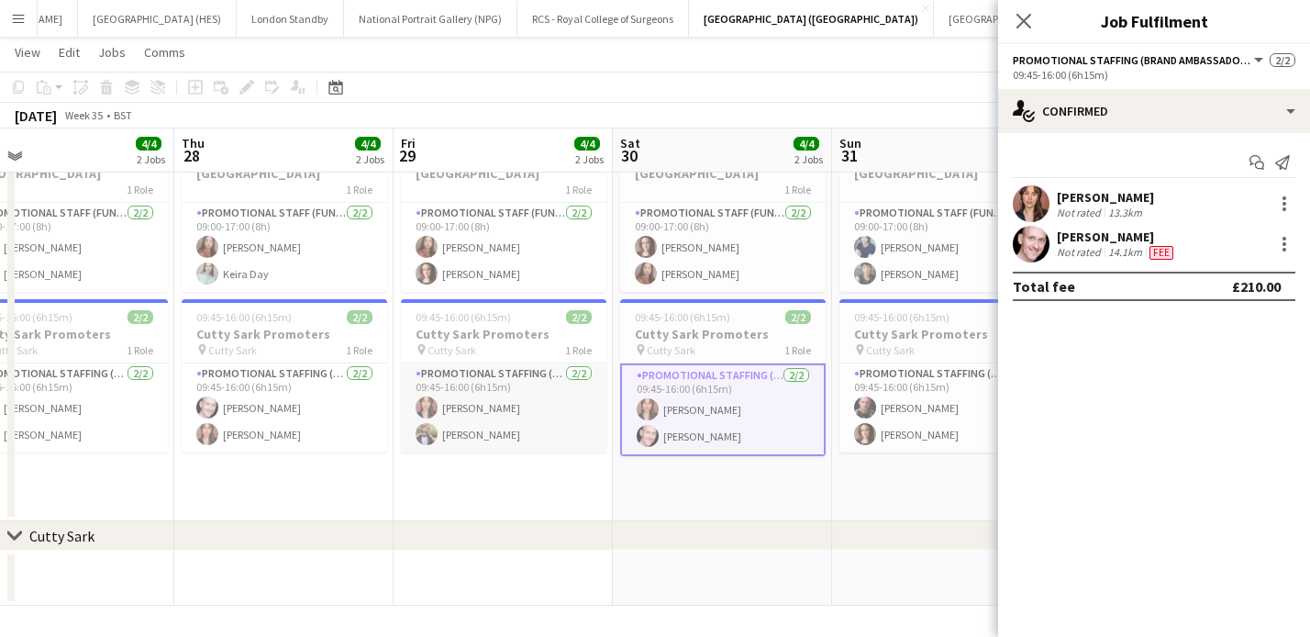
click at [528, 399] on app-card-role "Promotional Staffing (Brand Ambassadors) [DATE] 09:45-16:00 (6h15m) [PERSON_NAM…" at bounding box center [504, 407] width 206 height 89
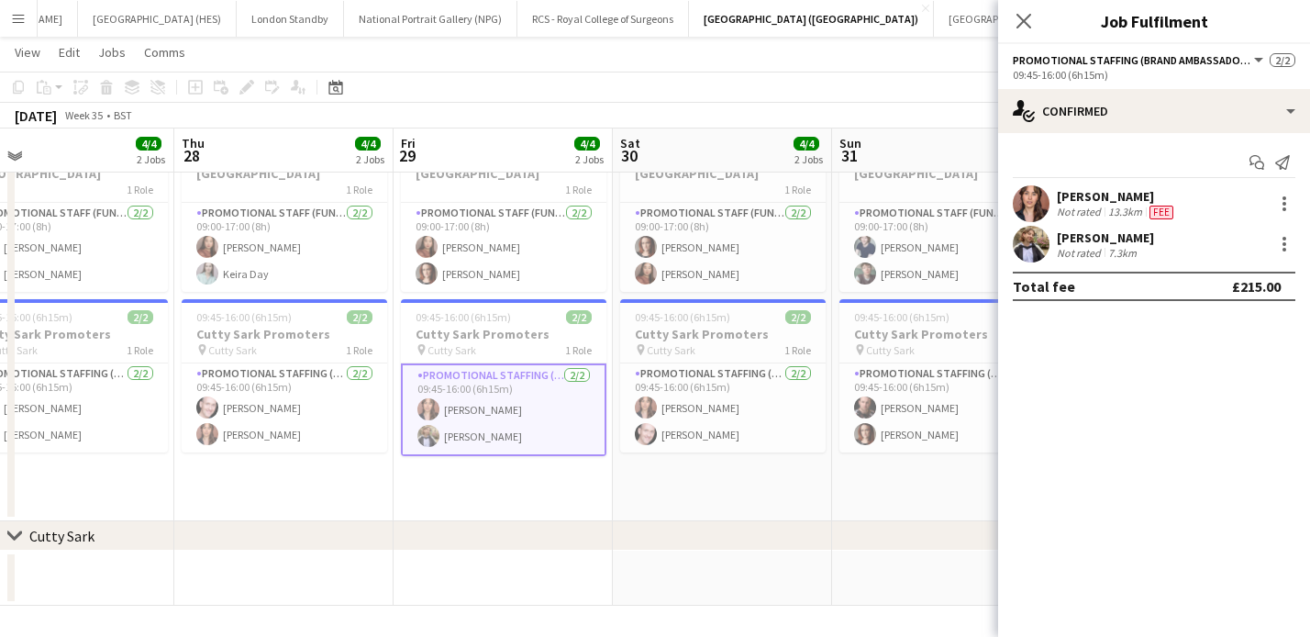
click at [1116, 215] on div "13.3km" at bounding box center [1125, 212] width 41 height 15
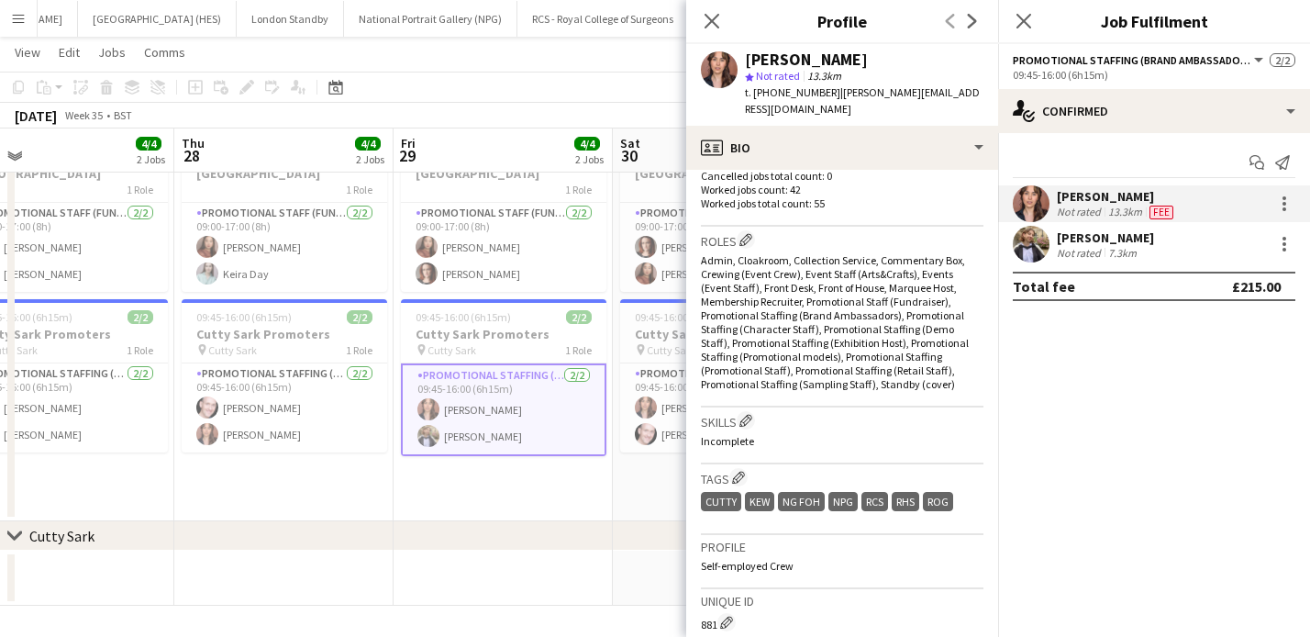
scroll to position [553, 0]
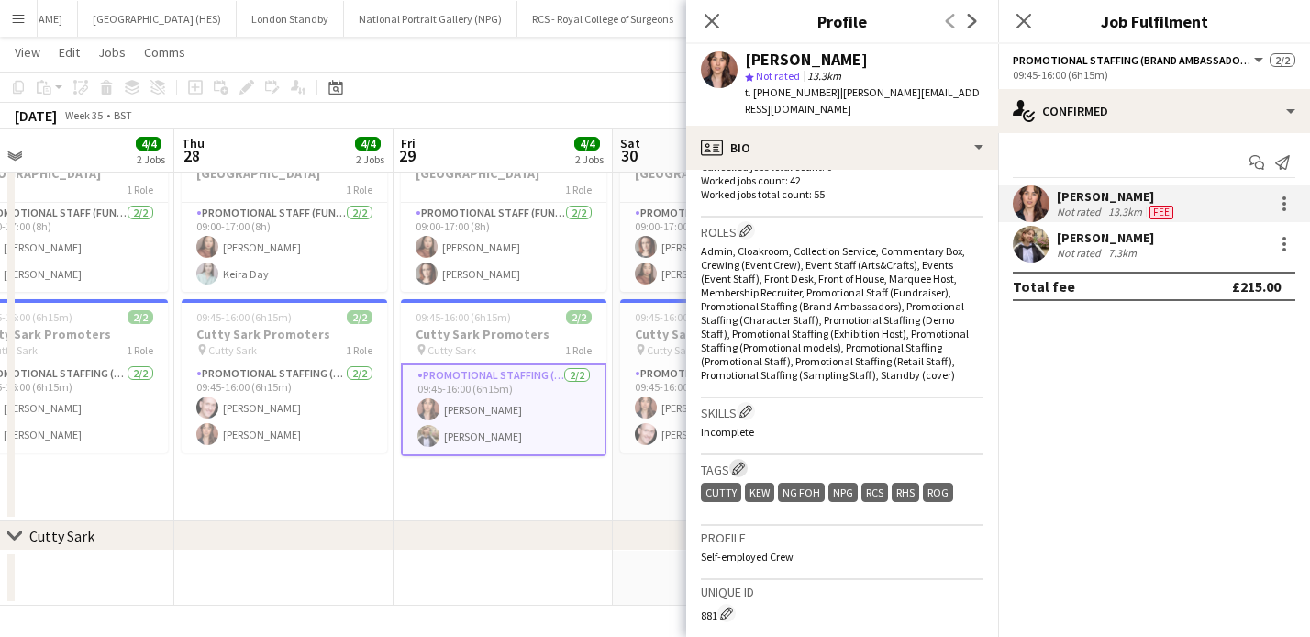
click at [737, 461] on app-icon "Edit crew company tags" at bounding box center [738, 467] width 13 height 13
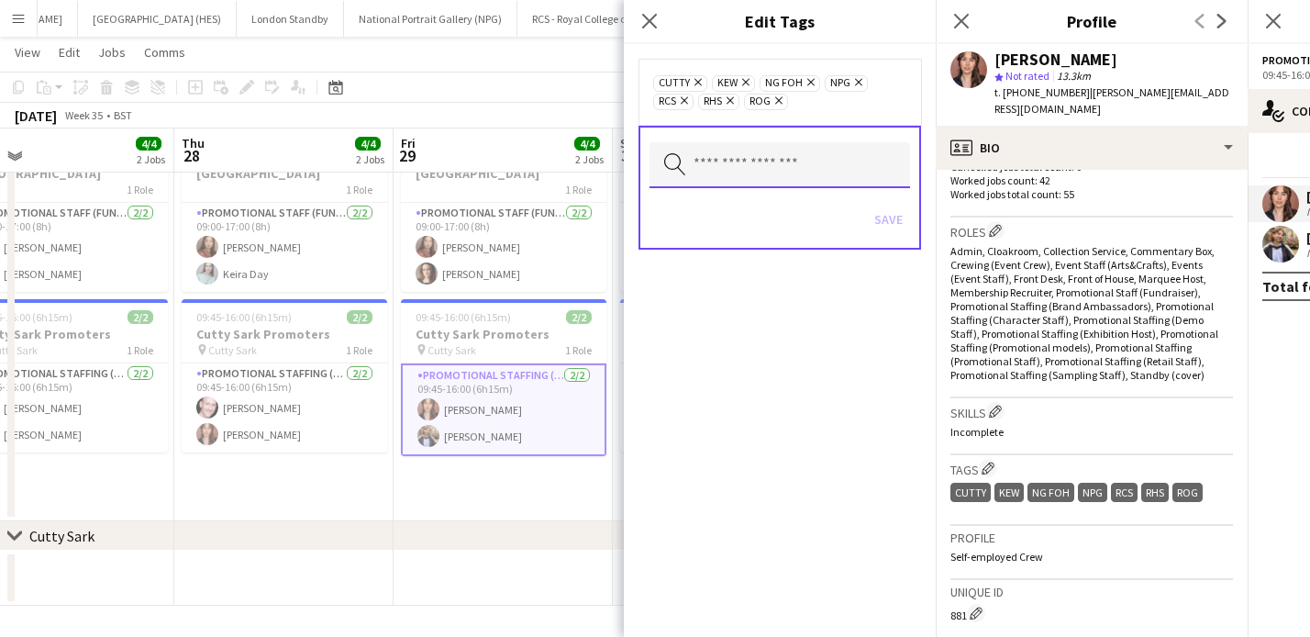
click at [805, 168] on input "text" at bounding box center [780, 165] width 261 height 46
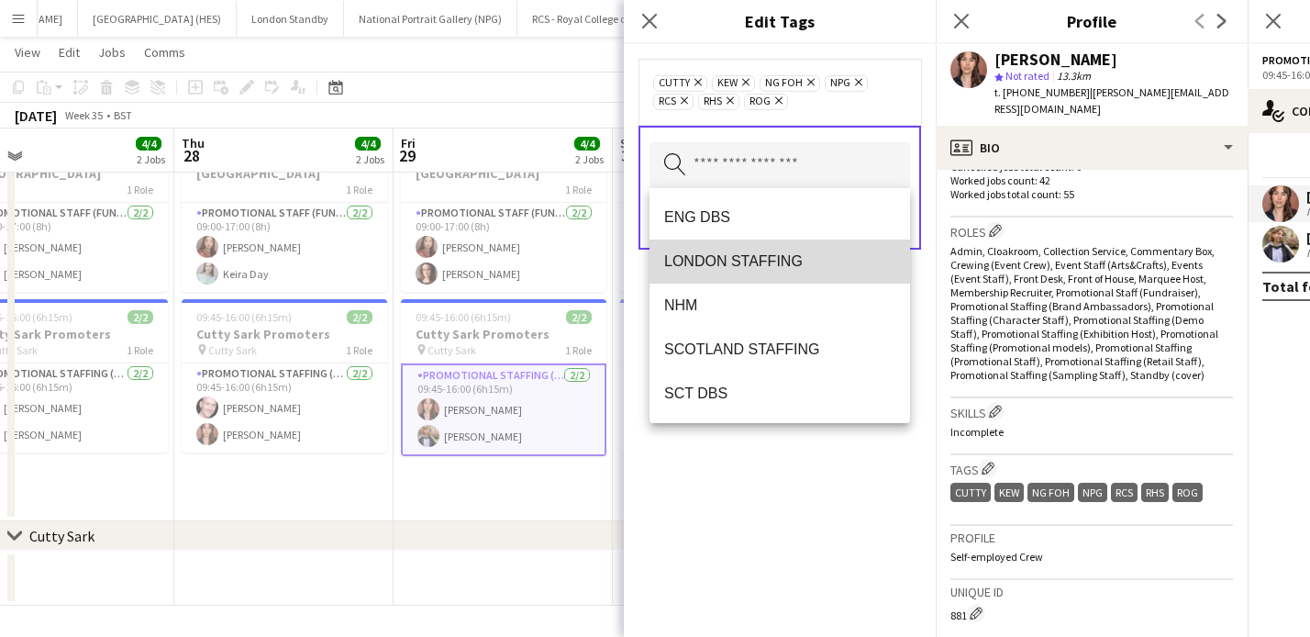
click at [781, 267] on span "LONDON STAFFING" at bounding box center [779, 260] width 231 height 17
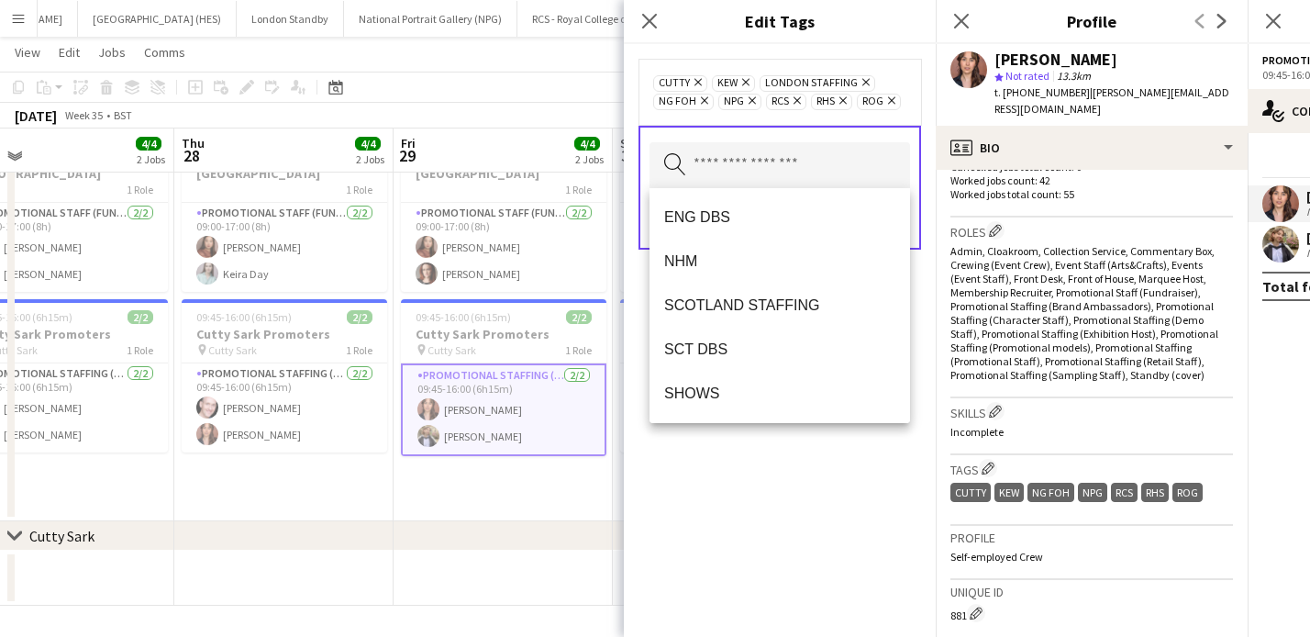
click at [807, 497] on div "Cutty Remove Kew Remove LONDON STAFFING Remove NG FOH Remove NPG Remove RCS Rem…" at bounding box center [780, 340] width 312 height 593
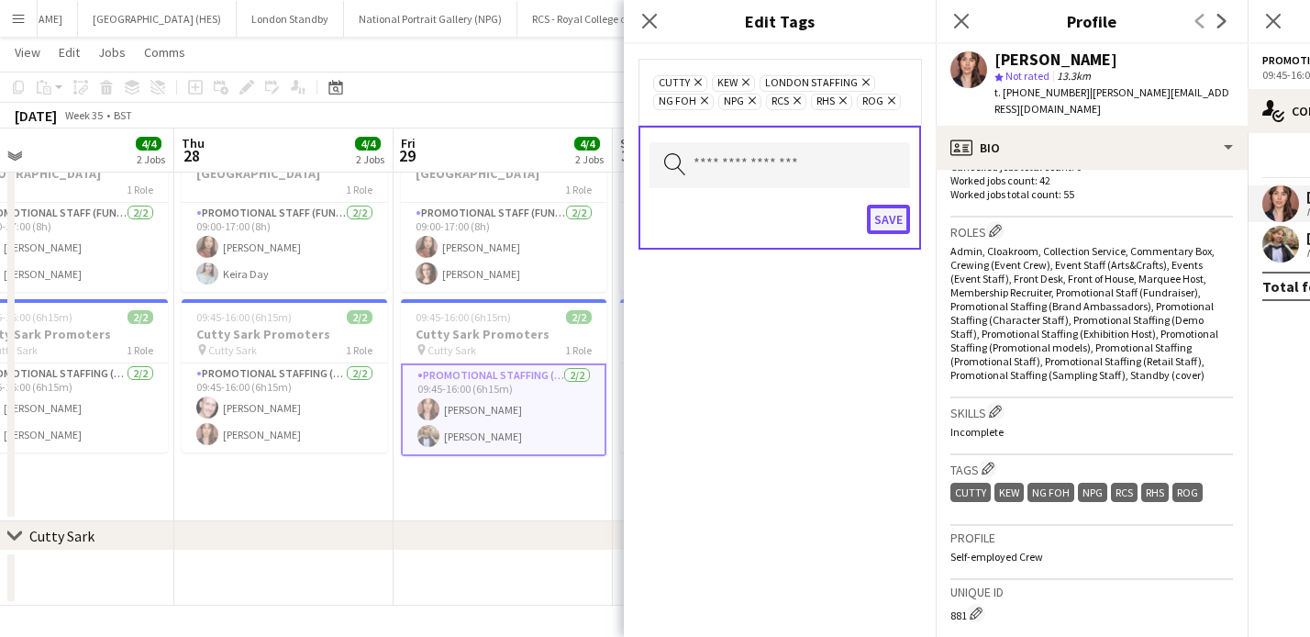
click at [895, 223] on button "Save" at bounding box center [888, 219] width 43 height 29
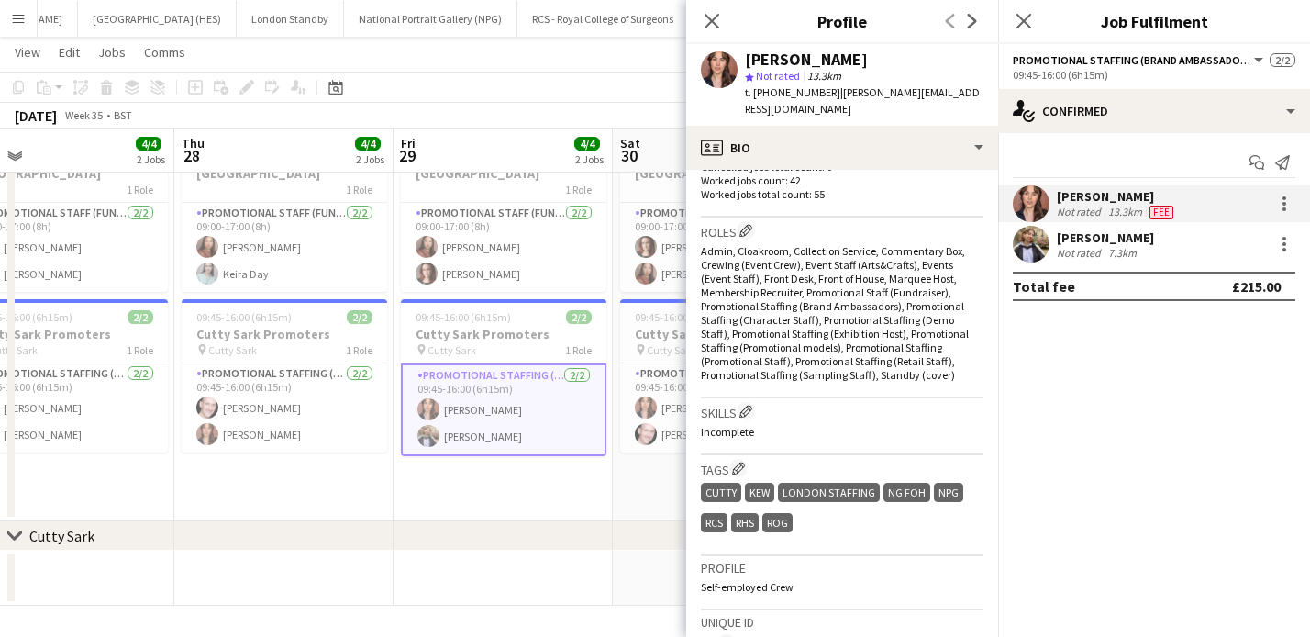
click at [539, 484] on app-date-cell "09:00-17:00 (8h) 2/2 Royal Observatory 1 Role Promotional Staff (Fundraiser) [D…" at bounding box center [503, 326] width 219 height 390
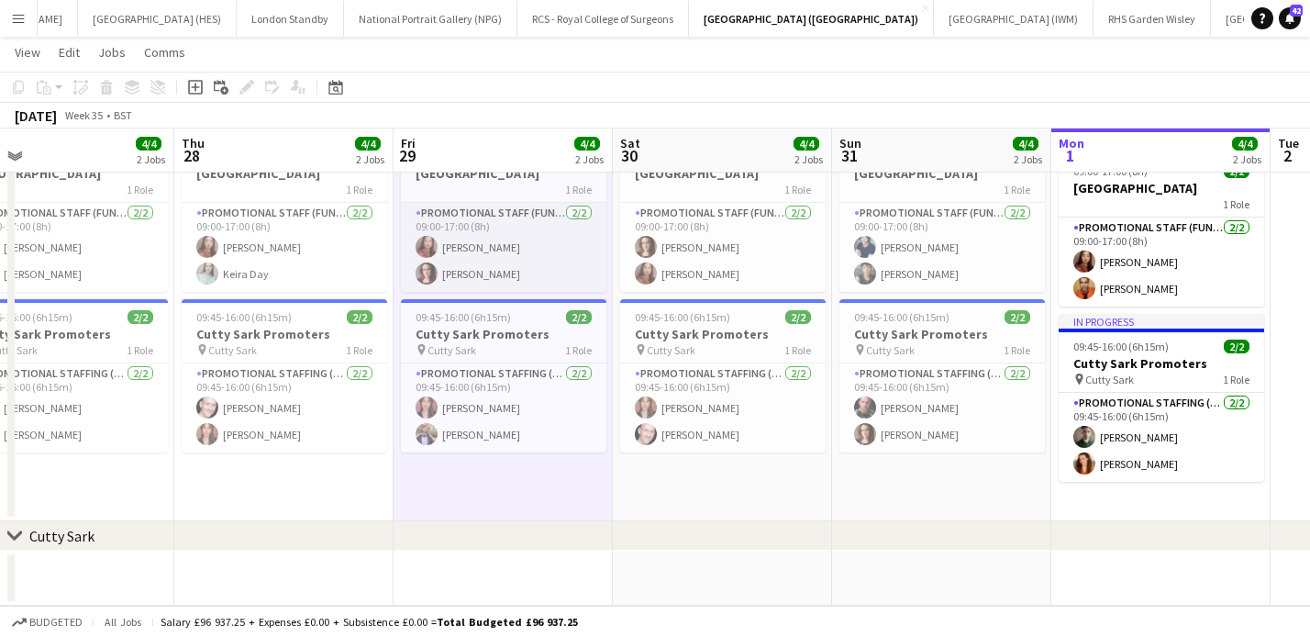
click at [528, 264] on app-card-role "Promotional Staff (Fundraiser) [DATE] 09:00-17:00 (8h) [PERSON_NAME] [PERSON_NA…" at bounding box center [504, 247] width 206 height 89
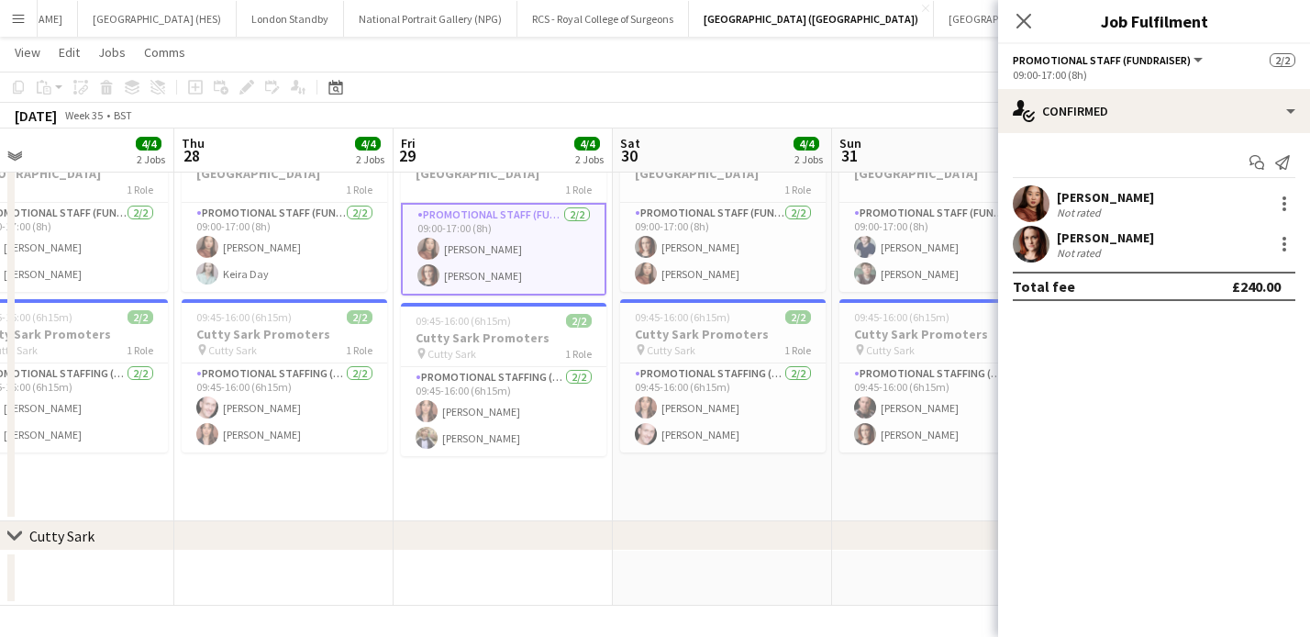
click at [1083, 206] on div "Not rated" at bounding box center [1081, 213] width 48 height 14
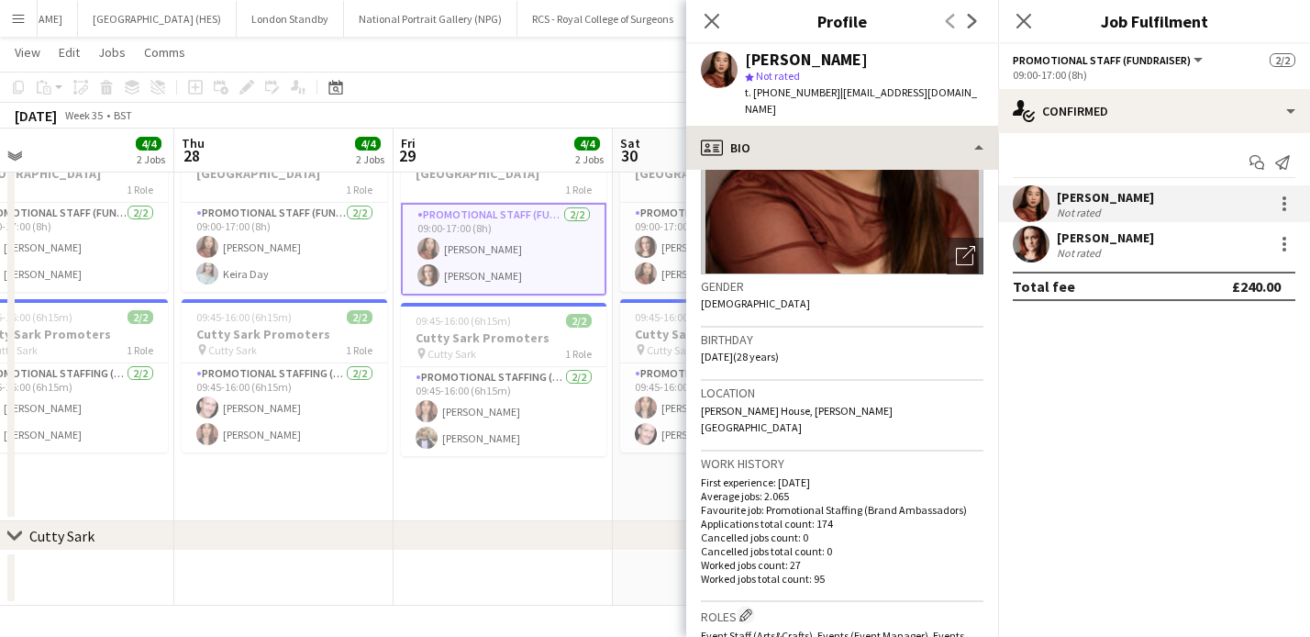
scroll to position [144, 0]
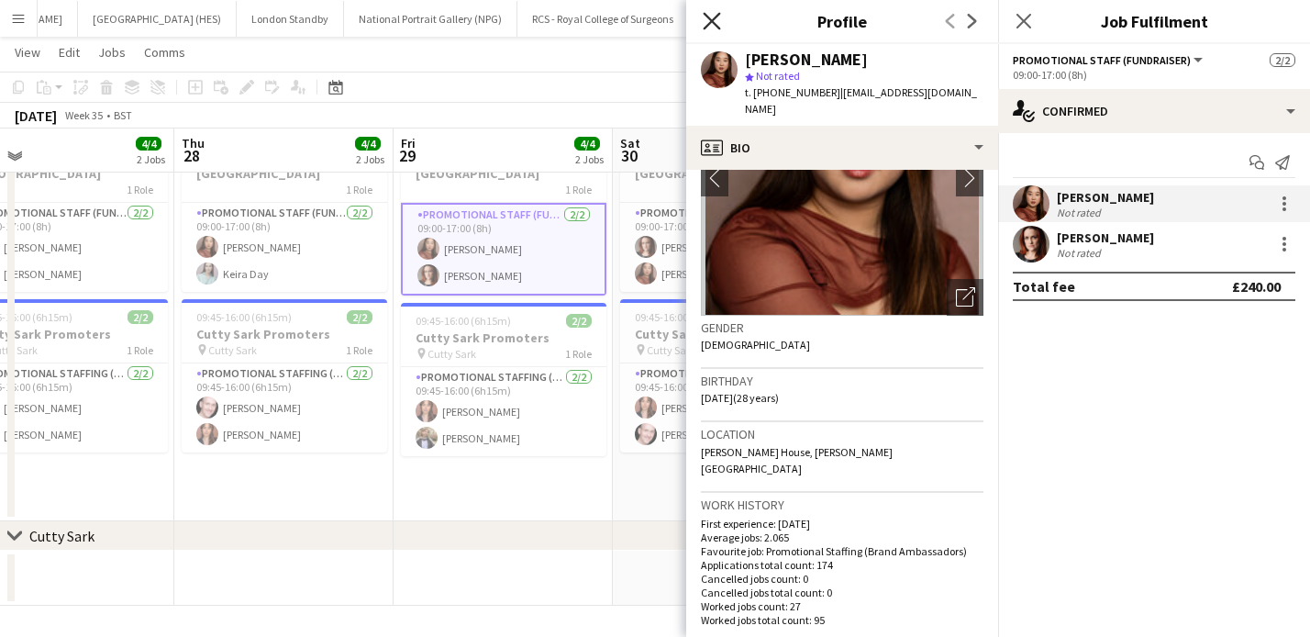
click at [715, 12] on icon "Close pop-in" at bounding box center [711, 20] width 17 height 17
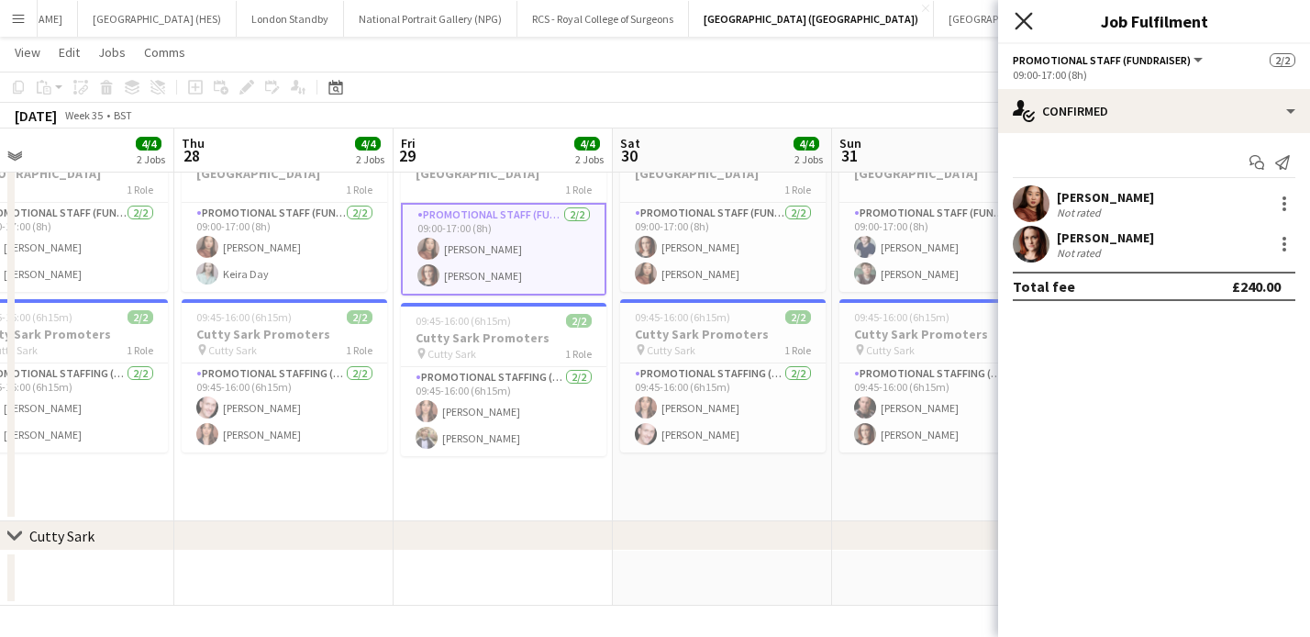
click at [1028, 20] on icon "Close pop-in" at bounding box center [1023, 20] width 17 height 17
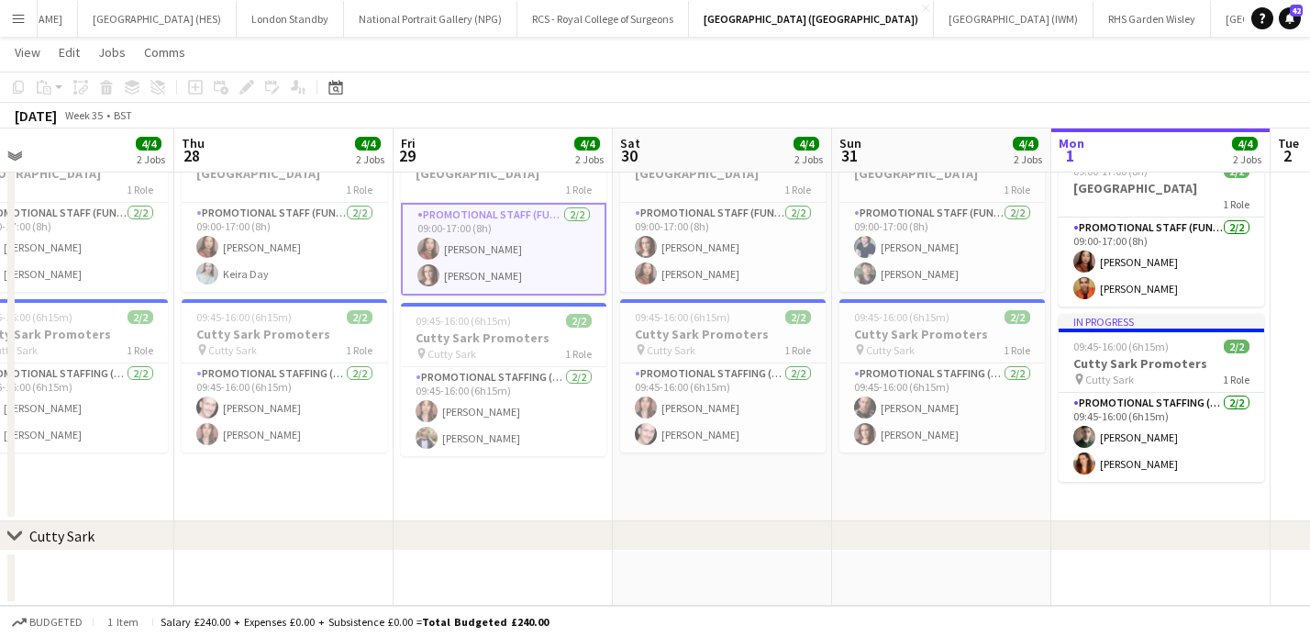
click at [563, 521] on div "chevron-right Cutty Sark" at bounding box center [655, 535] width 1310 height 29
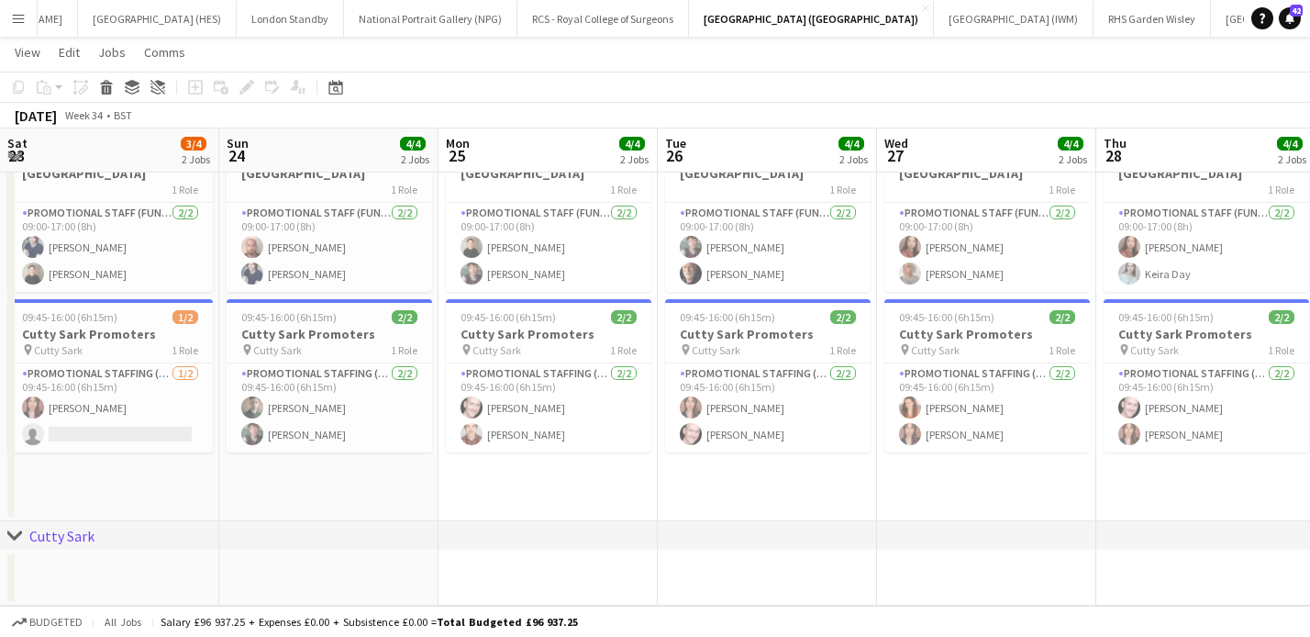
scroll to position [0, 370]
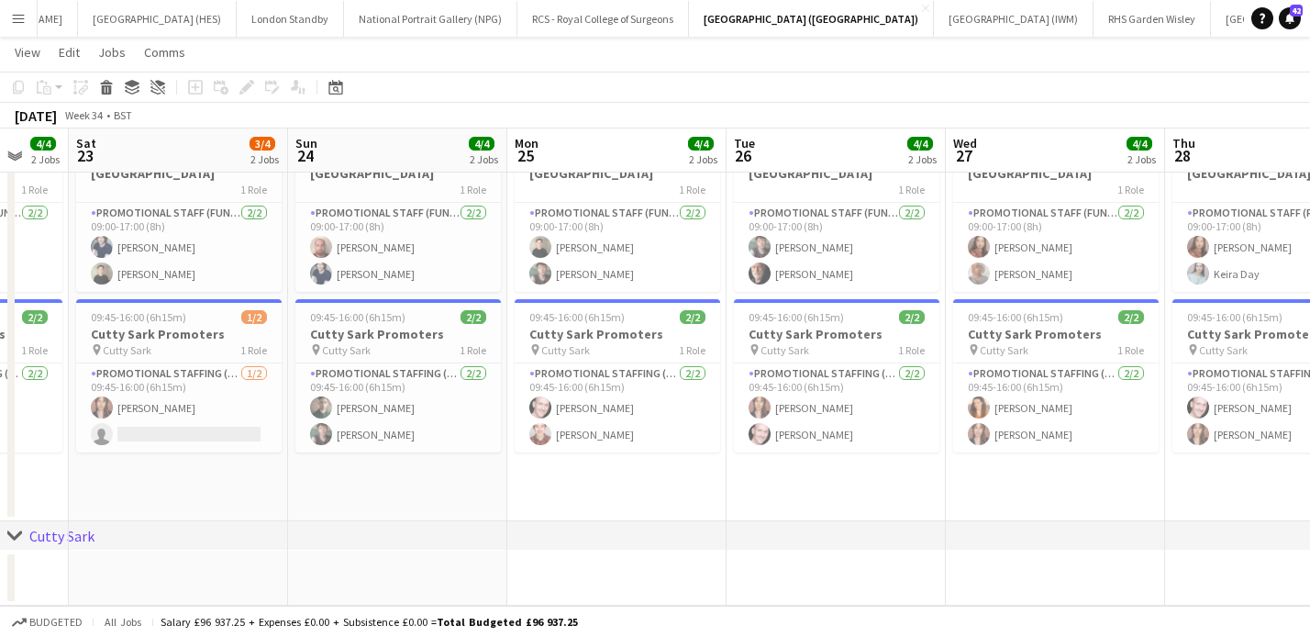
click at [21, 15] on app-icon "Menu" at bounding box center [18, 18] width 15 height 15
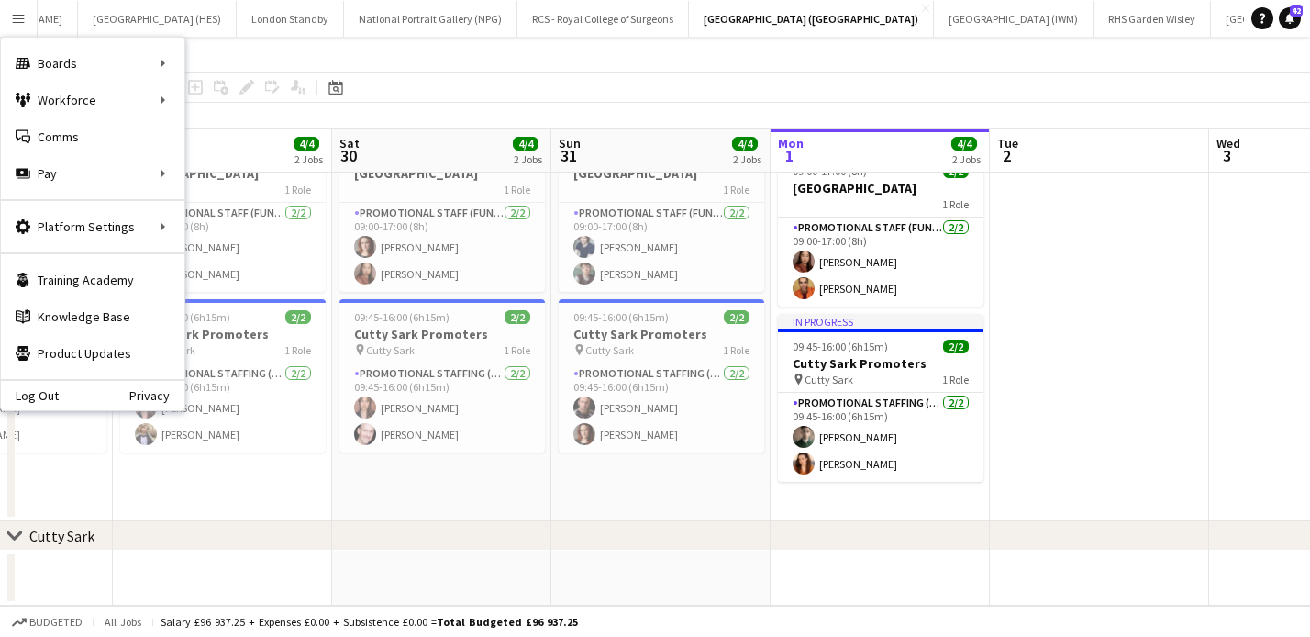
scroll to position [0, 477]
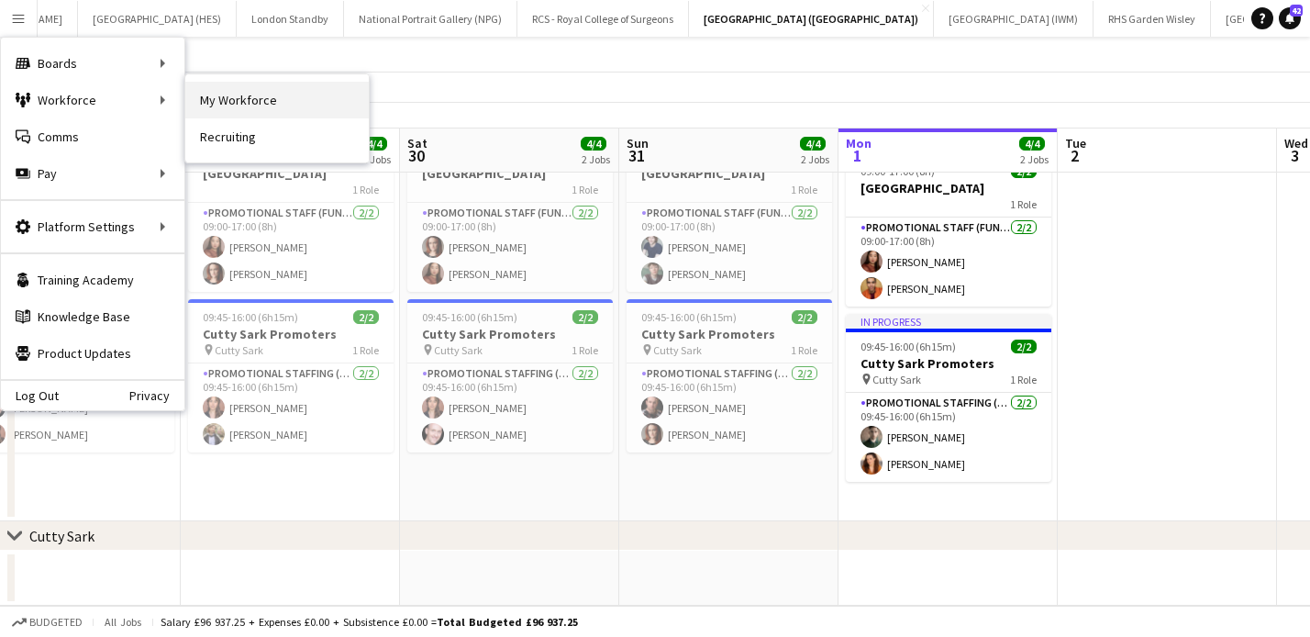
click at [241, 97] on link "My Workforce" at bounding box center [276, 100] width 183 height 37
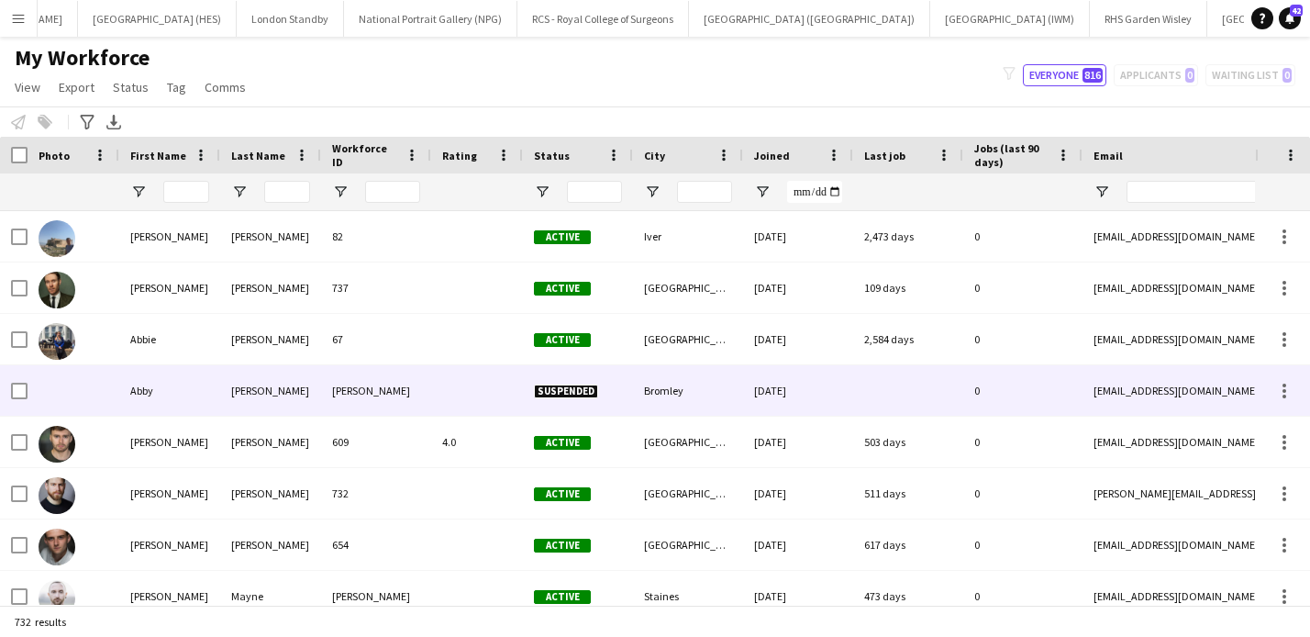
type input "****"
type input "**********"
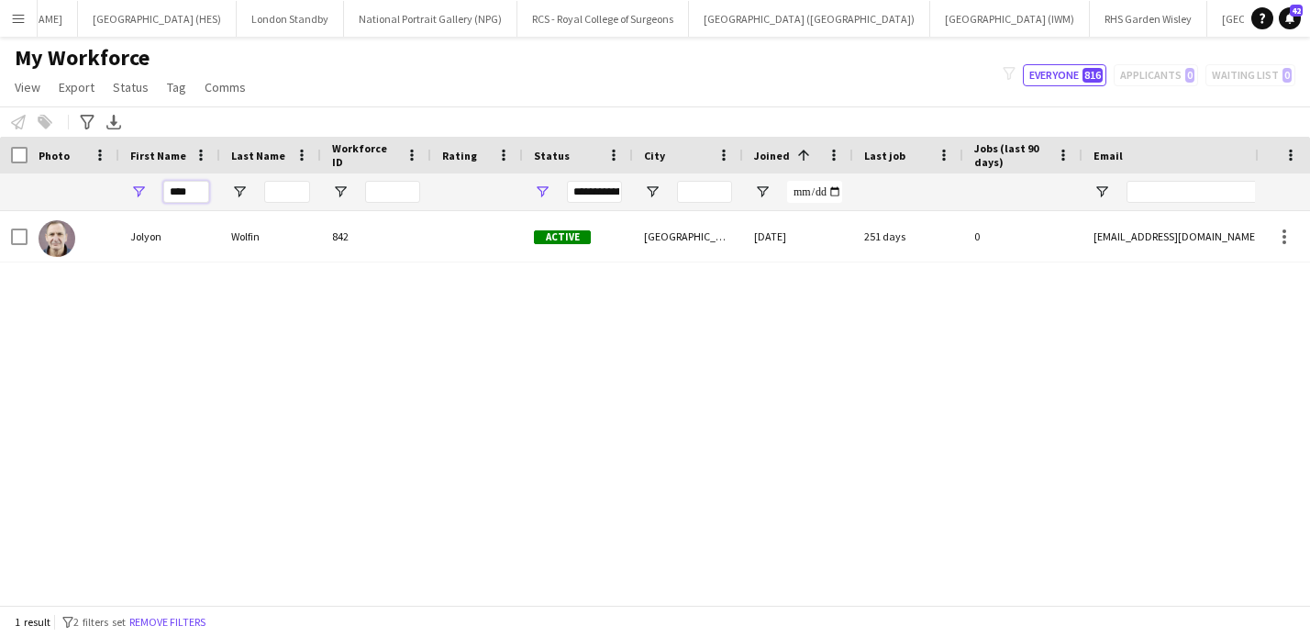
drag, startPoint x: 201, startPoint y: 195, endPoint x: 80, endPoint y: 195, distance: 121.1
click at [80, 195] on div "****" at bounding box center [994, 191] width 1989 height 37
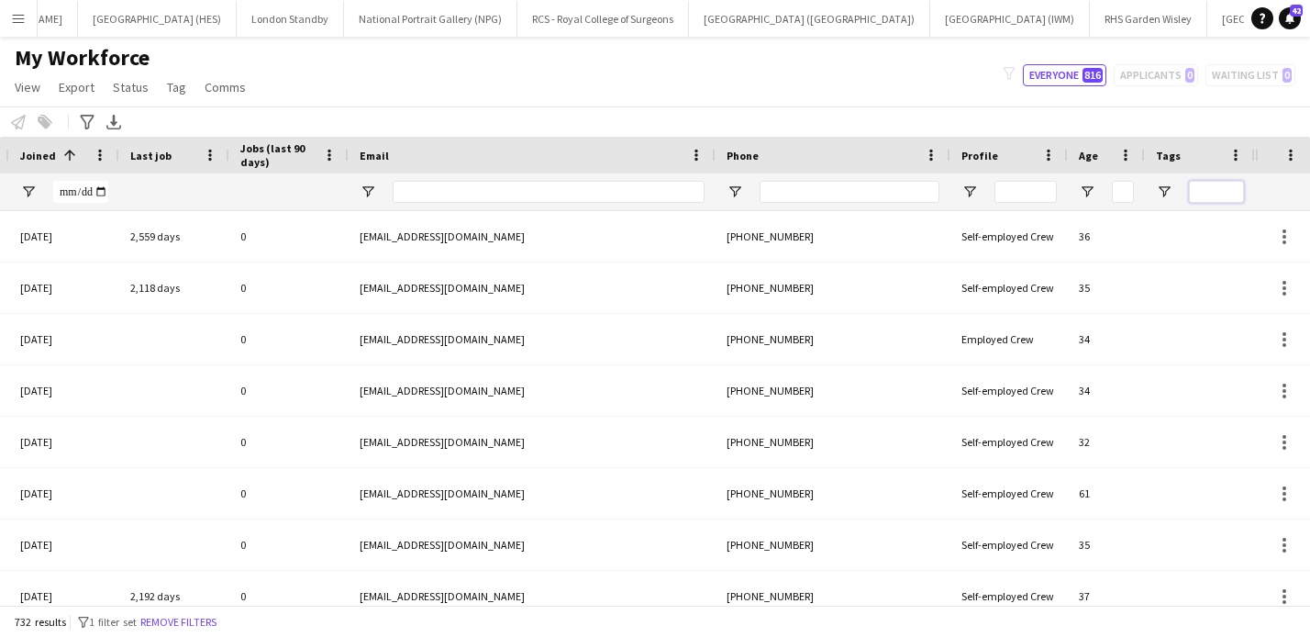
click at [1207, 189] on input "Tags Filter Input" at bounding box center [1216, 192] width 55 height 22
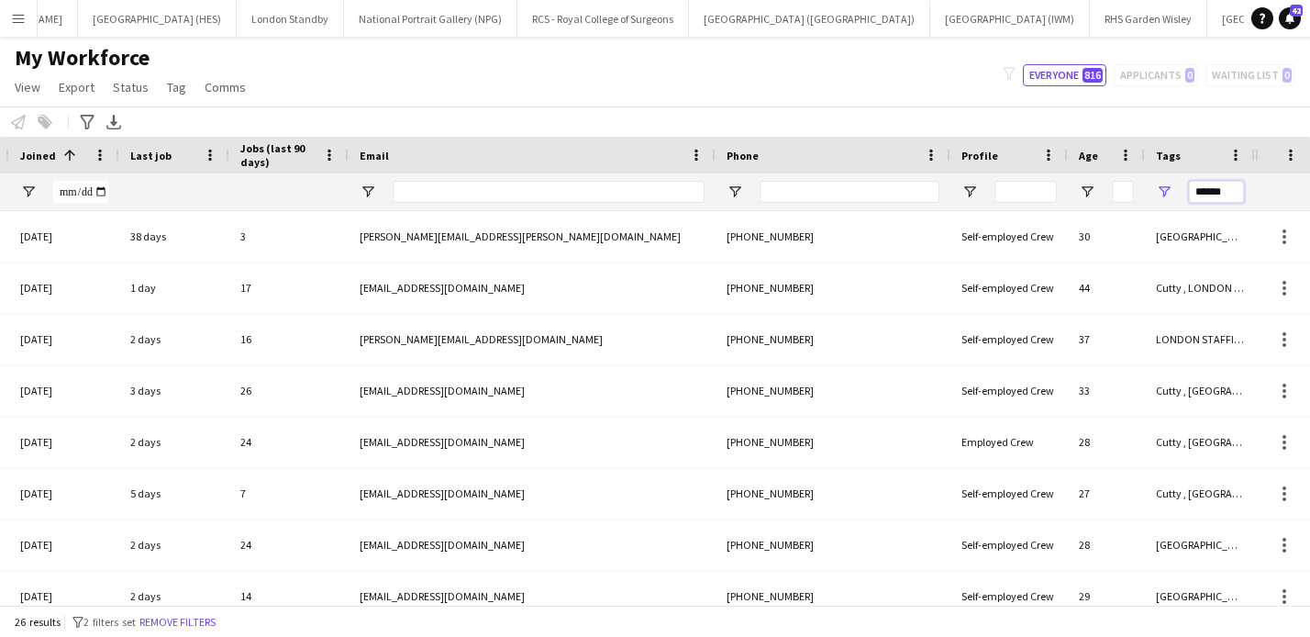
type input "******"
click at [1166, 191] on span "Open Filter Menu" at bounding box center [1164, 191] width 17 height 17
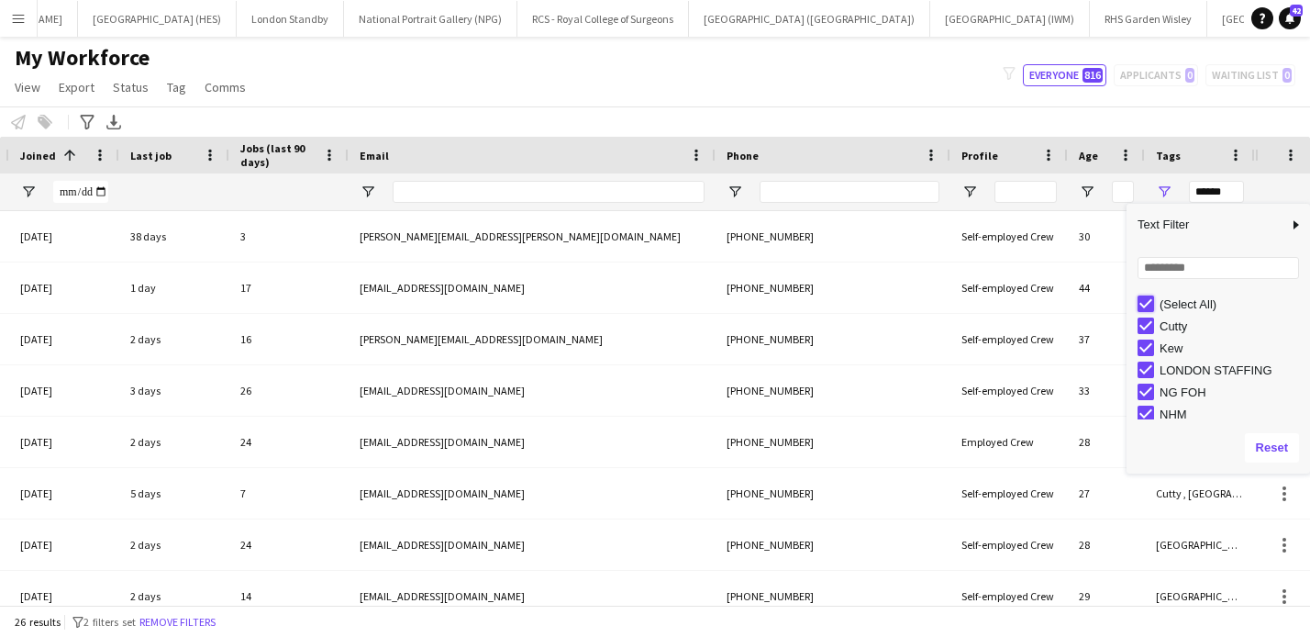
type input "***"
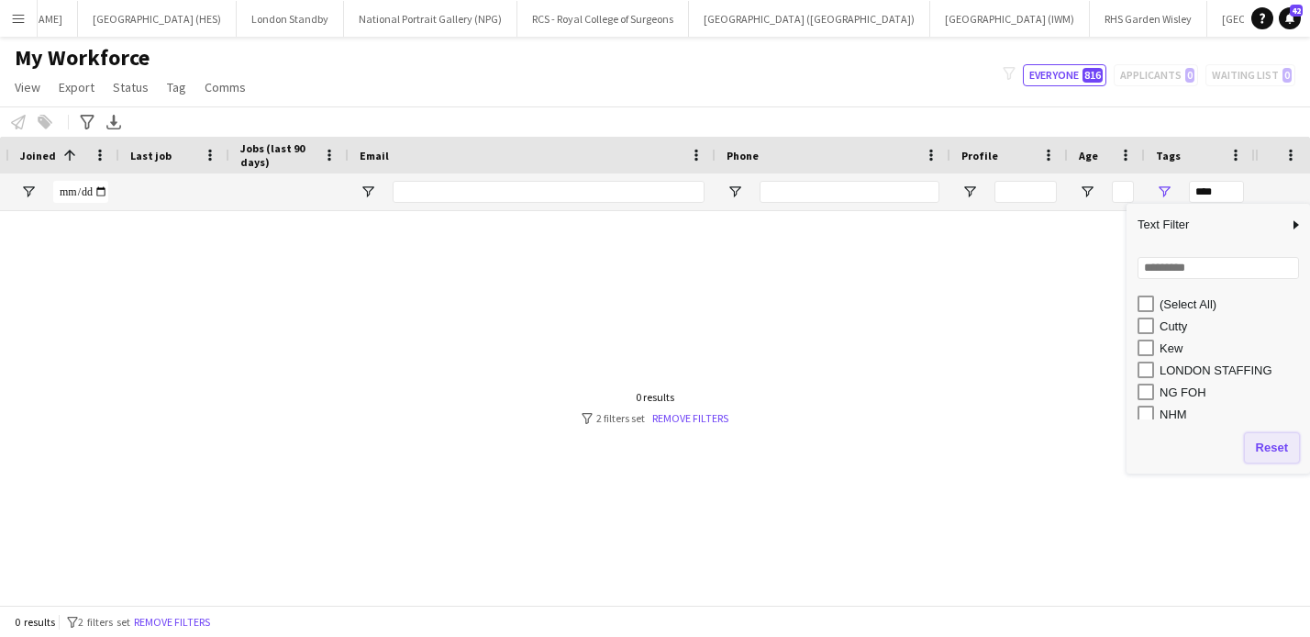
click at [1272, 447] on button "Reset" at bounding box center [1272, 447] width 54 height 29
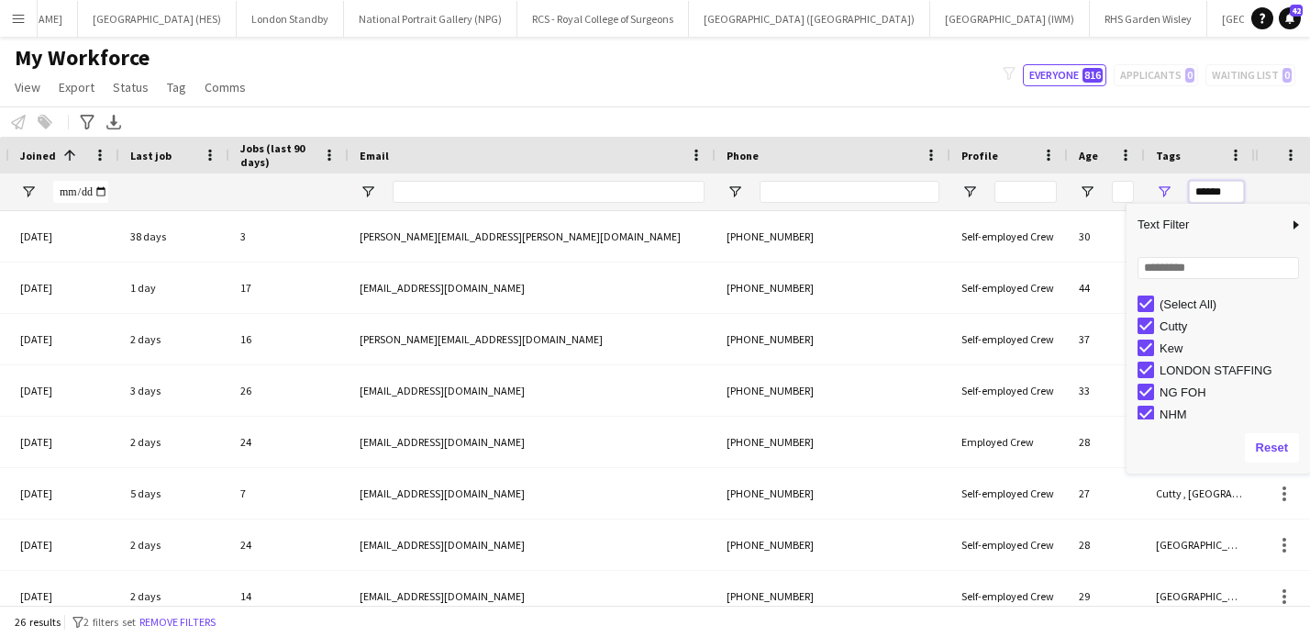
click at [1225, 188] on input "******" at bounding box center [1216, 192] width 55 height 22
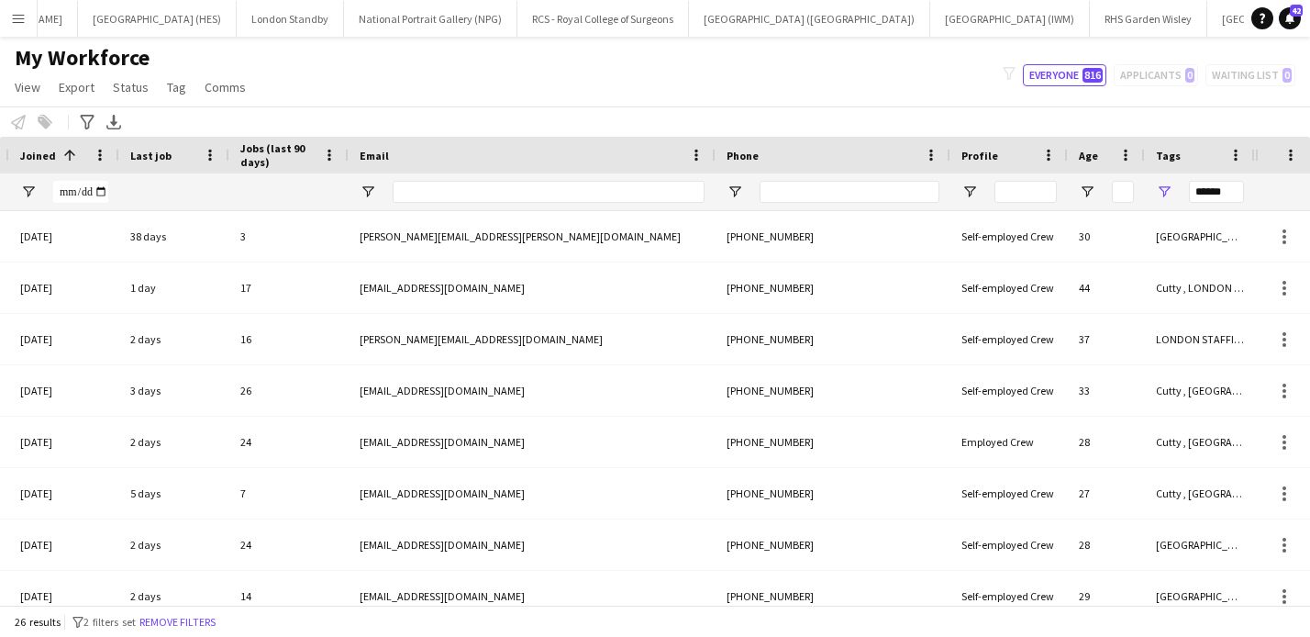
drag, startPoint x: 1244, startPoint y: 192, endPoint x: 1202, endPoint y: 192, distance: 42.2
click at [1202, 192] on div "******" at bounding box center [1200, 191] width 110 height 37
drag, startPoint x: 1228, startPoint y: 192, endPoint x: 1143, endPoint y: 191, distance: 85.3
click at [1143, 191] on div "**********" at bounding box center [260, 191] width 1989 height 37
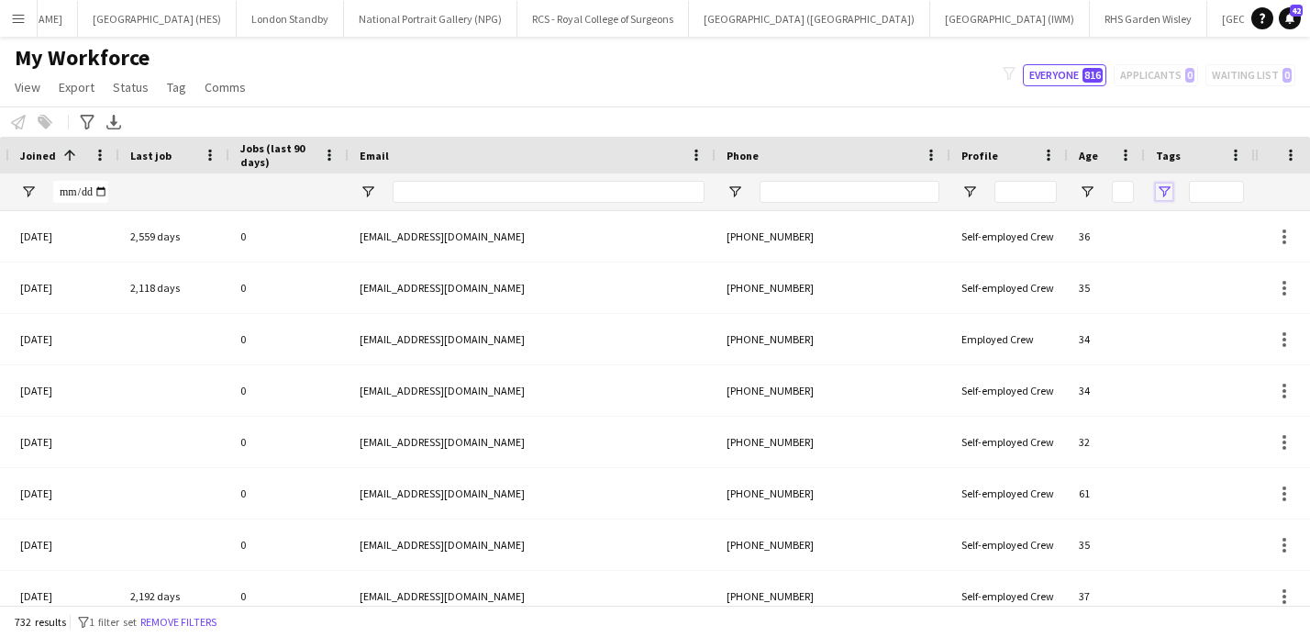
click at [1162, 191] on span "Open Filter Menu" at bounding box center [1164, 191] width 17 height 17
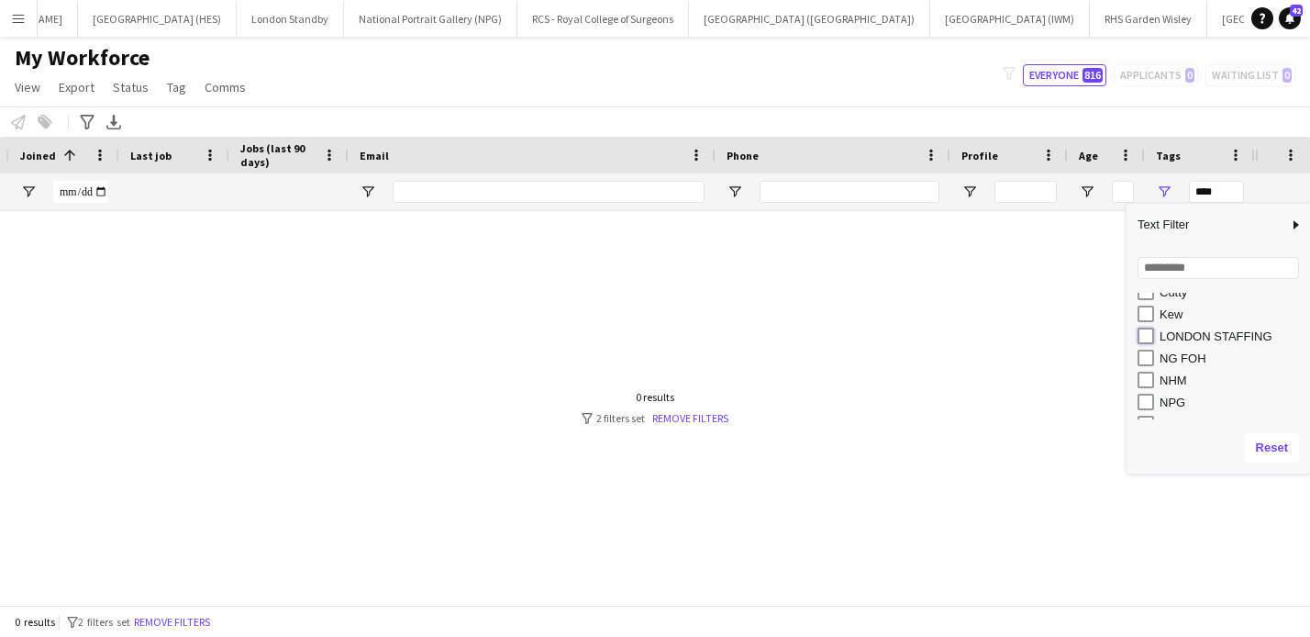
type input "**********"
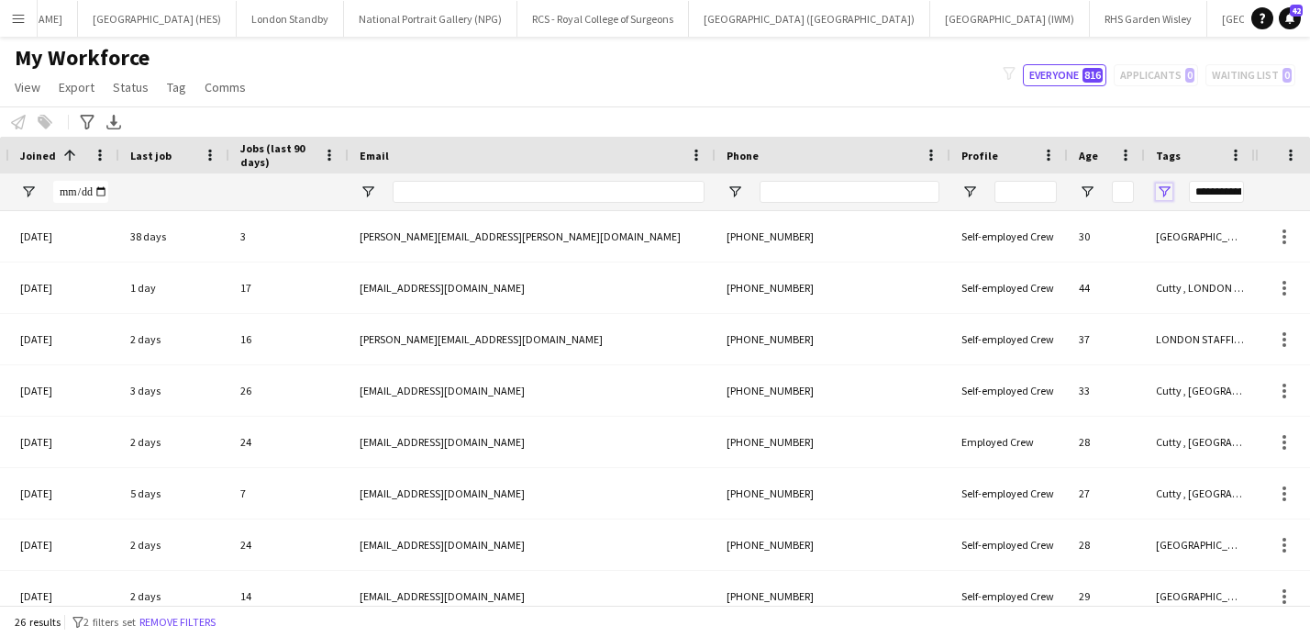
click at [1167, 192] on span "Open Filter Menu" at bounding box center [1164, 191] width 17 height 17
click at [1162, 191] on span "Open Filter Menu" at bounding box center [1164, 191] width 17 height 17
click at [1166, 191] on span "Open Filter Menu" at bounding box center [1164, 191] width 17 height 17
click at [995, 110] on div "Notify workforce Add to tag Select at least one crew to tag him or her. Advance…" at bounding box center [655, 121] width 1310 height 30
click at [1172, 187] on span "Open Filter Menu" at bounding box center [1164, 191] width 17 height 17
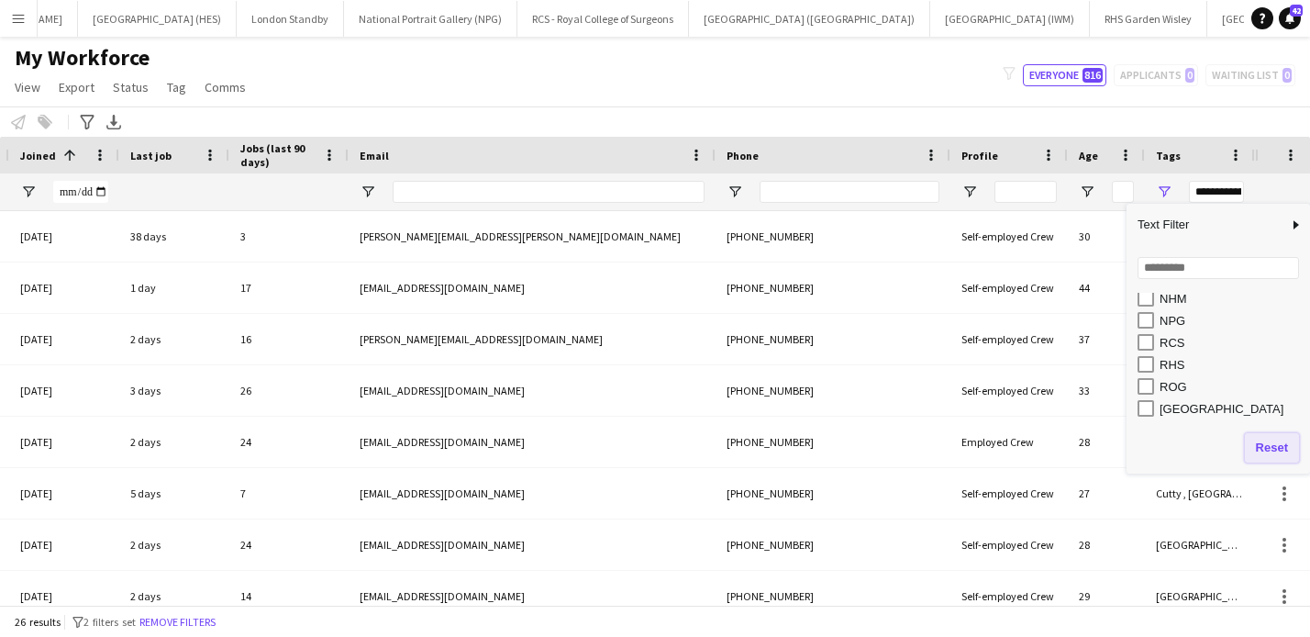
click at [1262, 444] on button "Reset" at bounding box center [1272, 447] width 54 height 29
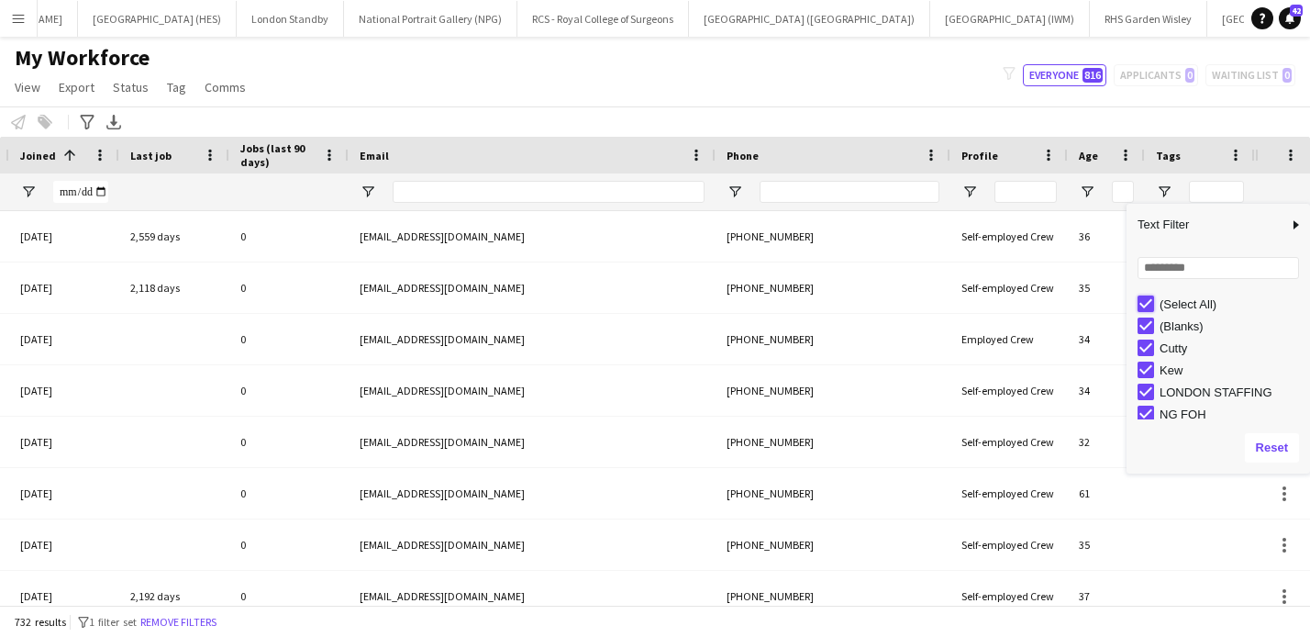
type input "***"
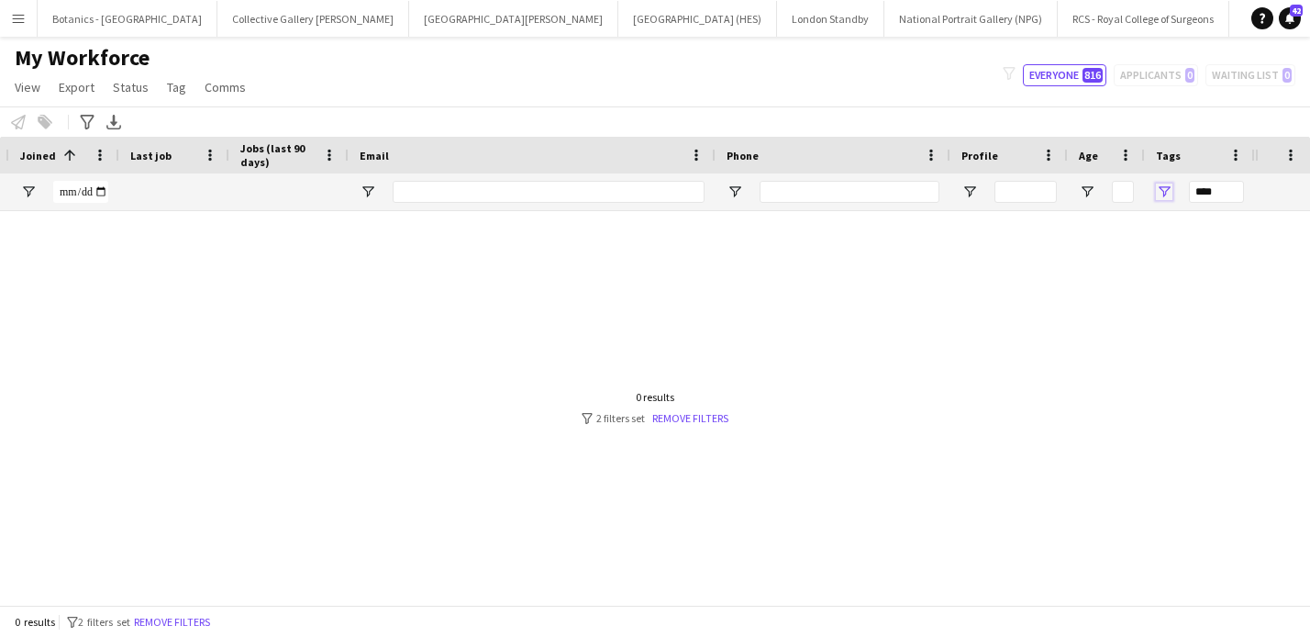
click at [1162, 190] on span "Open Filter Menu" at bounding box center [1164, 191] width 17 height 17
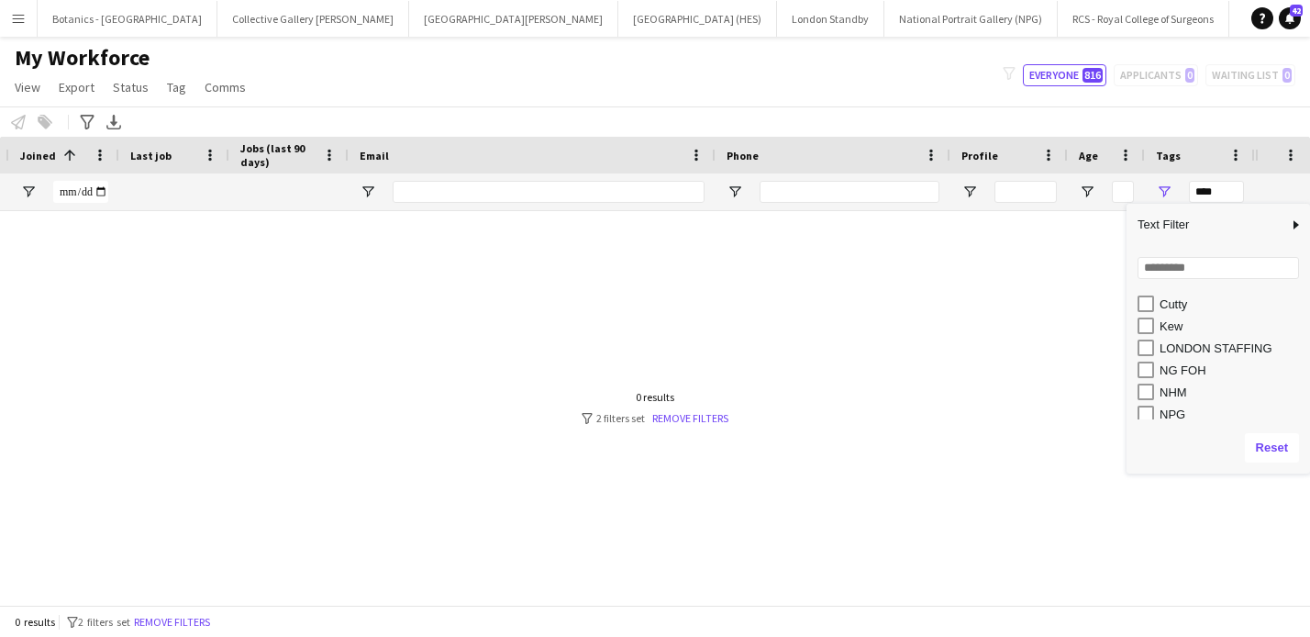
scroll to position [52, 0]
type input "**********"
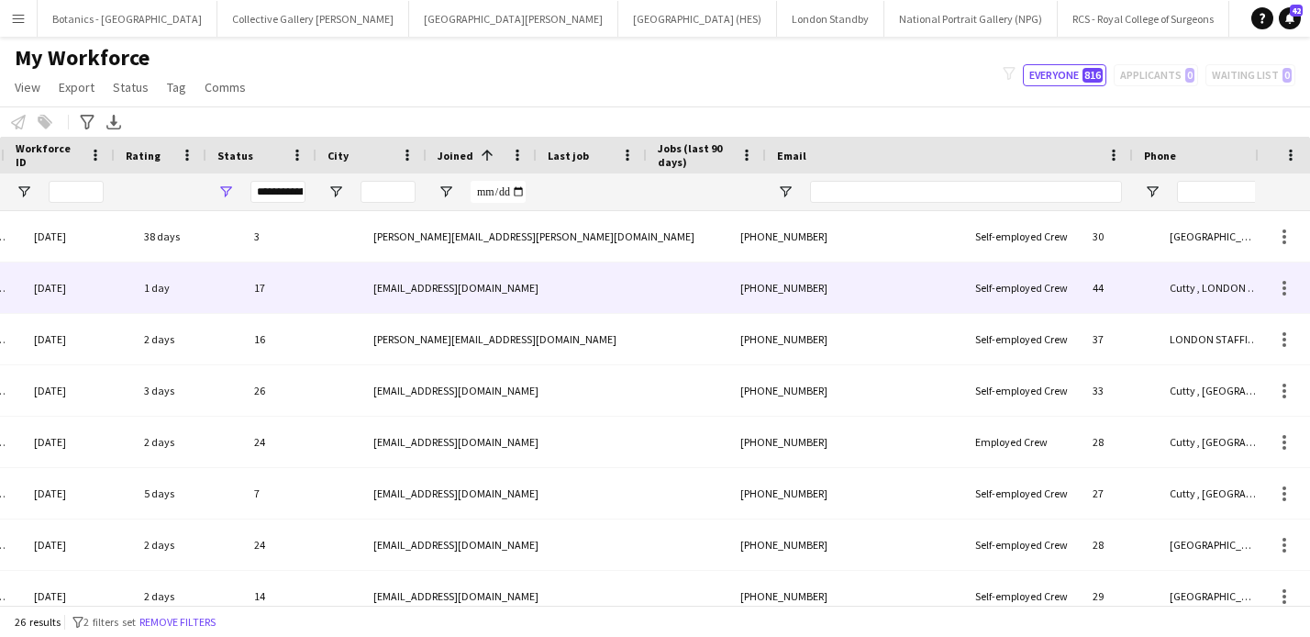
scroll to position [0, 720]
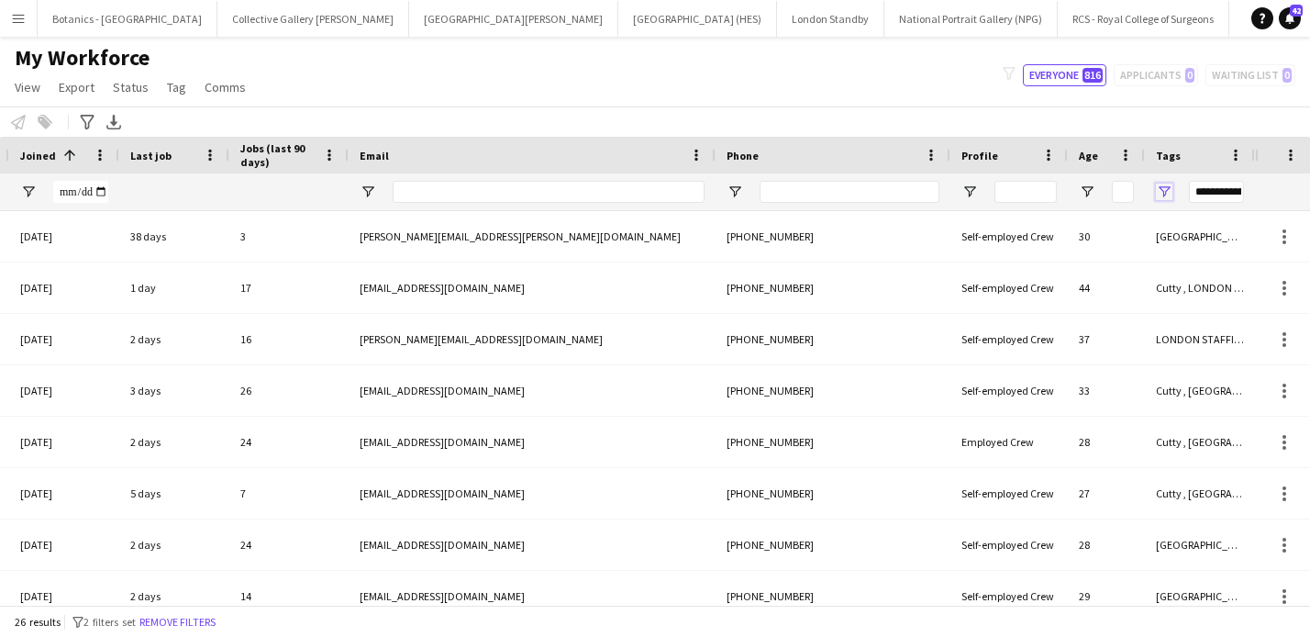
click at [1168, 189] on span "Open Filter Menu" at bounding box center [1164, 191] width 17 height 17
click at [1165, 186] on span "Open Filter Menu" at bounding box center [1164, 191] width 17 height 17
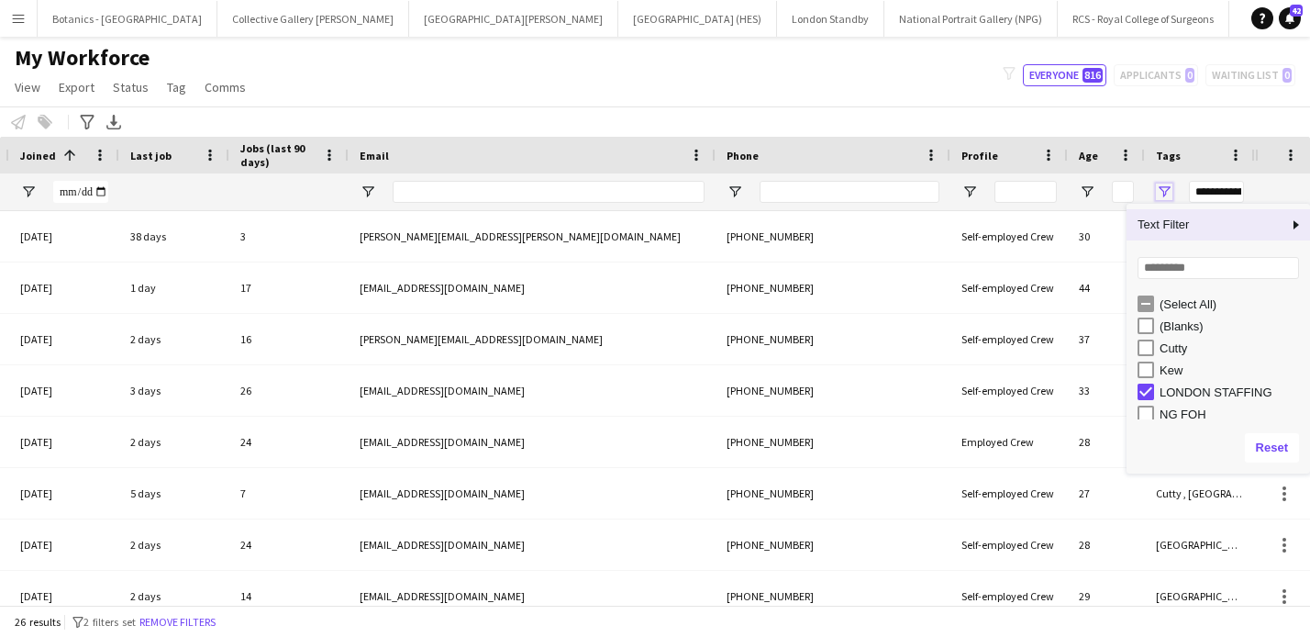
click at [1165, 186] on span "Open Filter Menu" at bounding box center [1164, 191] width 17 height 17
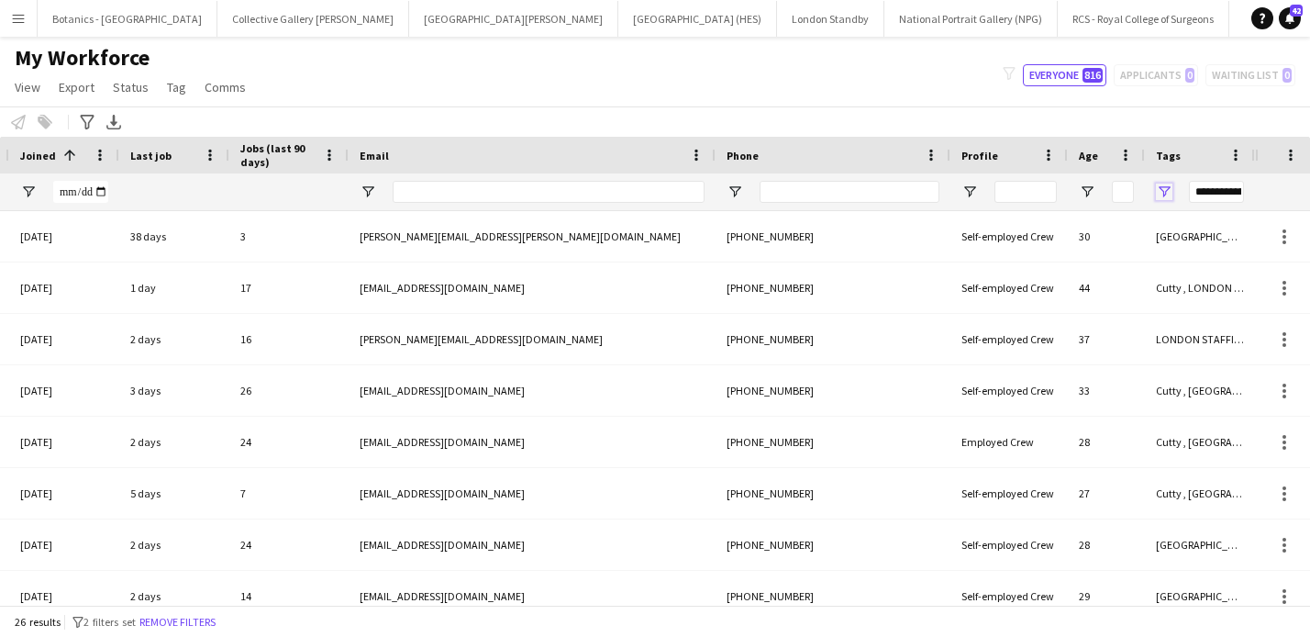
click at [1165, 186] on span "Open Filter Menu" at bounding box center [1164, 191] width 17 height 17
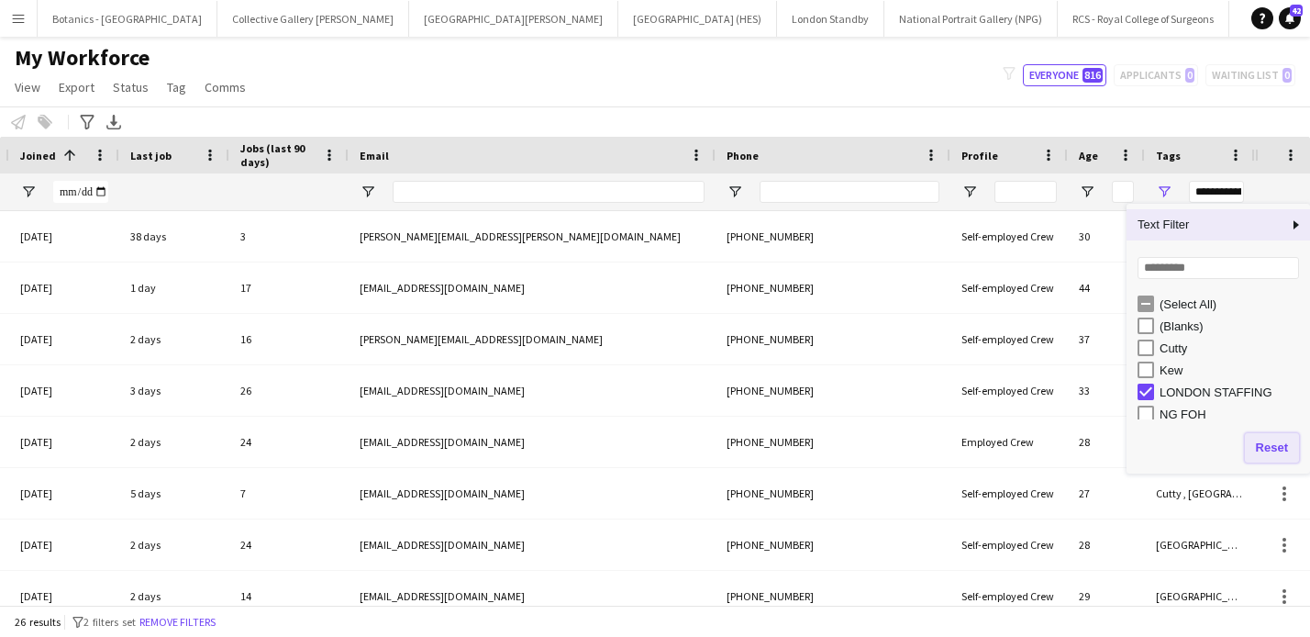
click at [1273, 443] on button "Reset" at bounding box center [1272, 447] width 54 height 29
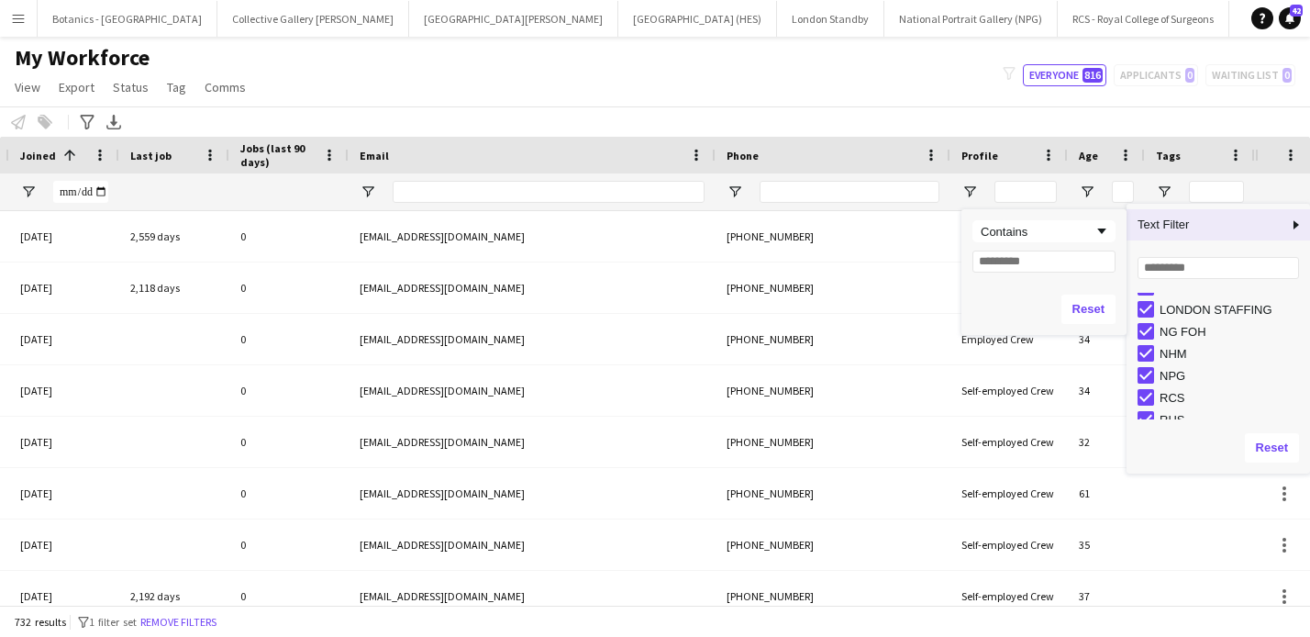
click at [1260, 229] on span "Text Filter" at bounding box center [1207, 224] width 161 height 31
click at [1294, 226] on span "Column Filter" at bounding box center [1296, 225] width 17 height 17
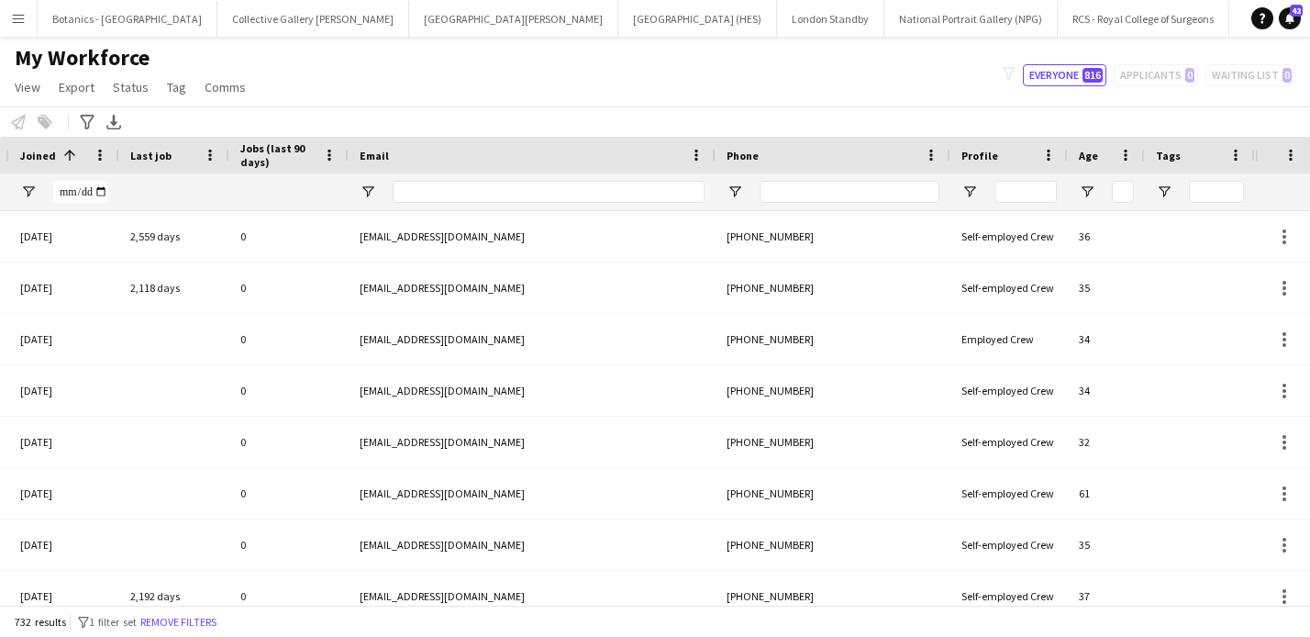
click at [889, 111] on div "Notify workforce Add to tag Select at least one crew to tag him or her. Advance…" at bounding box center [655, 121] width 1310 height 30
click at [1165, 190] on span "Open Filter Menu" at bounding box center [1164, 191] width 17 height 17
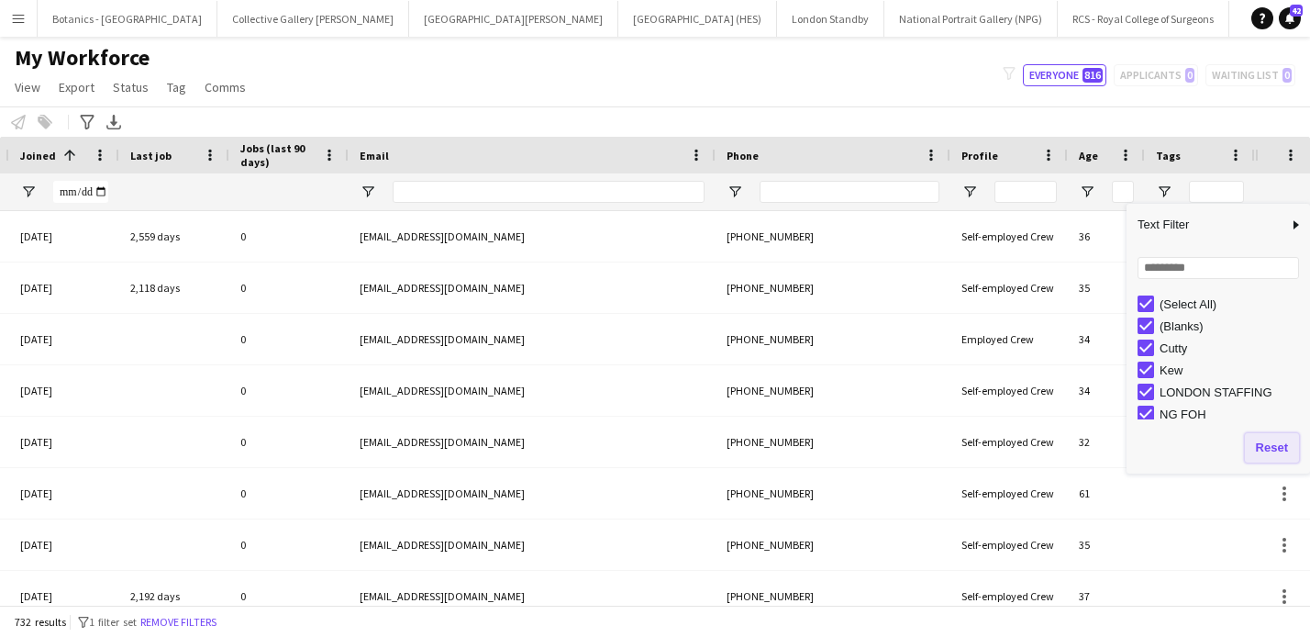
click at [1263, 447] on button "Reset" at bounding box center [1272, 447] width 54 height 29
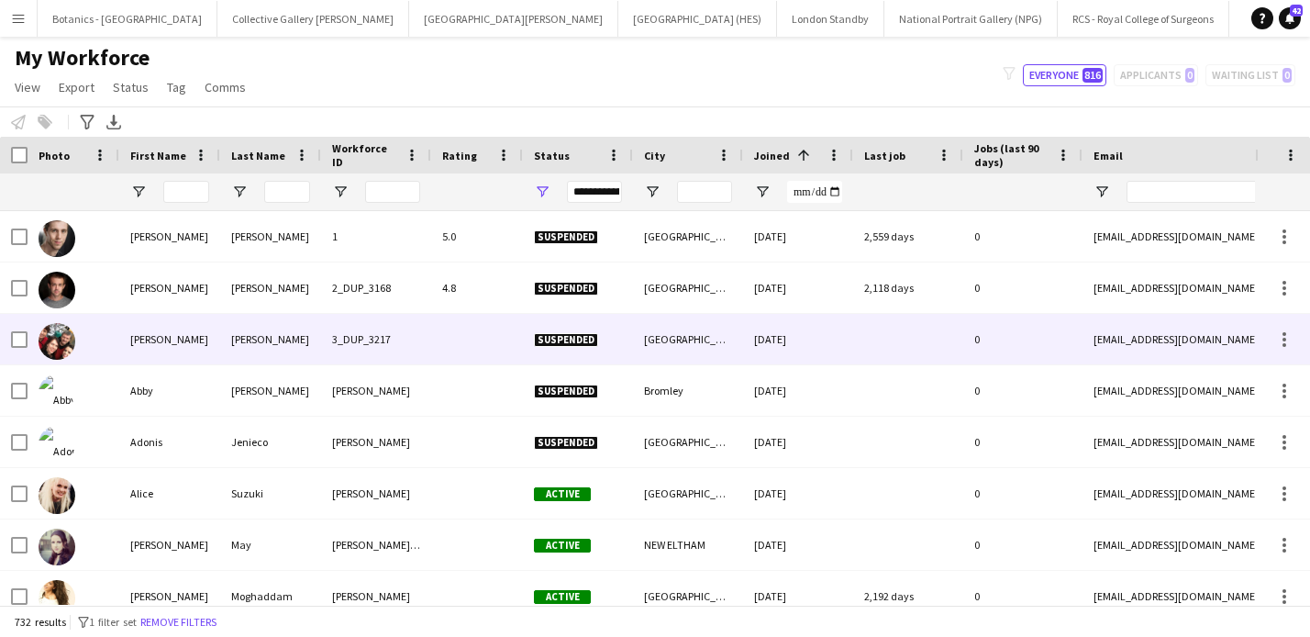
scroll to position [0, 734]
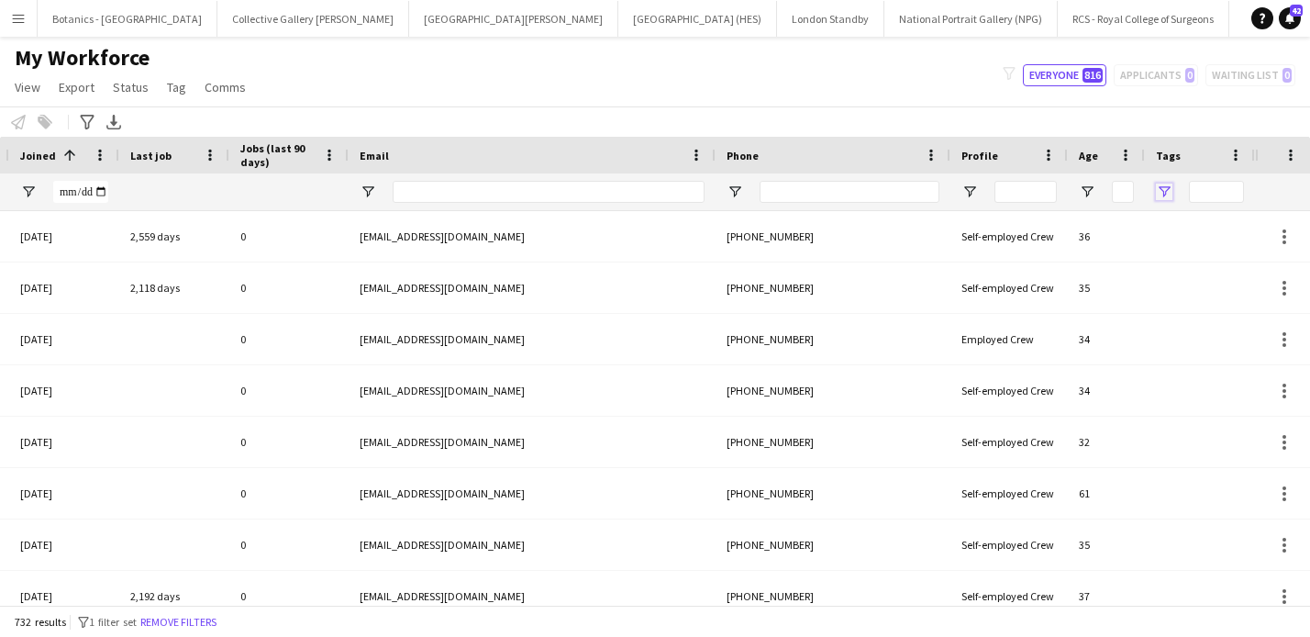
click at [1163, 186] on span "Open Filter Menu" at bounding box center [1164, 191] width 17 height 17
click at [1165, 191] on span "Open Filter Menu" at bounding box center [1164, 191] width 17 height 17
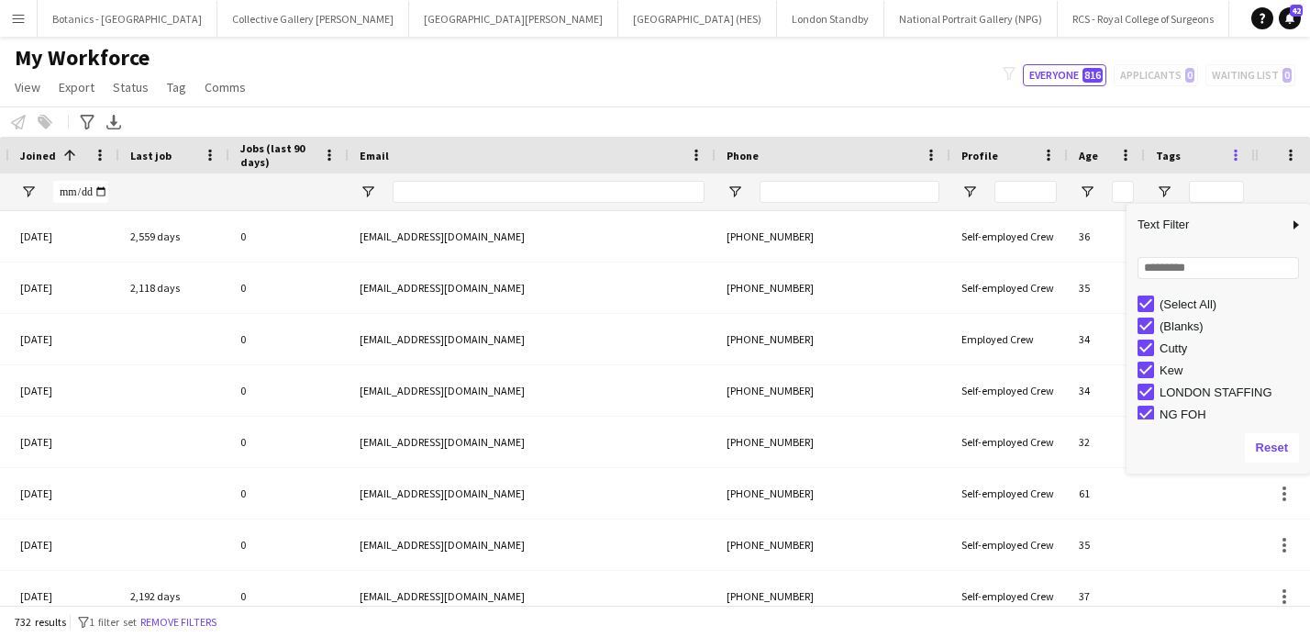
click at [1232, 160] on span at bounding box center [1236, 155] width 17 height 17
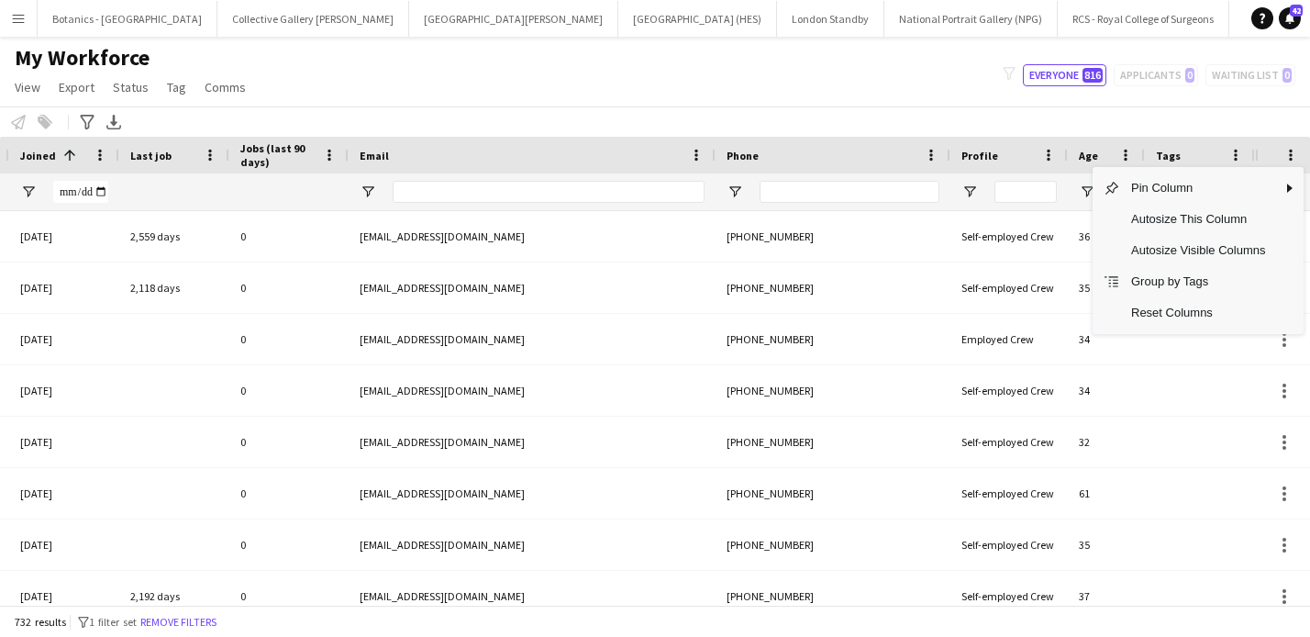
click at [1171, 118] on div "Notify workforce Add to tag Select at least one crew to tag him or her. Advance…" at bounding box center [655, 121] width 1310 height 30
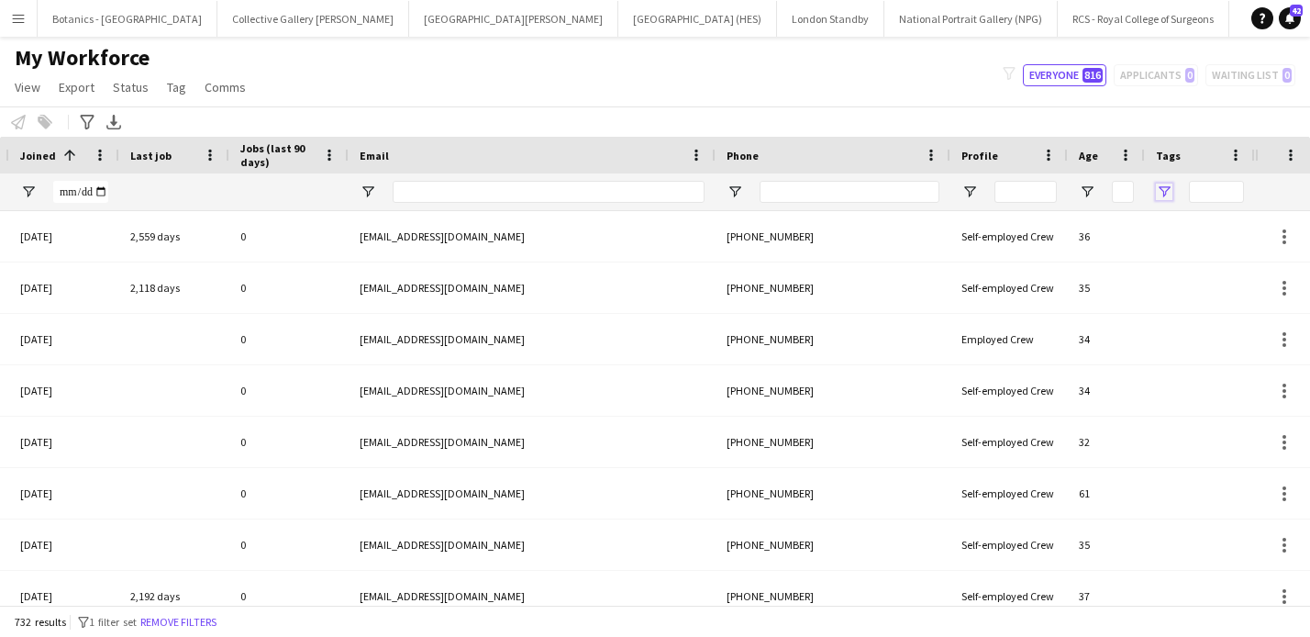
click at [1162, 193] on span "Open Filter Menu" at bounding box center [1164, 191] width 17 height 17
click at [1173, 190] on div at bounding box center [1200, 191] width 110 height 37
click at [1166, 190] on span "Open Filter Menu" at bounding box center [1164, 191] width 17 height 17
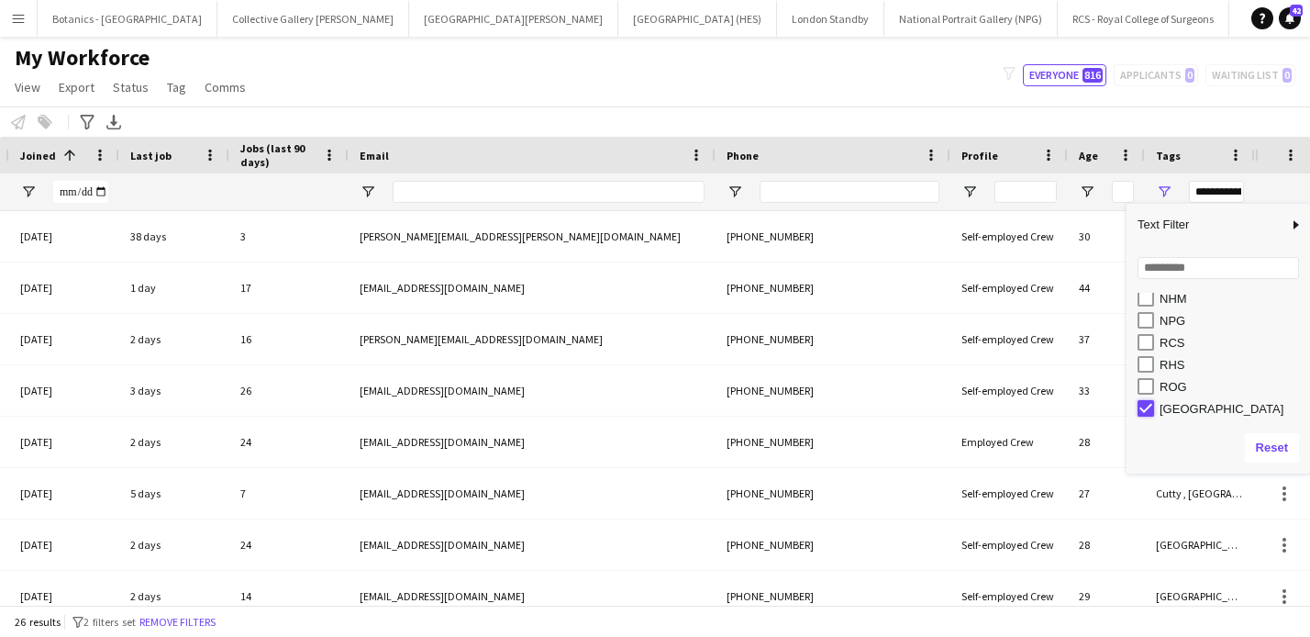
type input "**********"
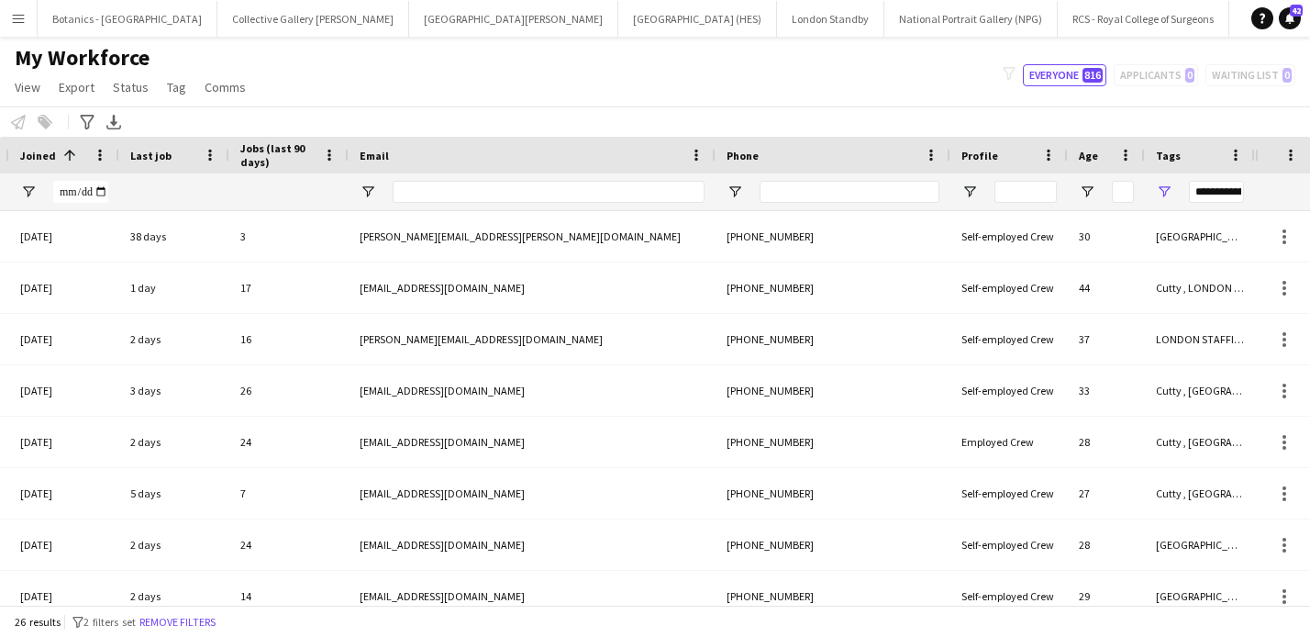
click at [1207, 191] on div "**********" at bounding box center [1216, 192] width 55 height 22
click at [175, 91] on span "Tag" at bounding box center [176, 87] width 19 height 17
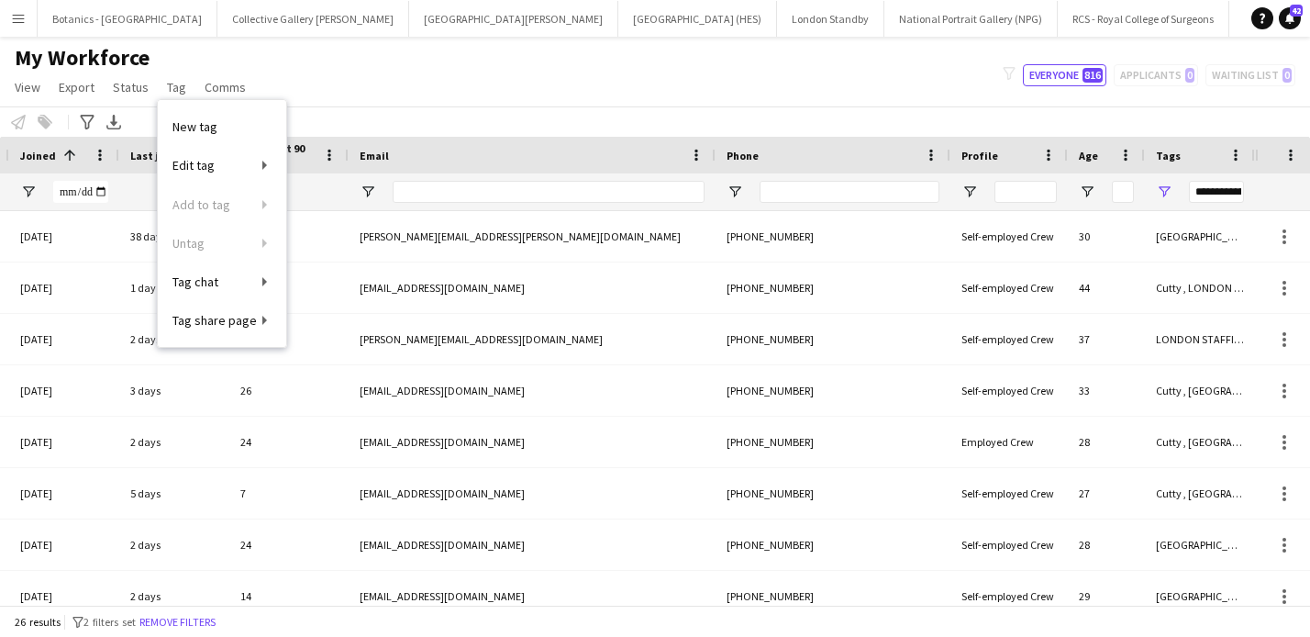
click at [351, 73] on div "My Workforce View Views Default view New view Update view Delete view Edit name…" at bounding box center [655, 75] width 1310 height 62
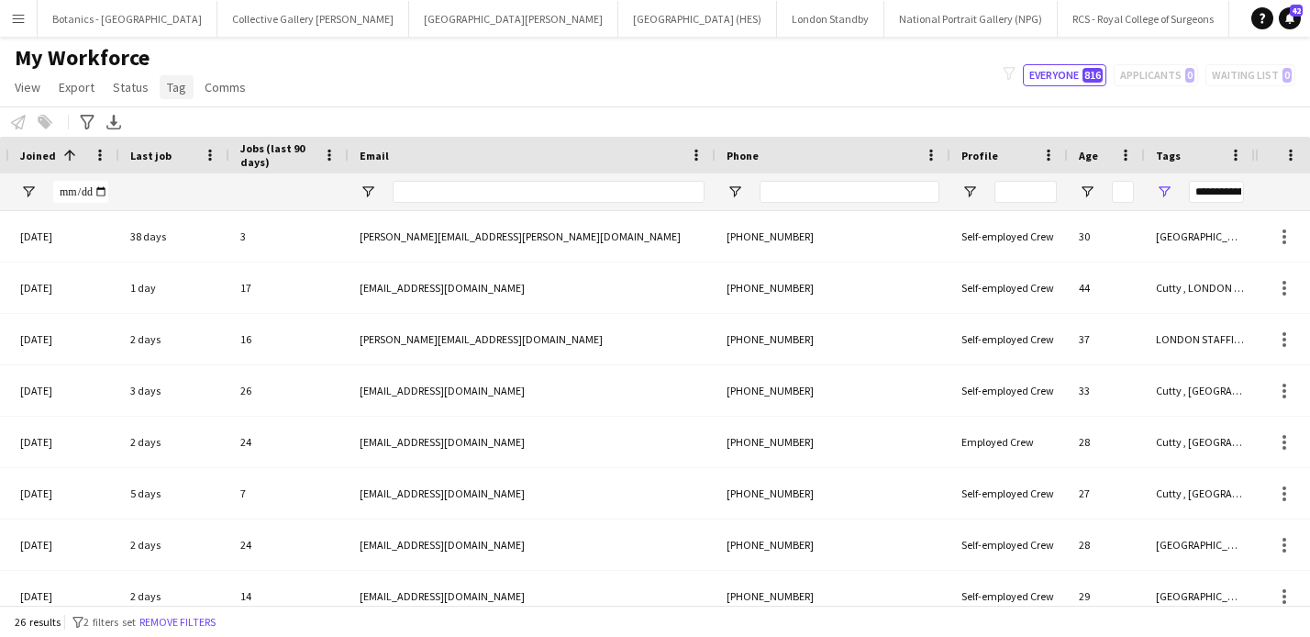
click at [176, 87] on span "Tag" at bounding box center [176, 87] width 19 height 17
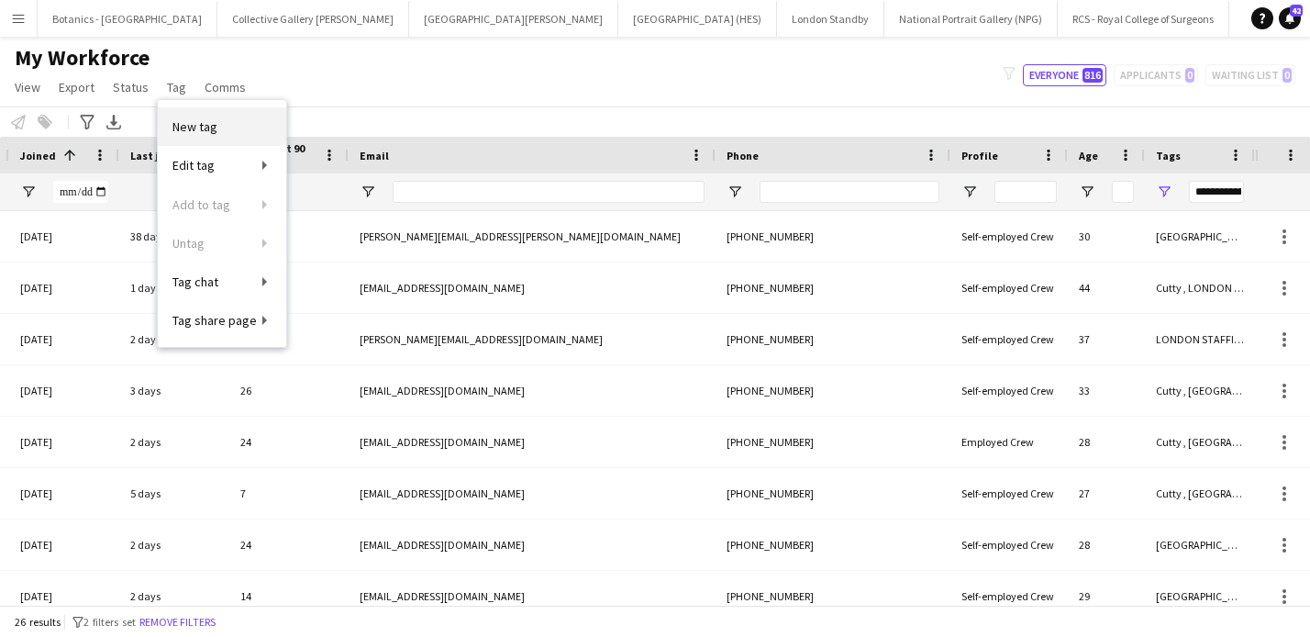
click at [204, 126] on span "New tag" at bounding box center [194, 126] width 45 height 17
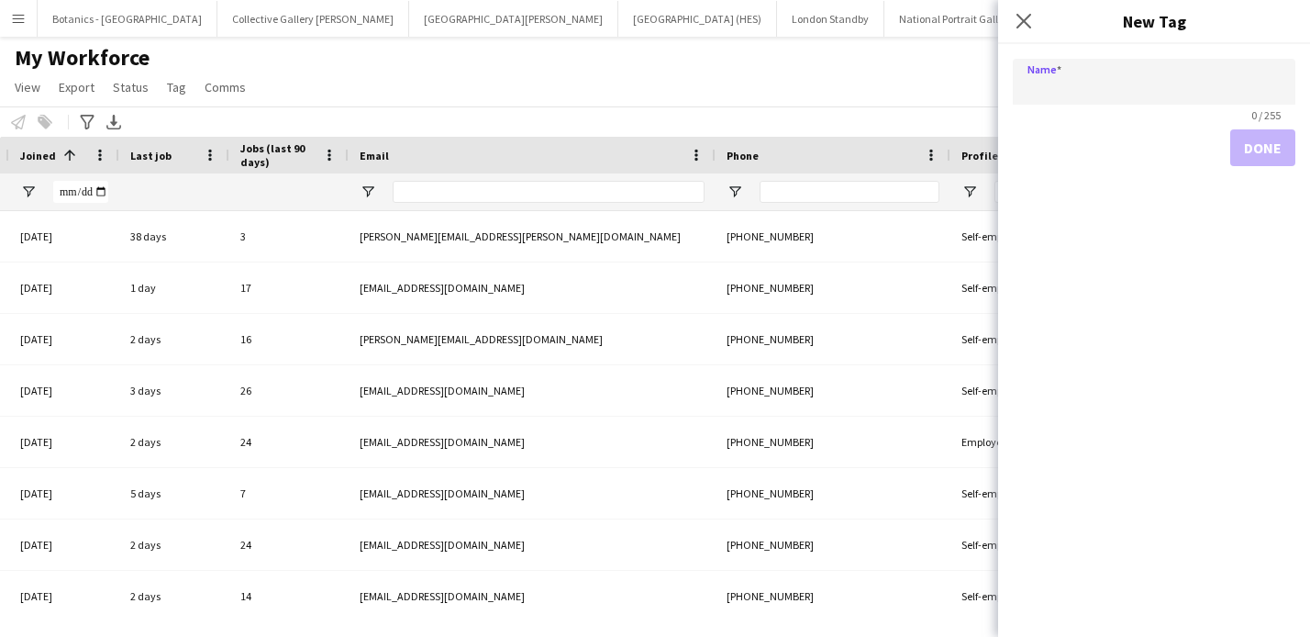
click at [1029, 36] on div "Close pop-in" at bounding box center [1023, 21] width 51 height 42
click at [1026, 22] on icon at bounding box center [1023, 20] width 17 height 17
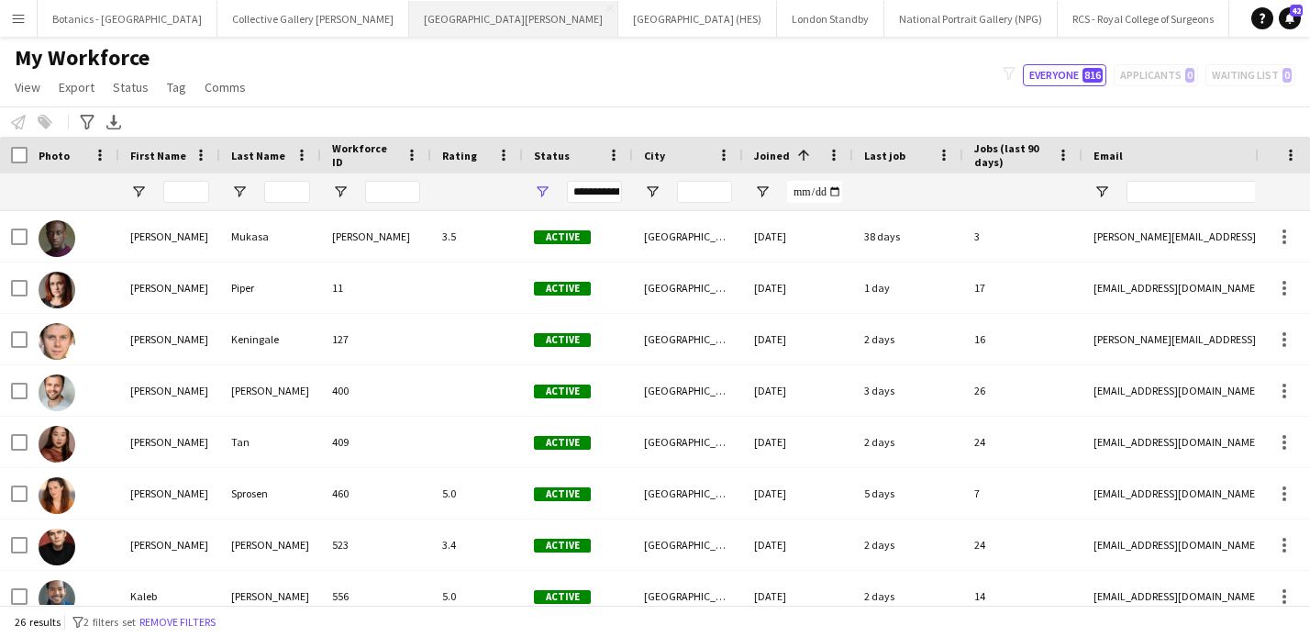
click at [409, 24] on button "St Giles Cathedral Edinburgh Close" at bounding box center [513, 19] width 209 height 36
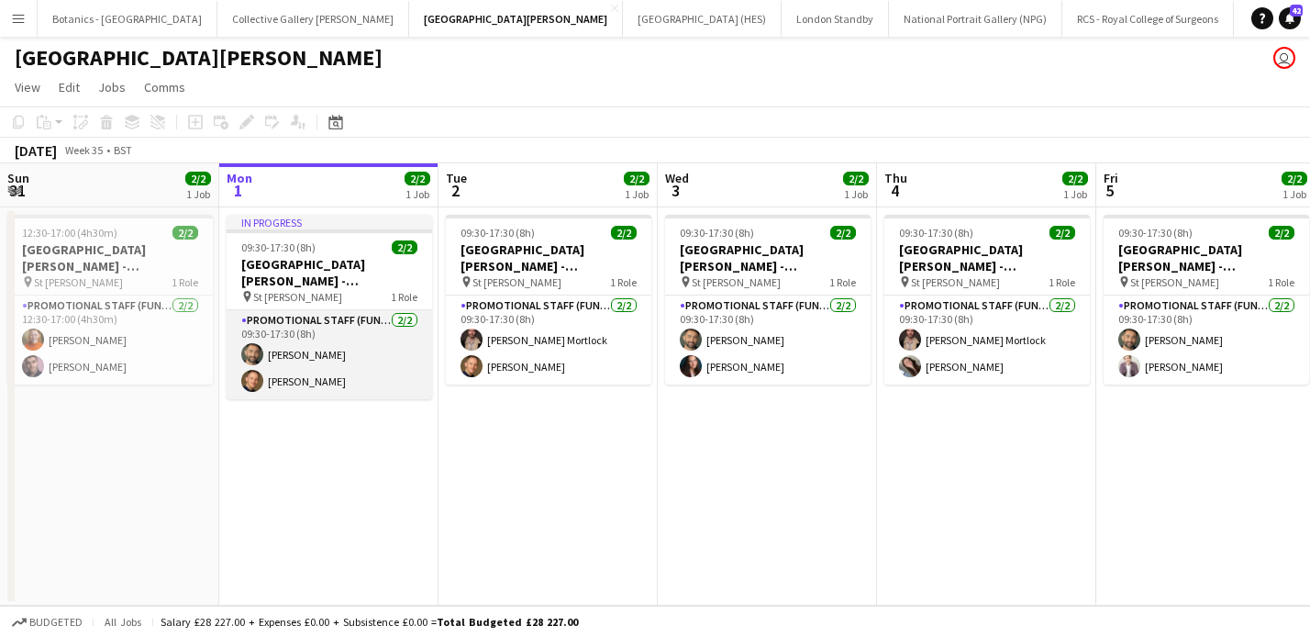
click at [326, 353] on app-card-role "Promotional Staff (Fundraiser) 2/2 09:30-17:30 (8h) Peter Jeffries Conrad Willi…" at bounding box center [330, 354] width 206 height 89
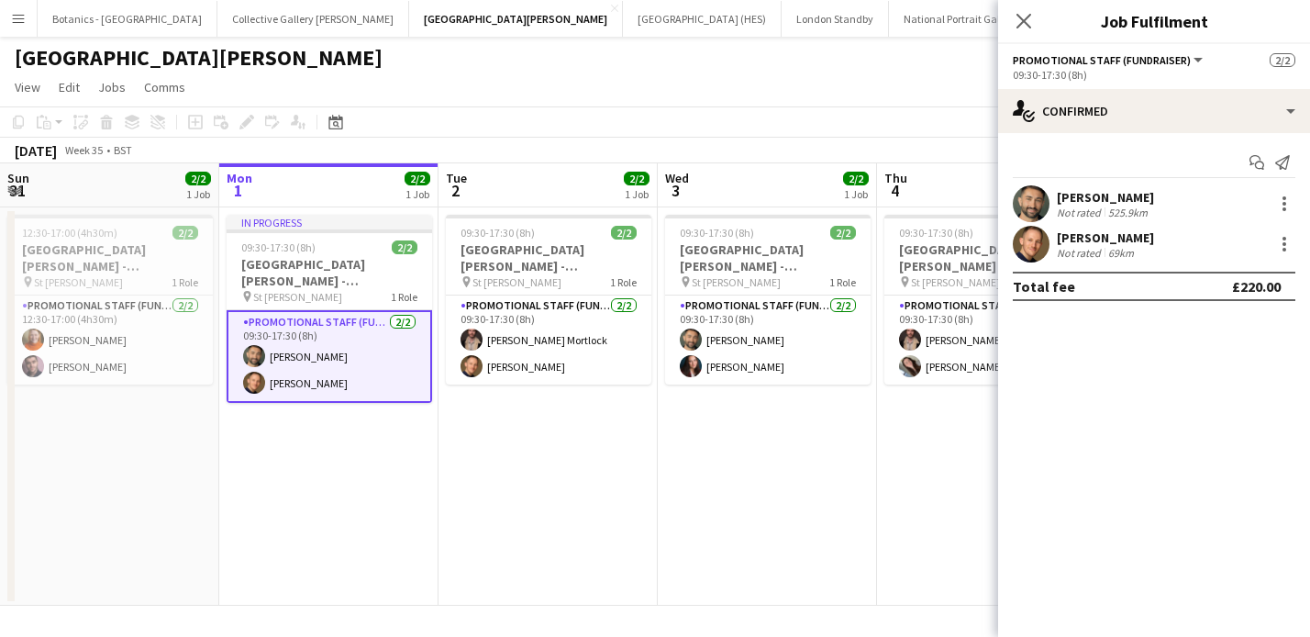
click at [1072, 204] on div "Peter Jeffries" at bounding box center [1105, 197] width 97 height 17
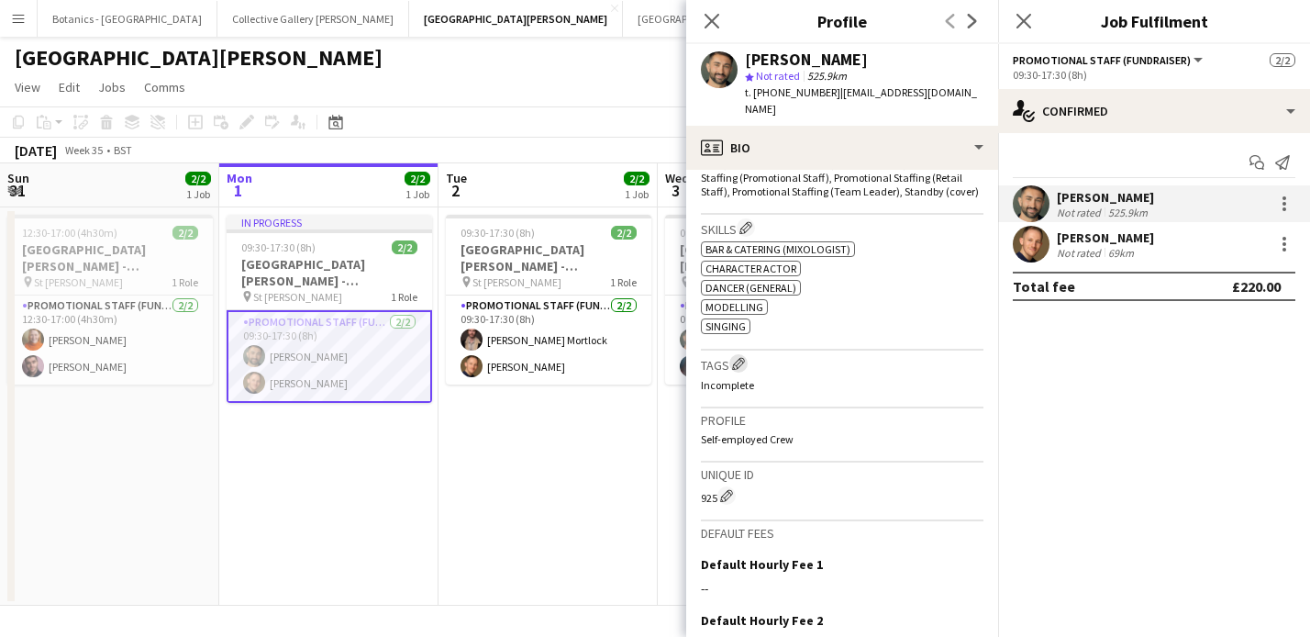
click at [742, 357] on app-icon "Edit crew company tags" at bounding box center [738, 363] width 13 height 13
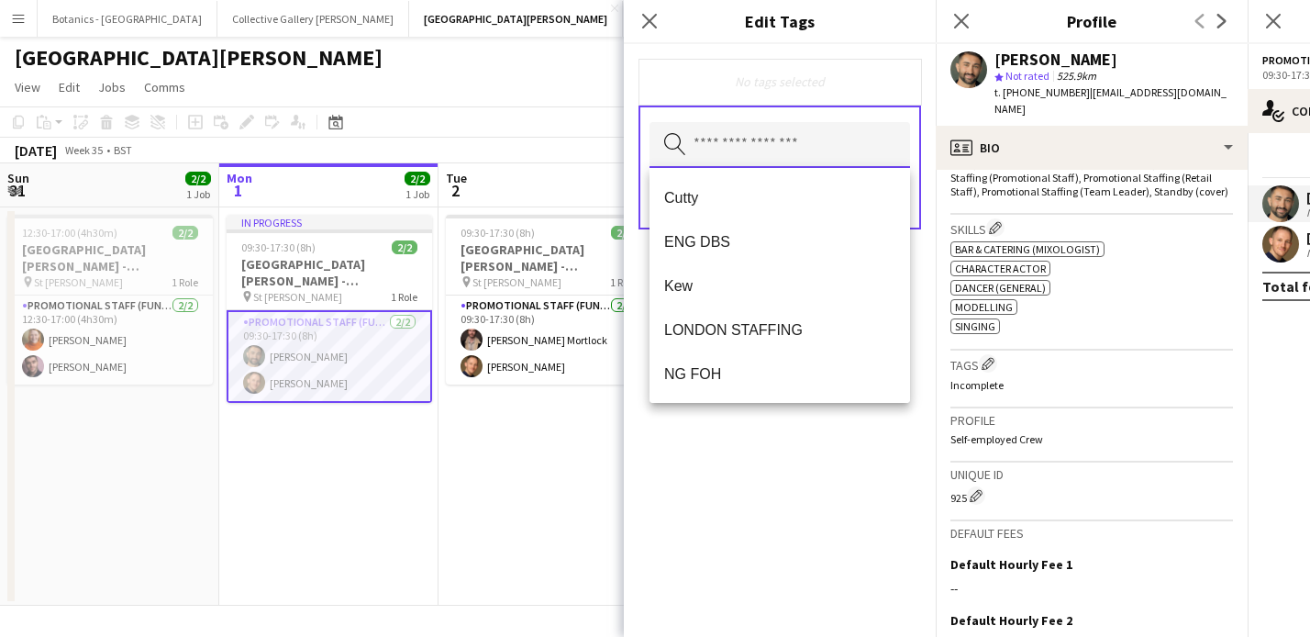
click at [712, 153] on input "text" at bounding box center [780, 145] width 261 height 46
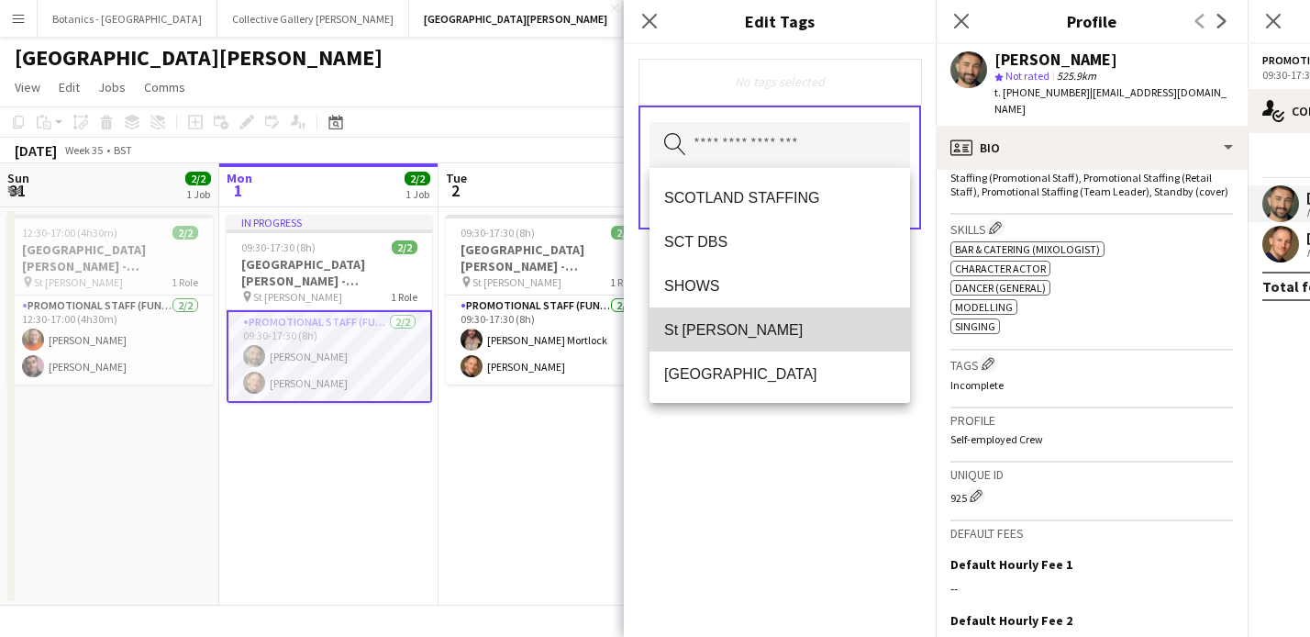
click at [737, 326] on span "St Giles" at bounding box center [779, 329] width 231 height 17
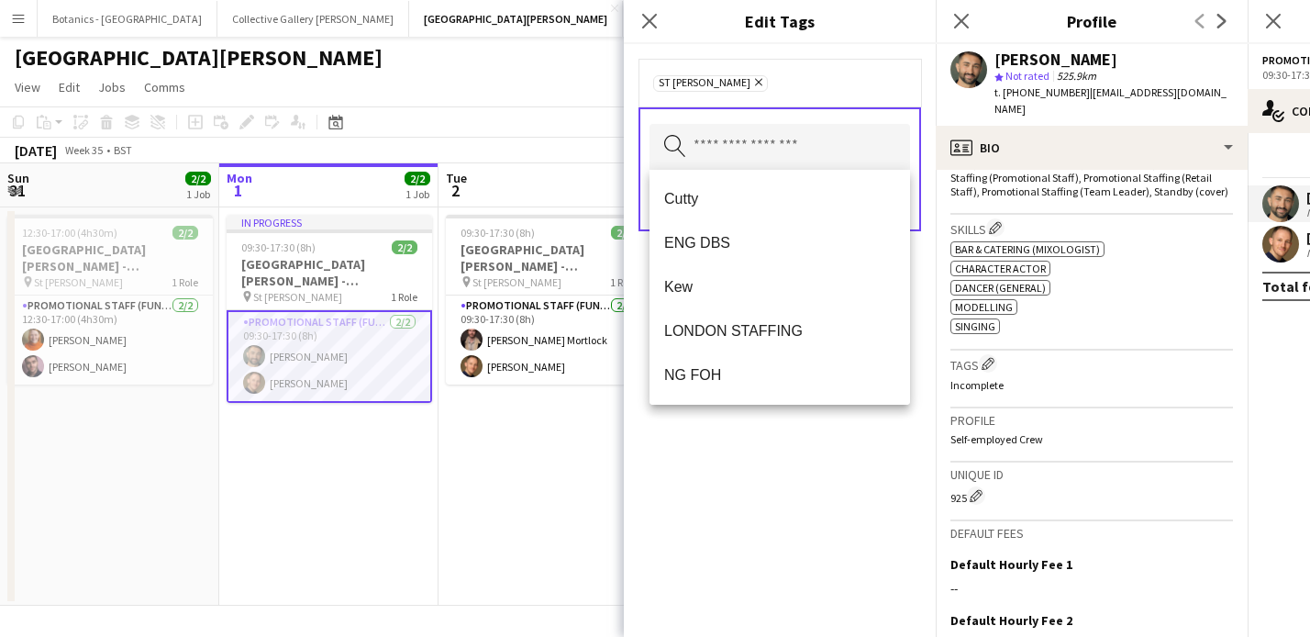
click at [770, 446] on div "St Giles Remove Search by tag name Save" at bounding box center [780, 340] width 312 height 593
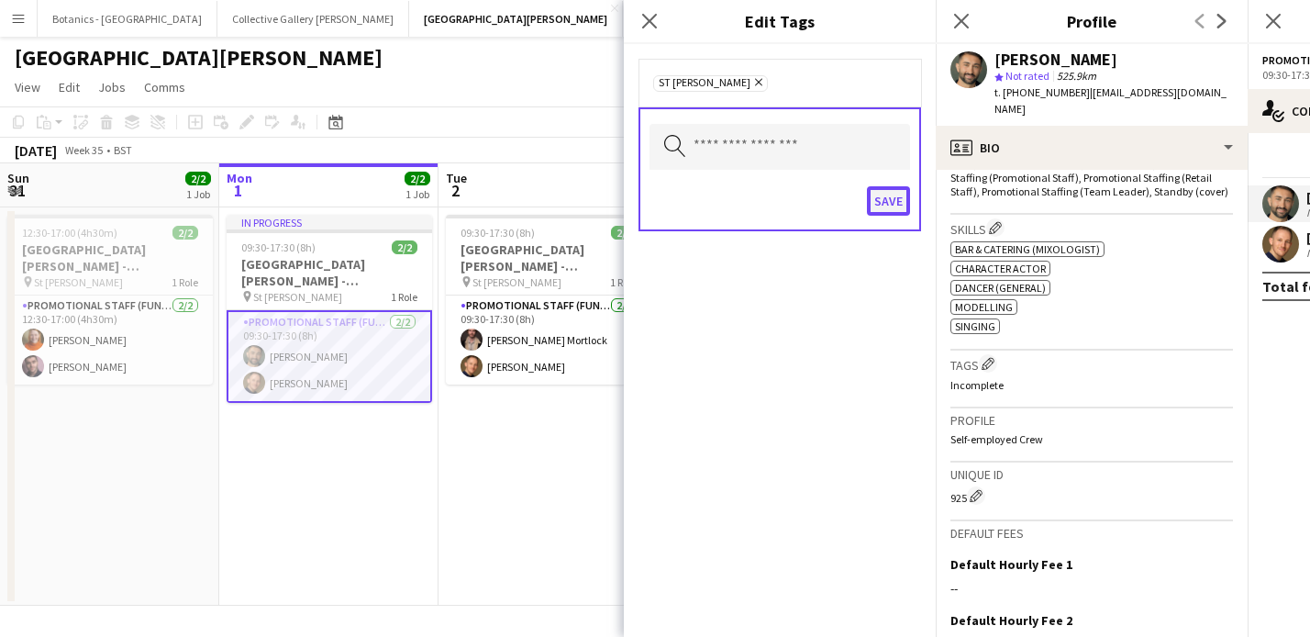
click at [894, 203] on button "Save" at bounding box center [888, 200] width 43 height 29
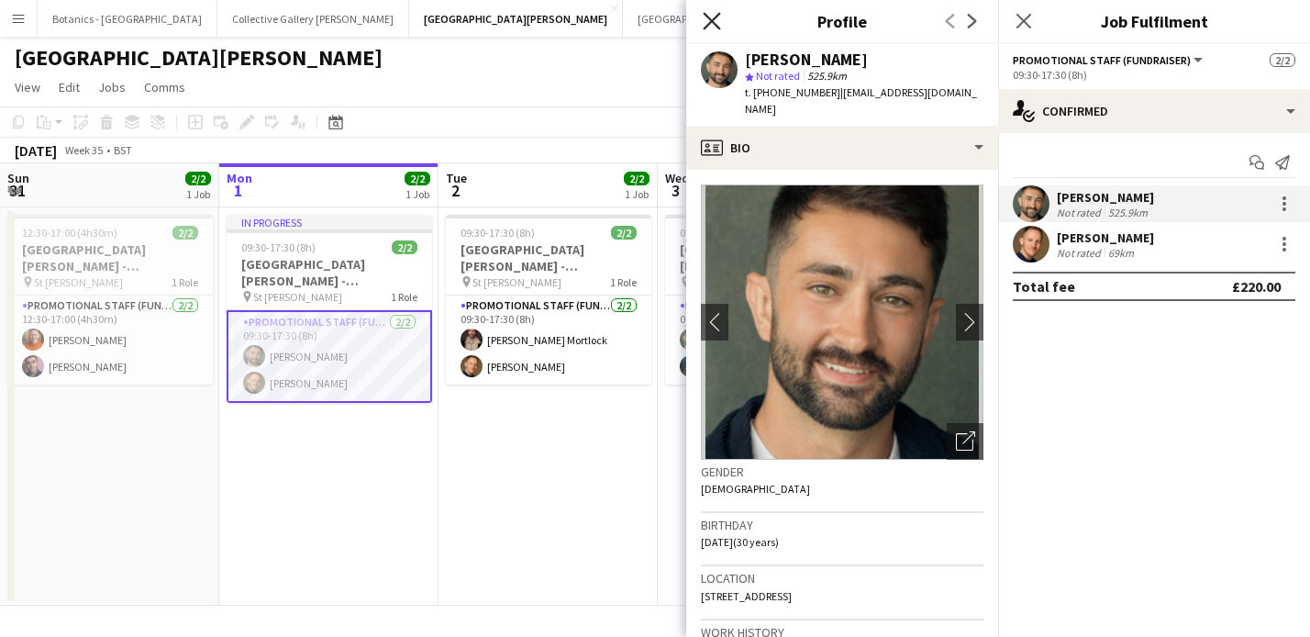
click at [713, 21] on icon at bounding box center [711, 20] width 17 height 17
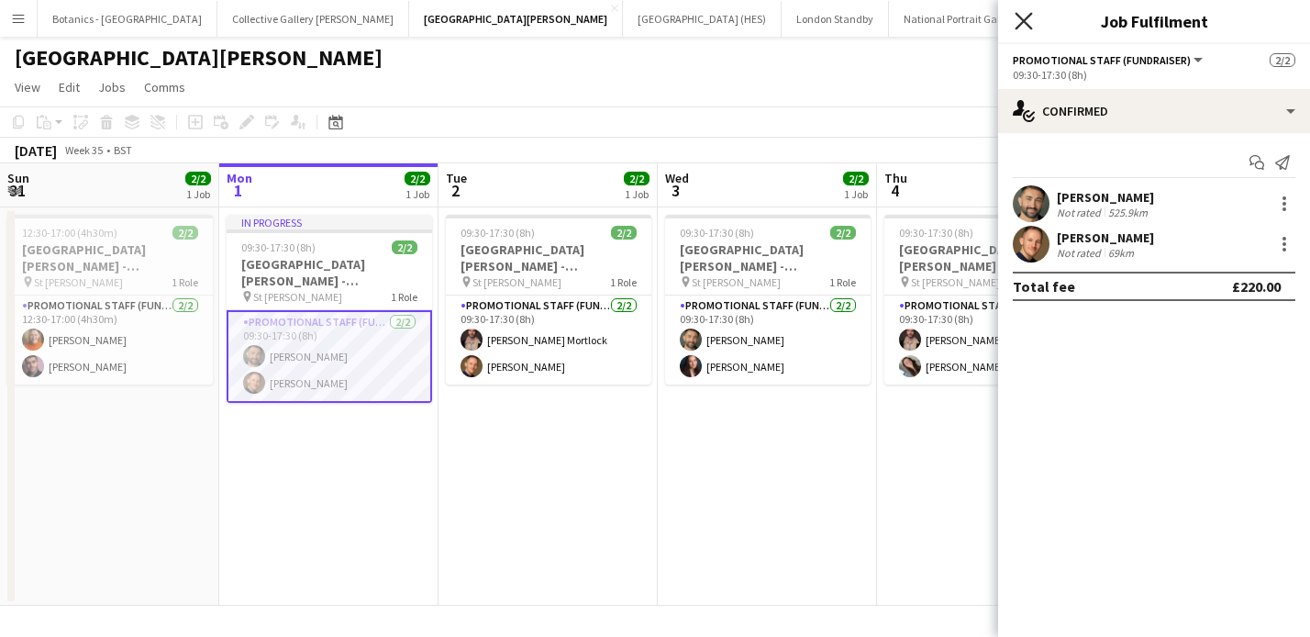
click at [1024, 18] on icon "Close pop-in" at bounding box center [1023, 20] width 17 height 17
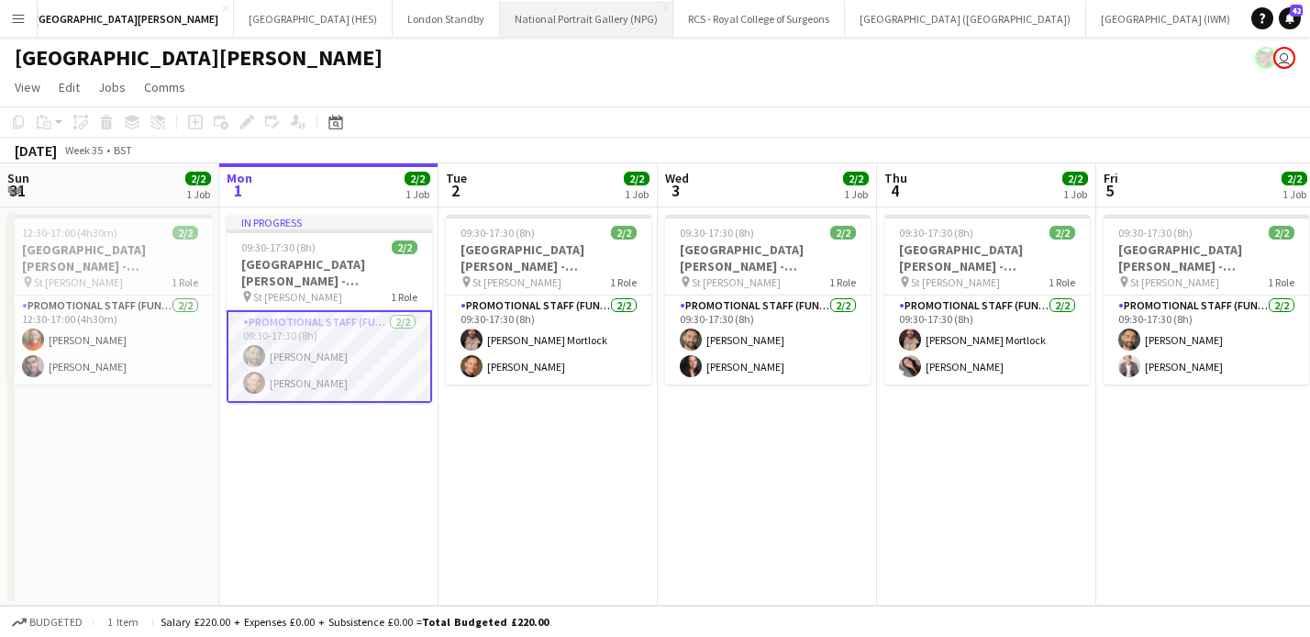
scroll to position [0, 544]
click at [1091, 17] on button "RHS Garden Wisley Close" at bounding box center [1149, 19] width 117 height 36
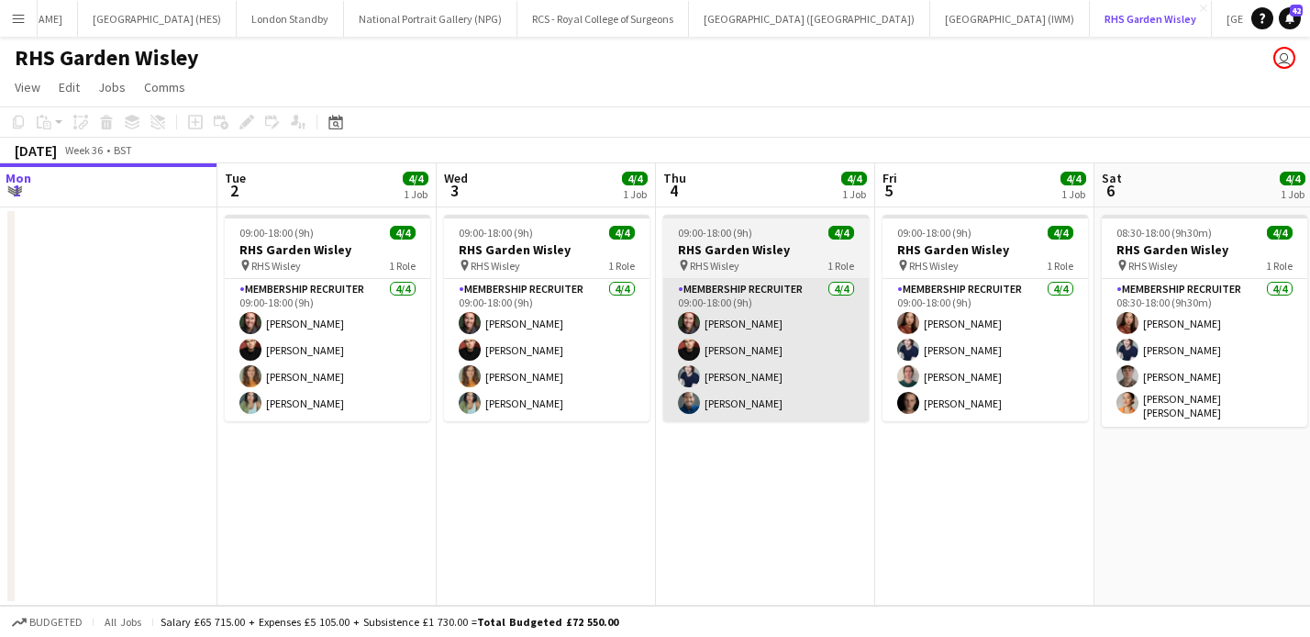
scroll to position [0, 650]
